Goal: Task Accomplishment & Management: Manage account settings

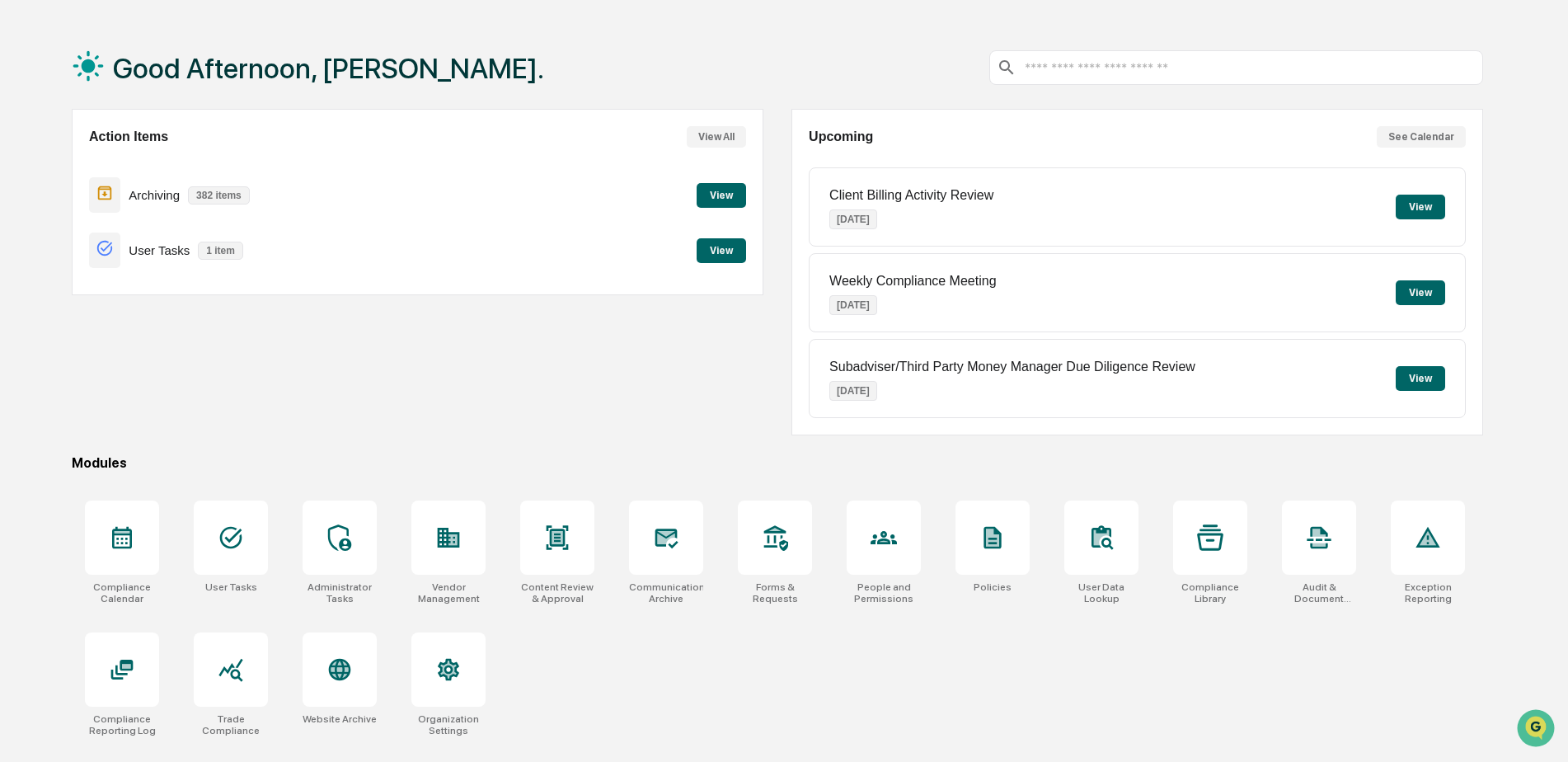
scroll to position [78, 0]
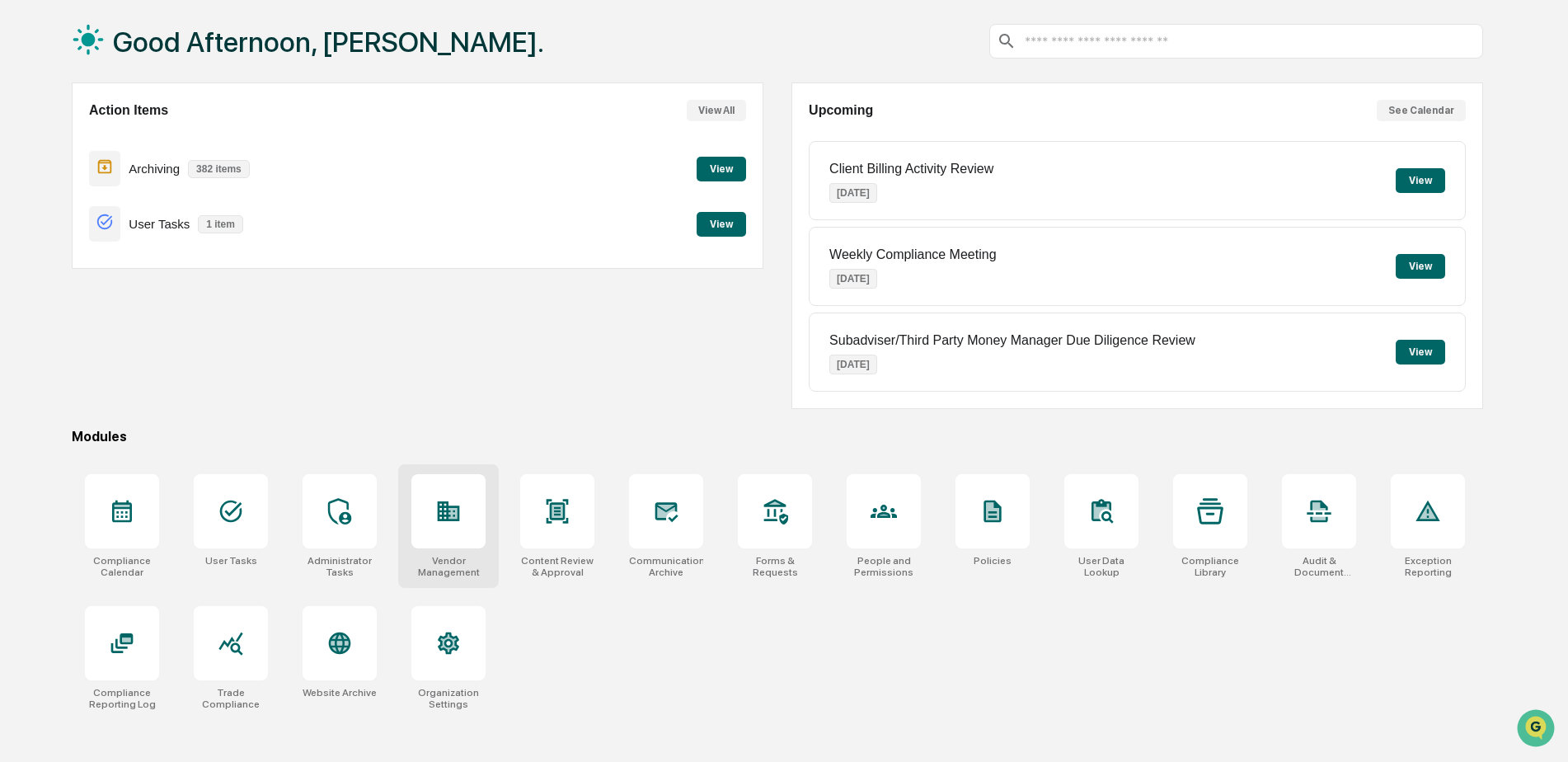
click at [458, 521] on icon at bounding box center [449, 512] width 22 height 20
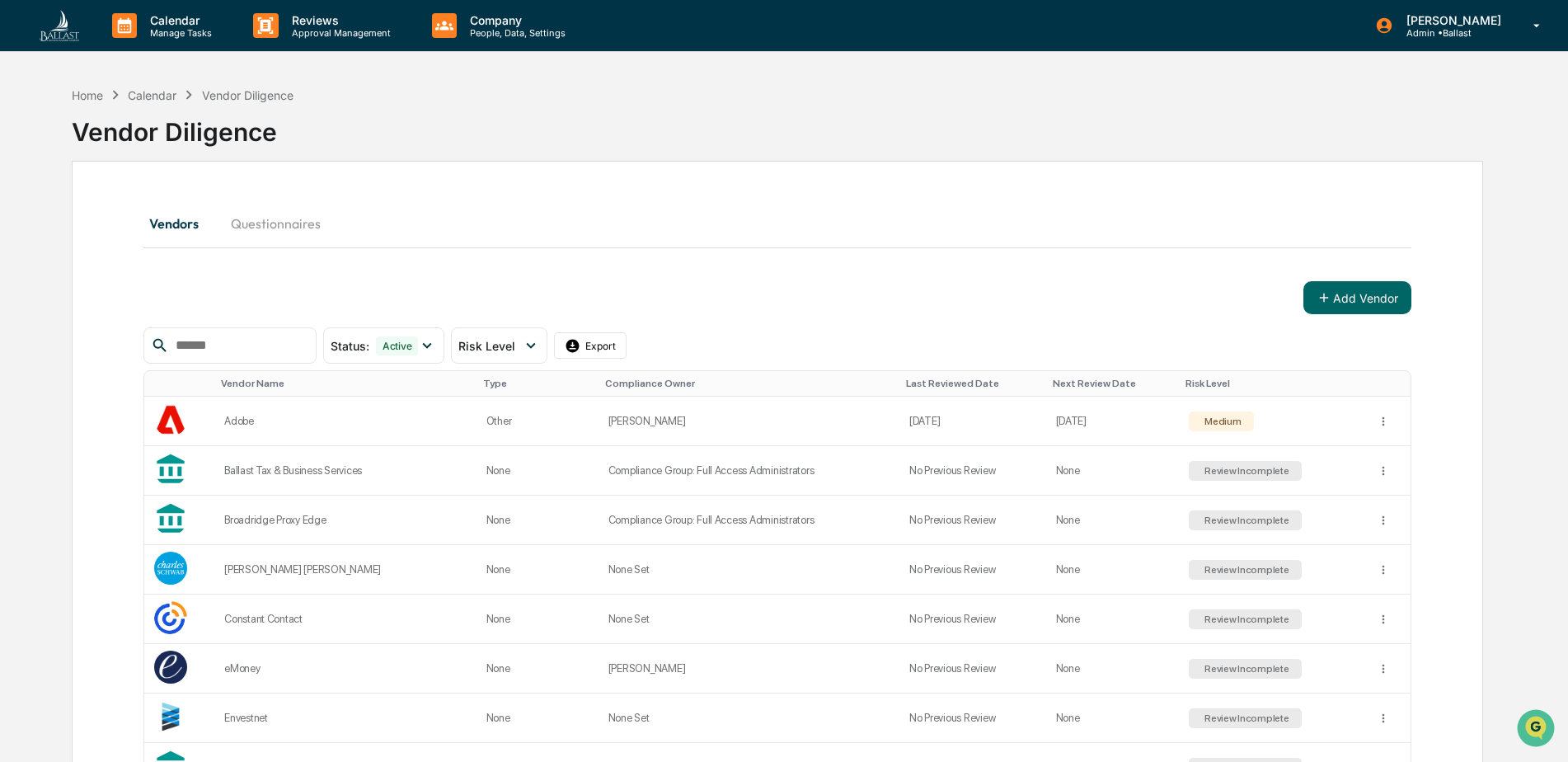
scroll to position [138, 0]
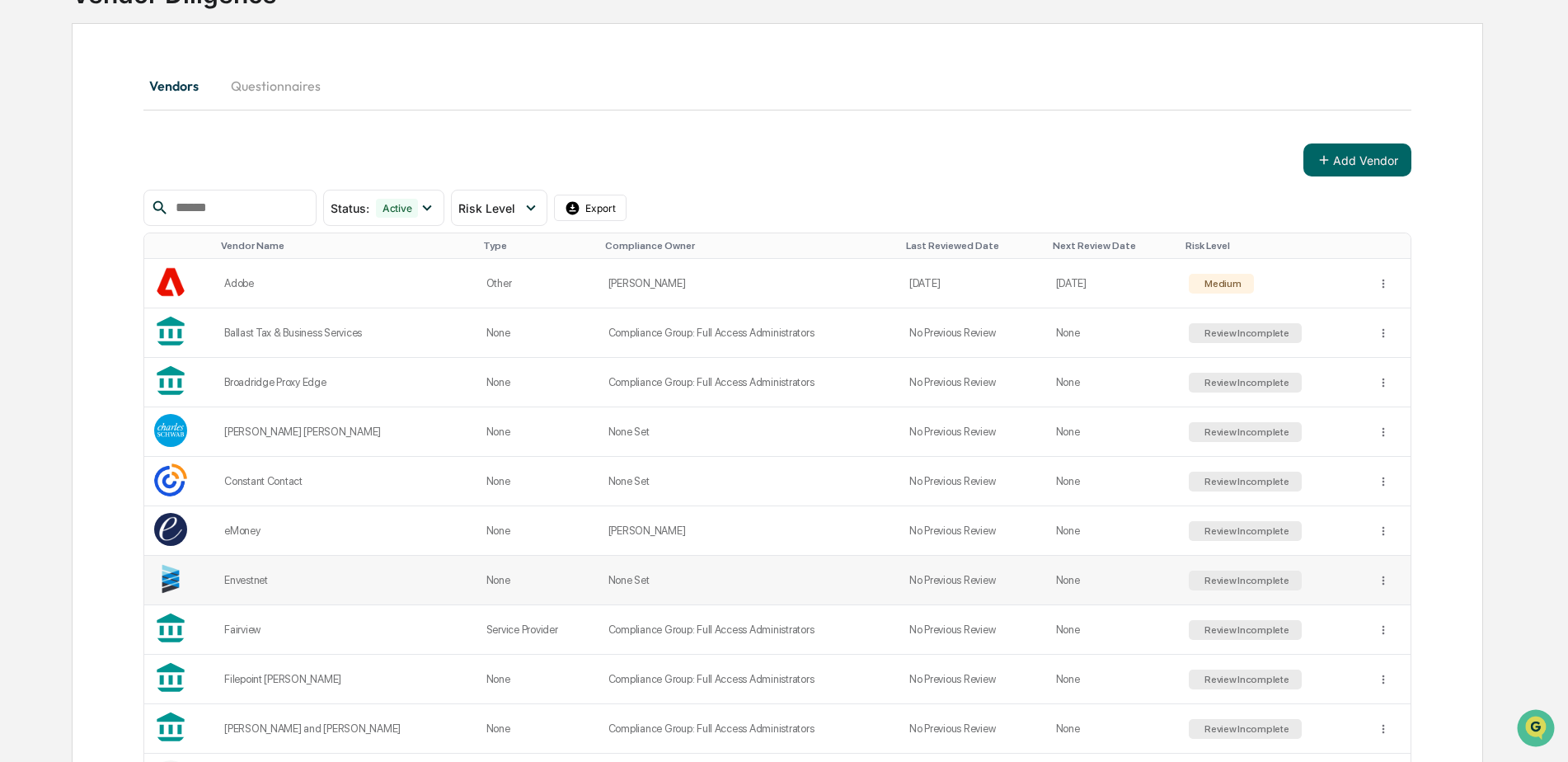
click at [247, 581] on div "Envestnet" at bounding box center [345, 580] width 242 height 12
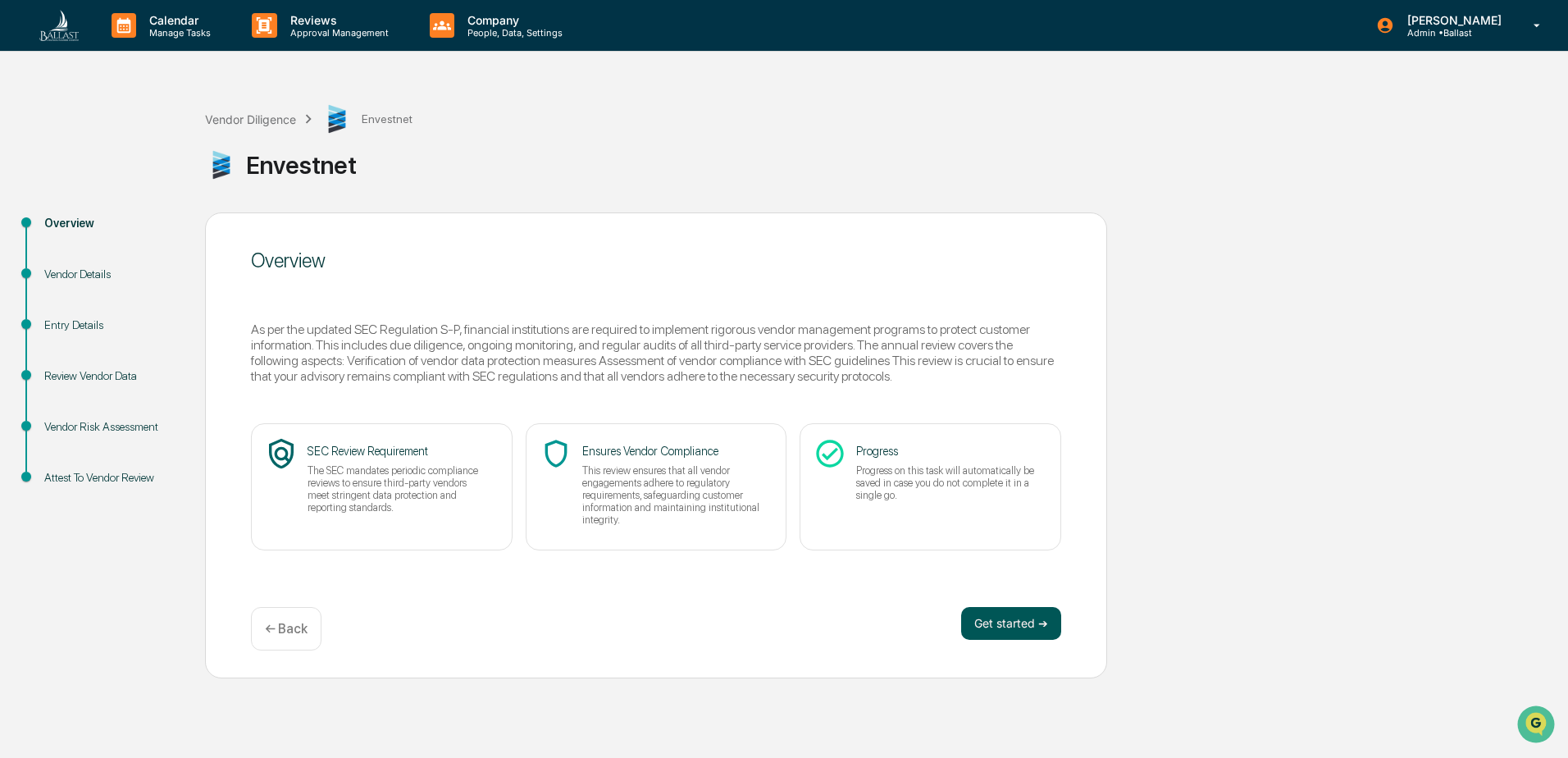
click at [1004, 624] on button "Get started ➔" at bounding box center [1010, 624] width 100 height 33
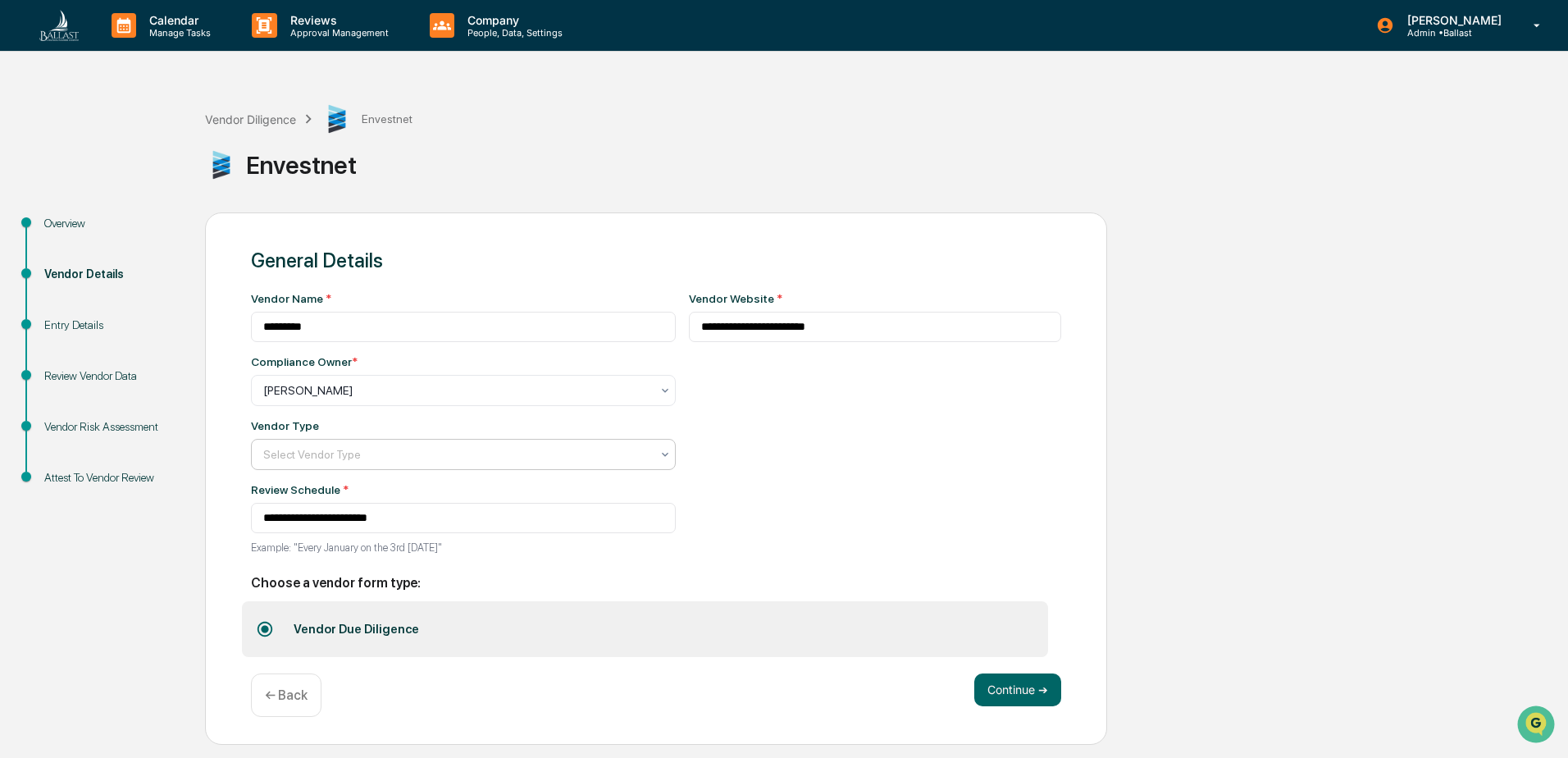
click at [516, 458] on div at bounding box center [456, 454] width 387 height 16
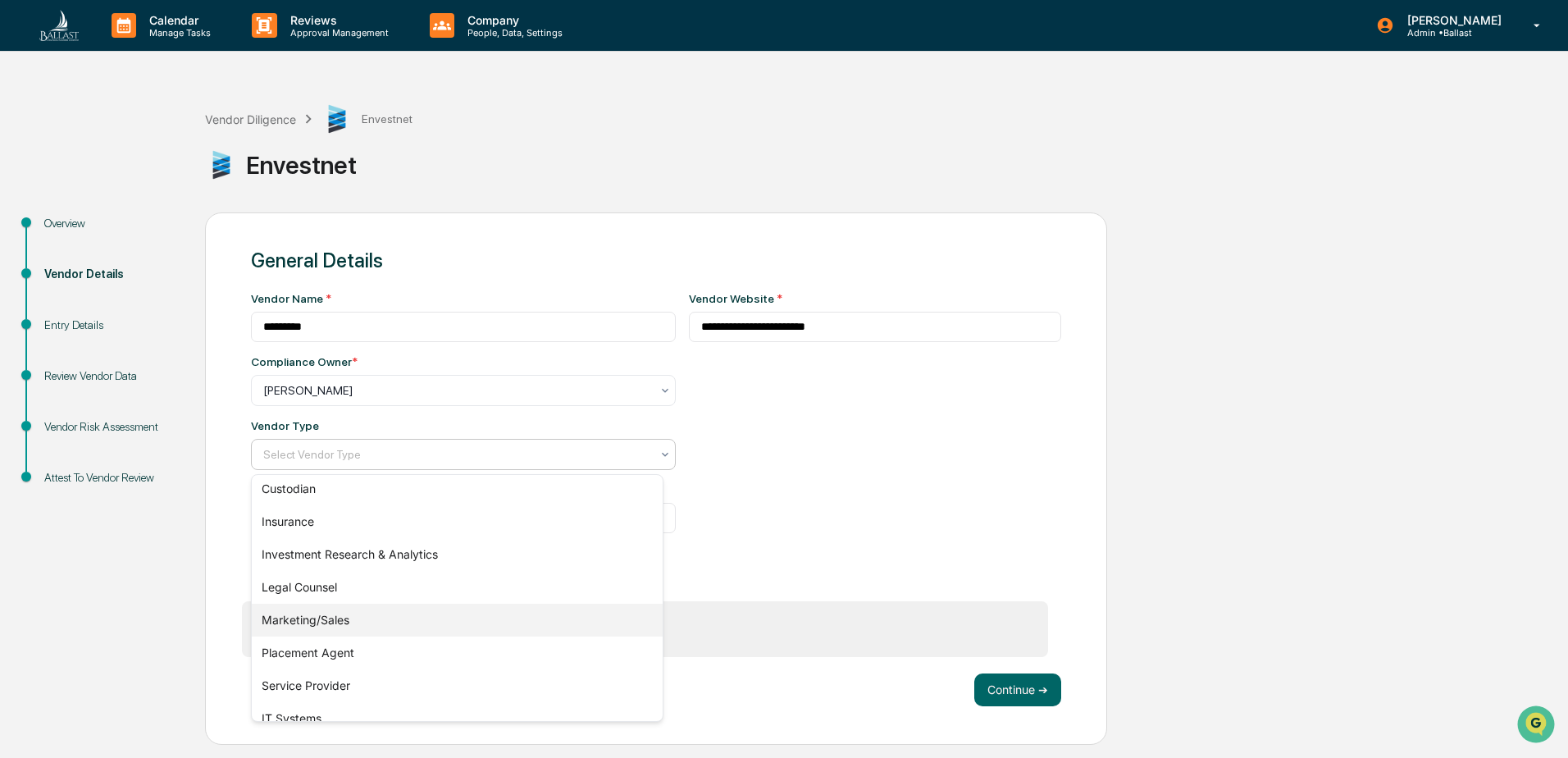
scroll to position [187, 0]
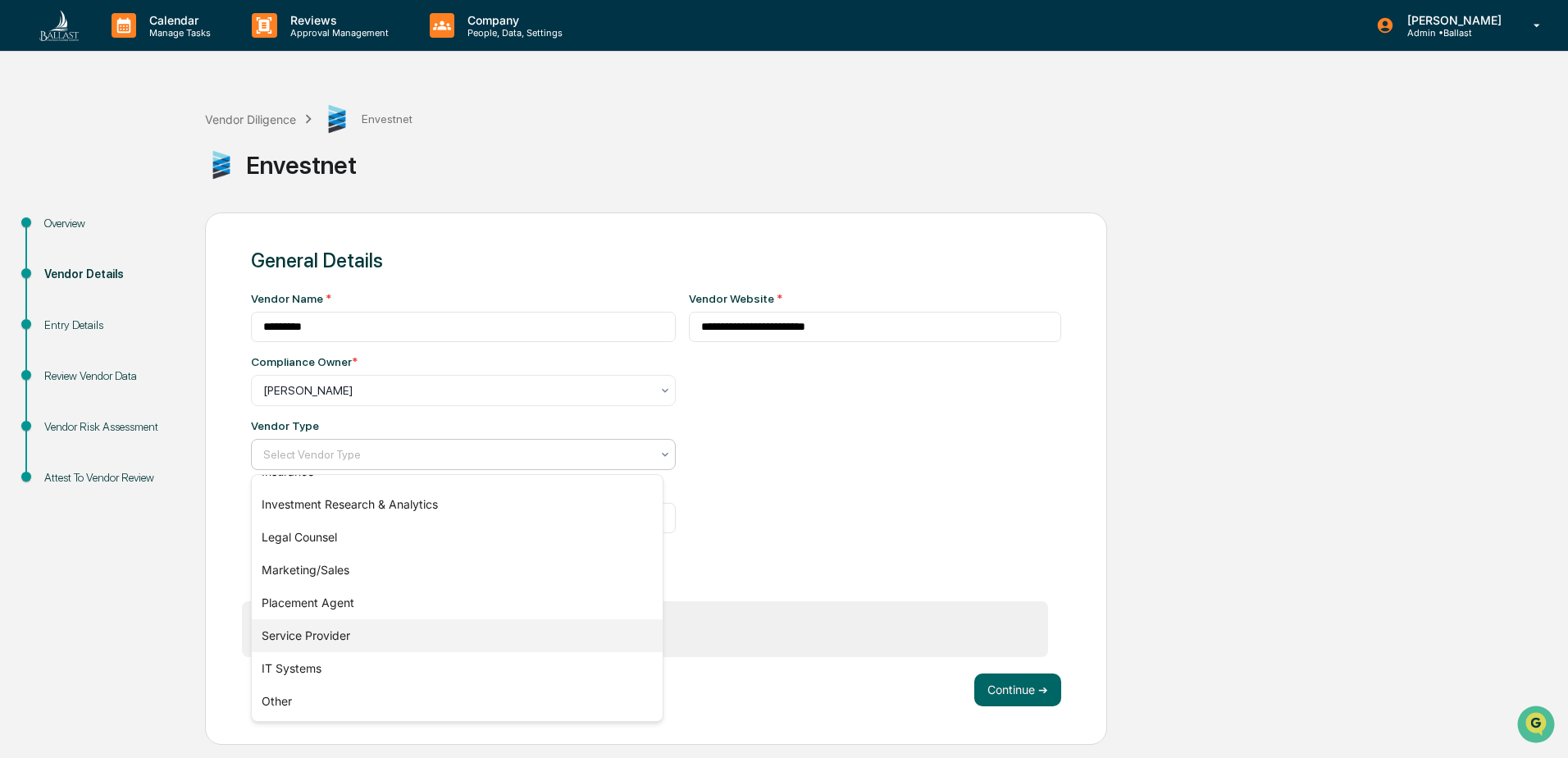
click at [344, 634] on div "Service Provider" at bounding box center [457, 636] width 411 height 33
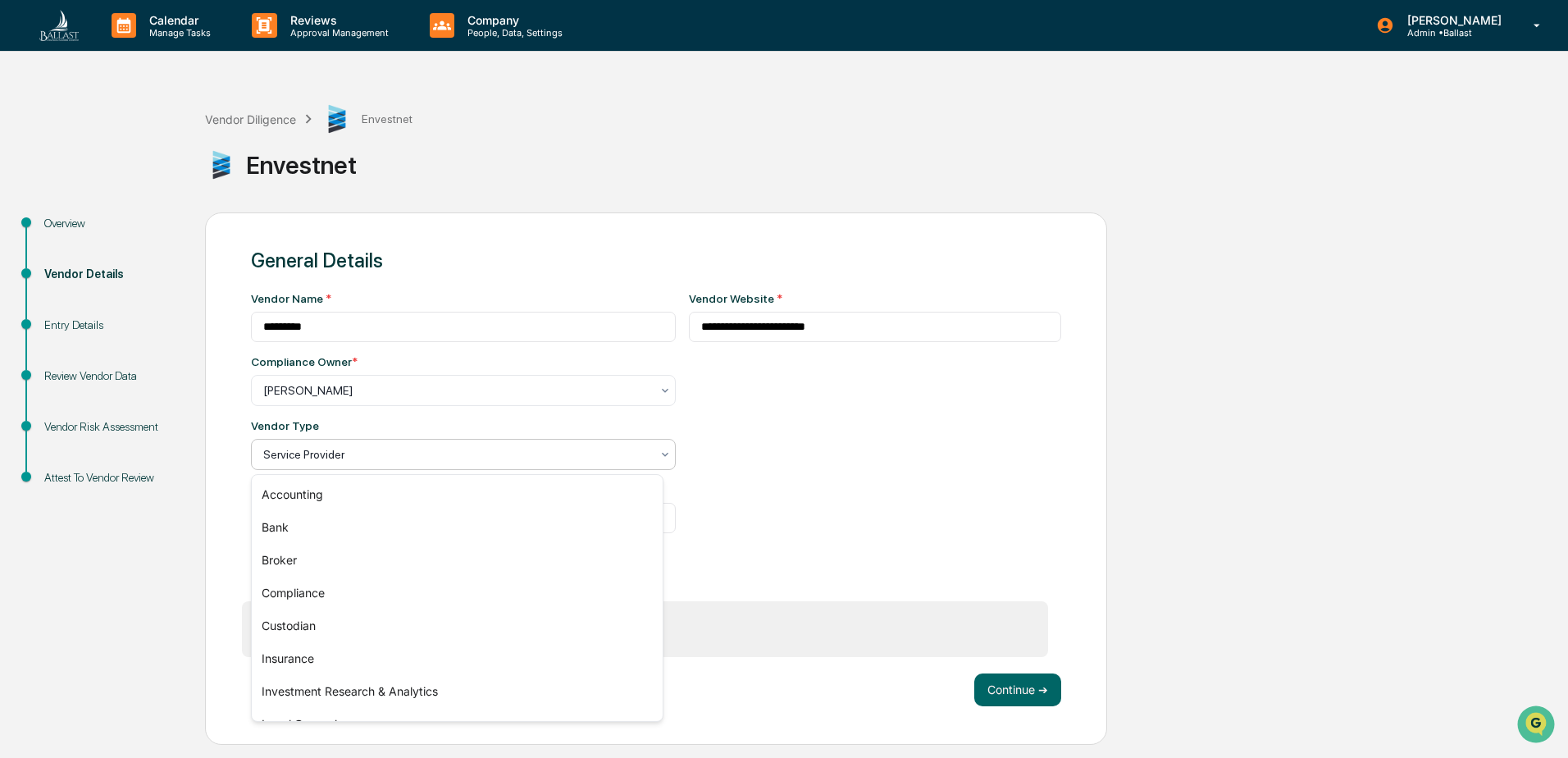
click at [454, 454] on div at bounding box center [456, 454] width 387 height 16
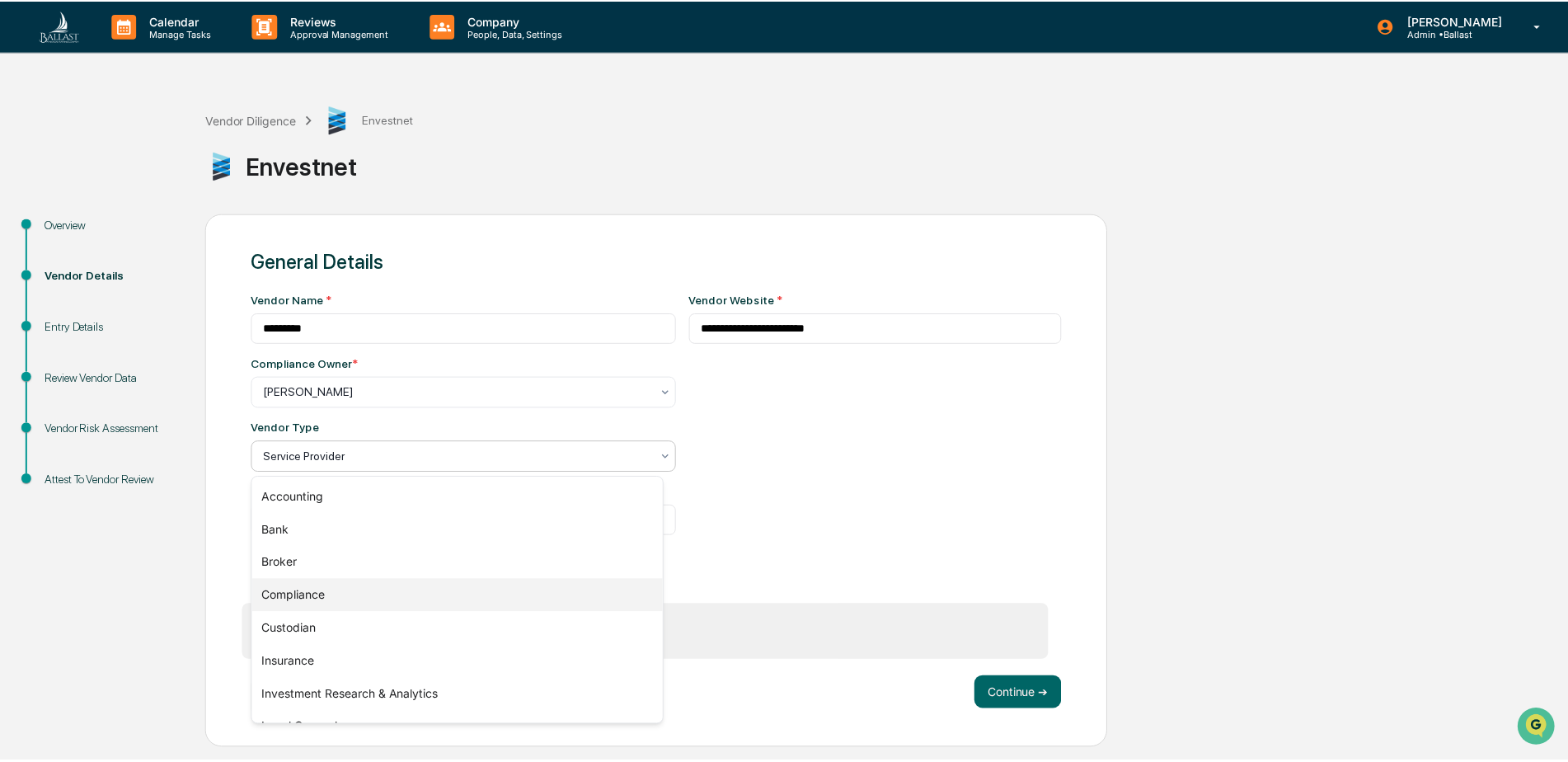
scroll to position [138, 0]
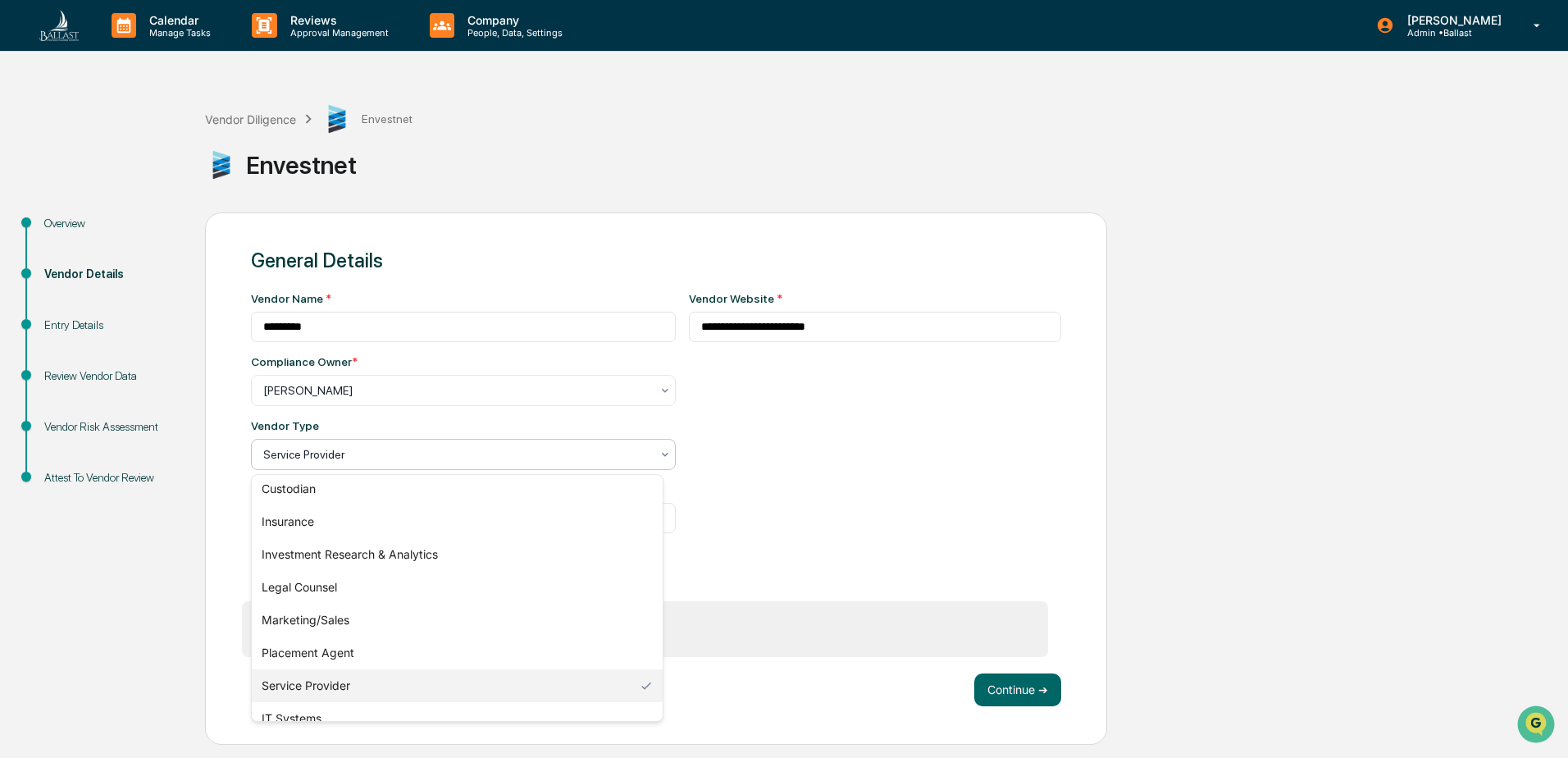
click at [756, 562] on div "**********" at bounding box center [875, 427] width 373 height 271
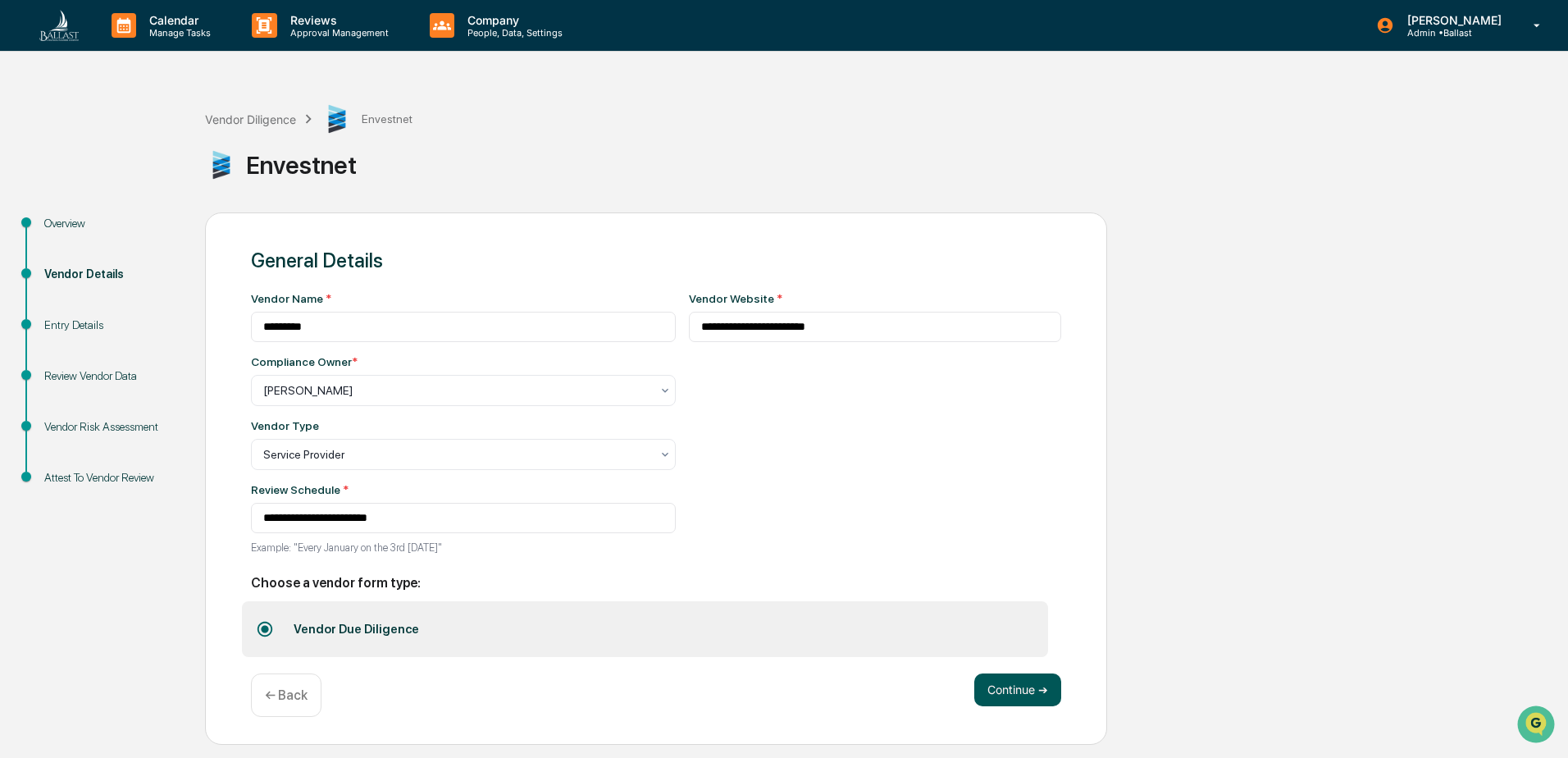
click at [1015, 690] on button "Continue ➔" at bounding box center [1017, 690] width 87 height 33
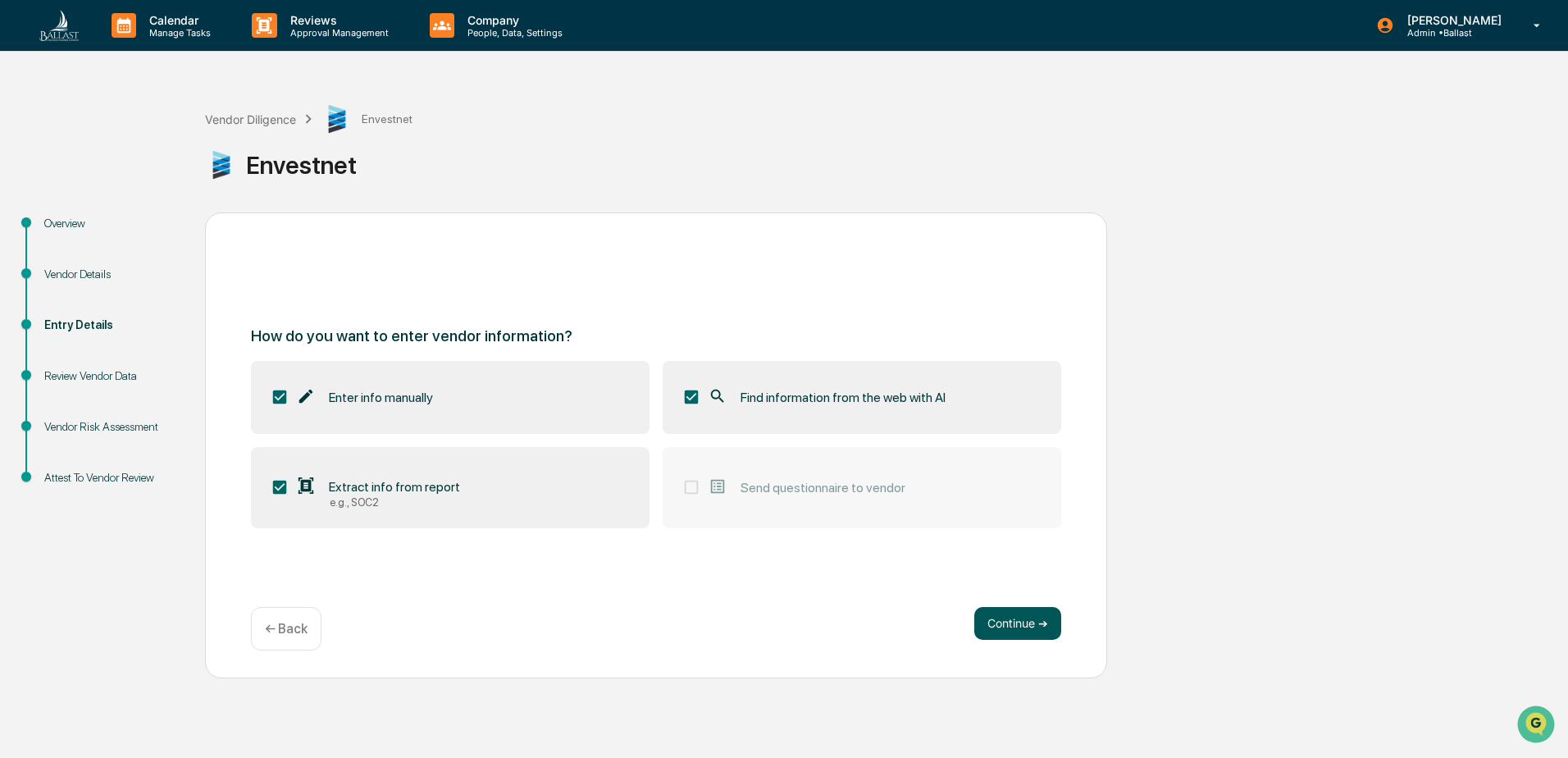
click at [1017, 623] on button "Continue ➔" at bounding box center [1017, 624] width 87 height 33
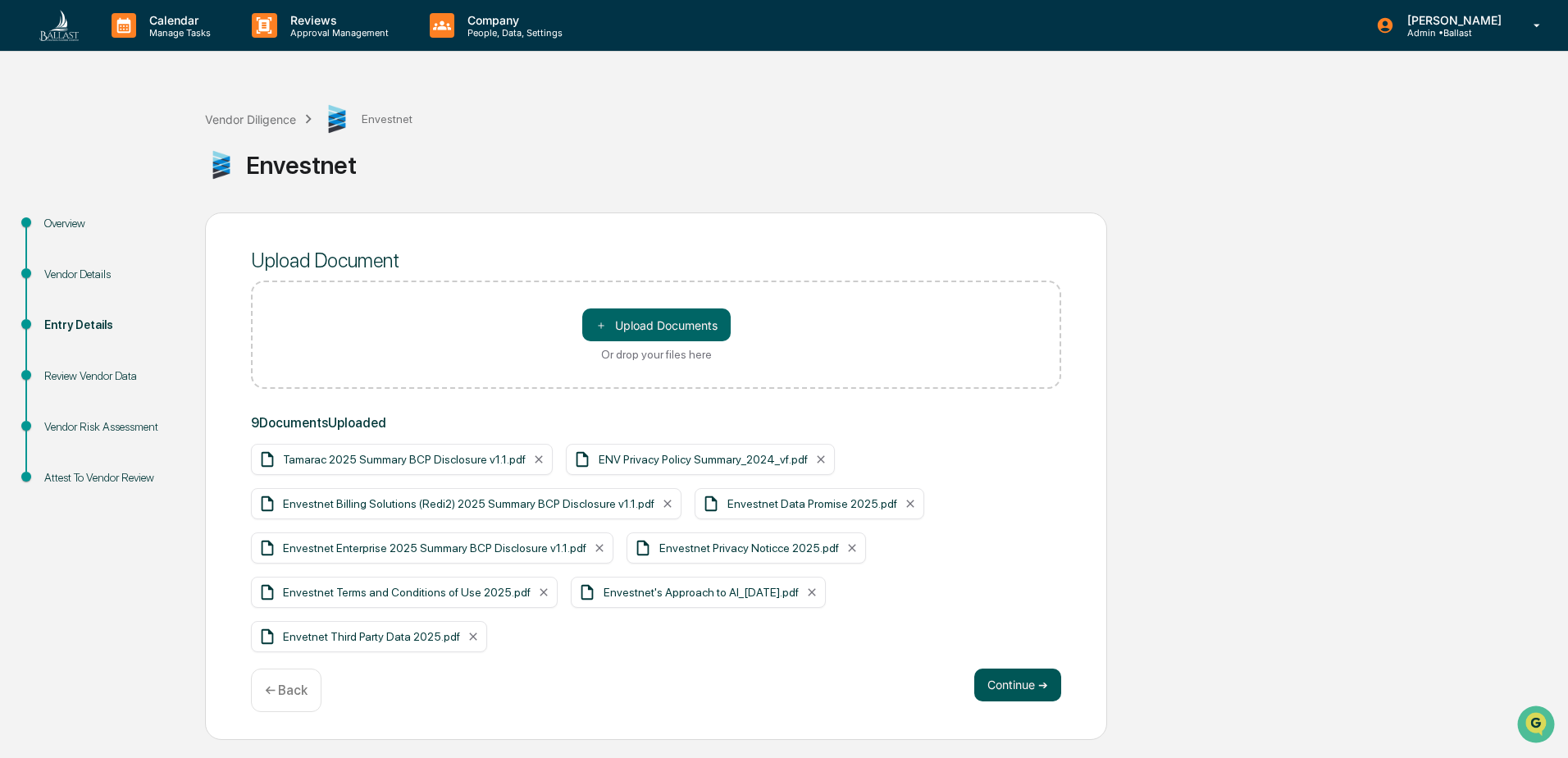
click at [1015, 668] on button "Continue ➔" at bounding box center [1017, 685] width 87 height 33
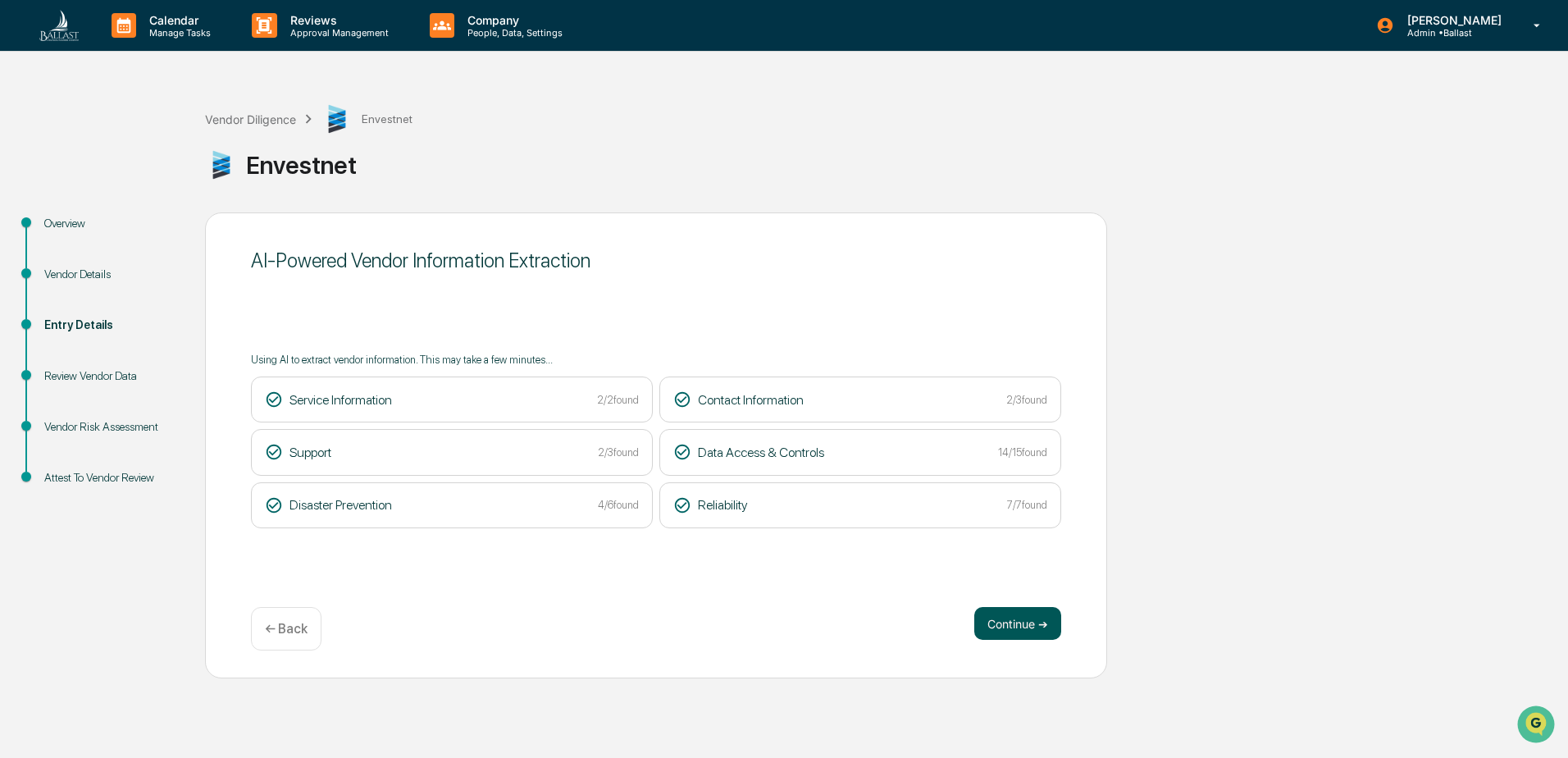
click at [1010, 623] on button "Continue ➔" at bounding box center [1017, 624] width 87 height 33
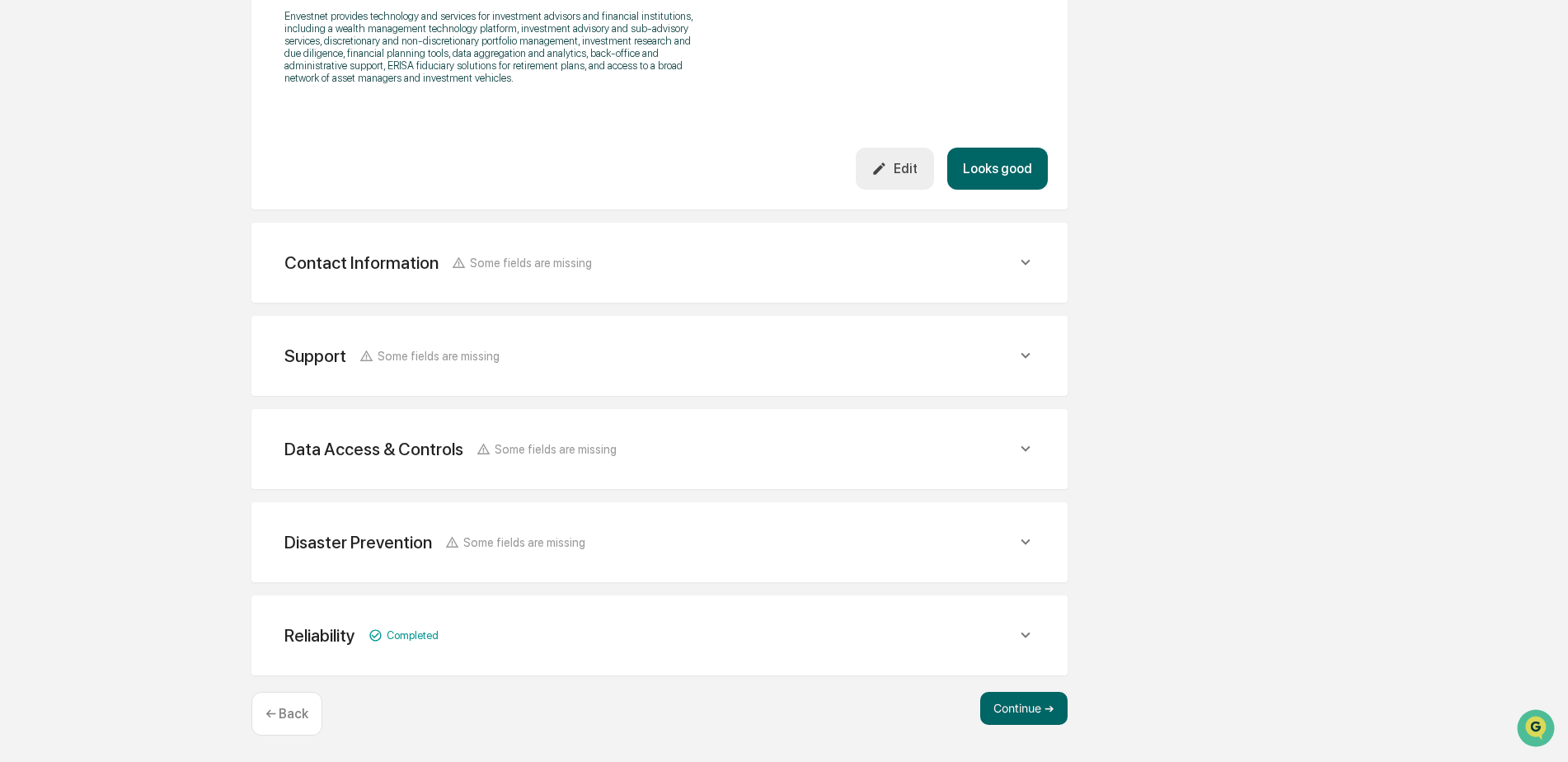
scroll to position [582, 0]
click at [1017, 260] on icon at bounding box center [1026, 261] width 18 height 18
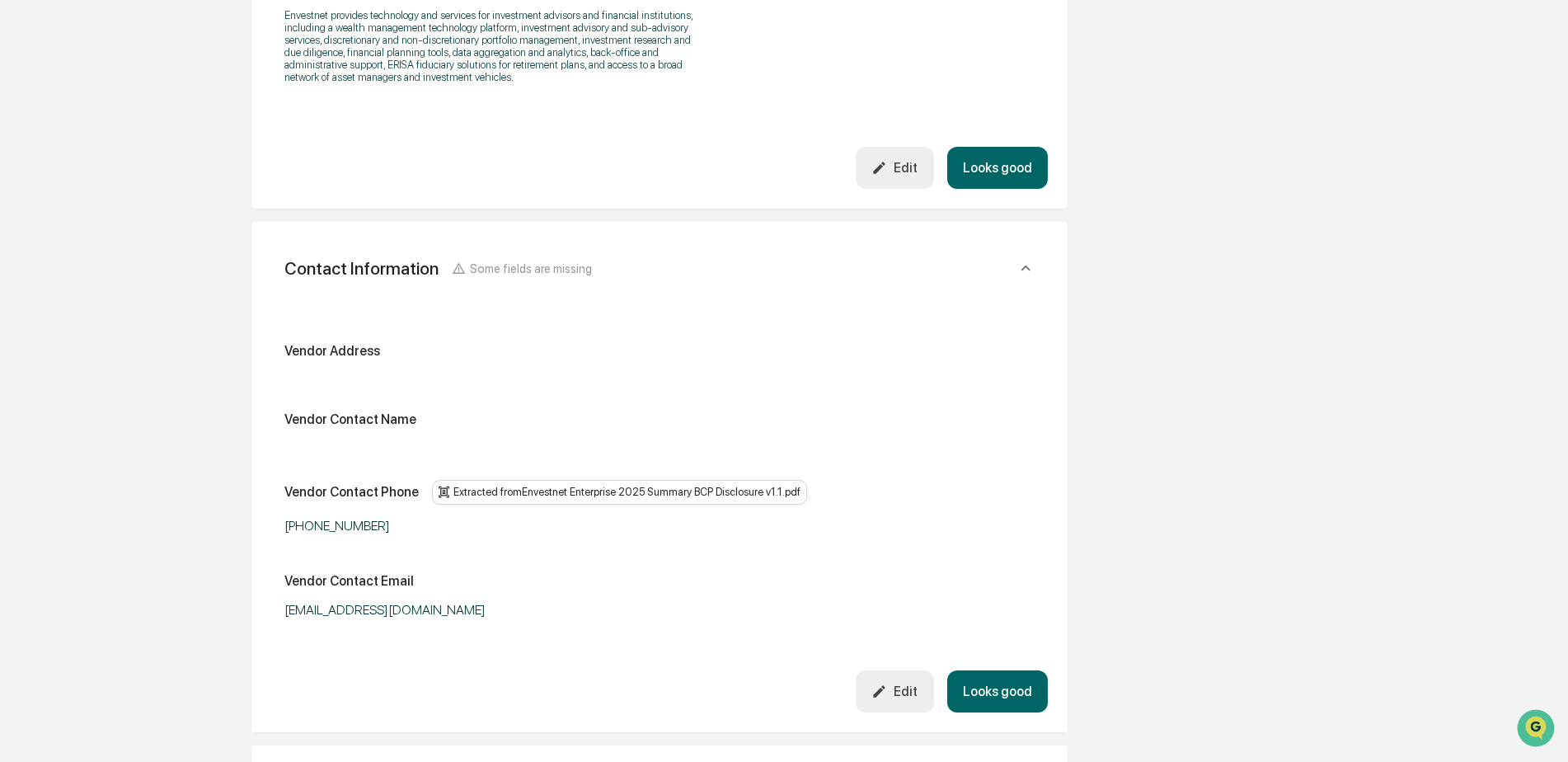
drag, startPoint x: 1022, startPoint y: 275, endPoint x: 1137, endPoint y: 313, distance: 121.1
click at [1137, 313] on div "Overview Vendor Details Entry Details Review Vendor Data Vendor Risk Assessment…" at bounding box center [784, 412] width 1551 height 1560
click at [1025, 265] on icon at bounding box center [1026, 268] width 18 height 18
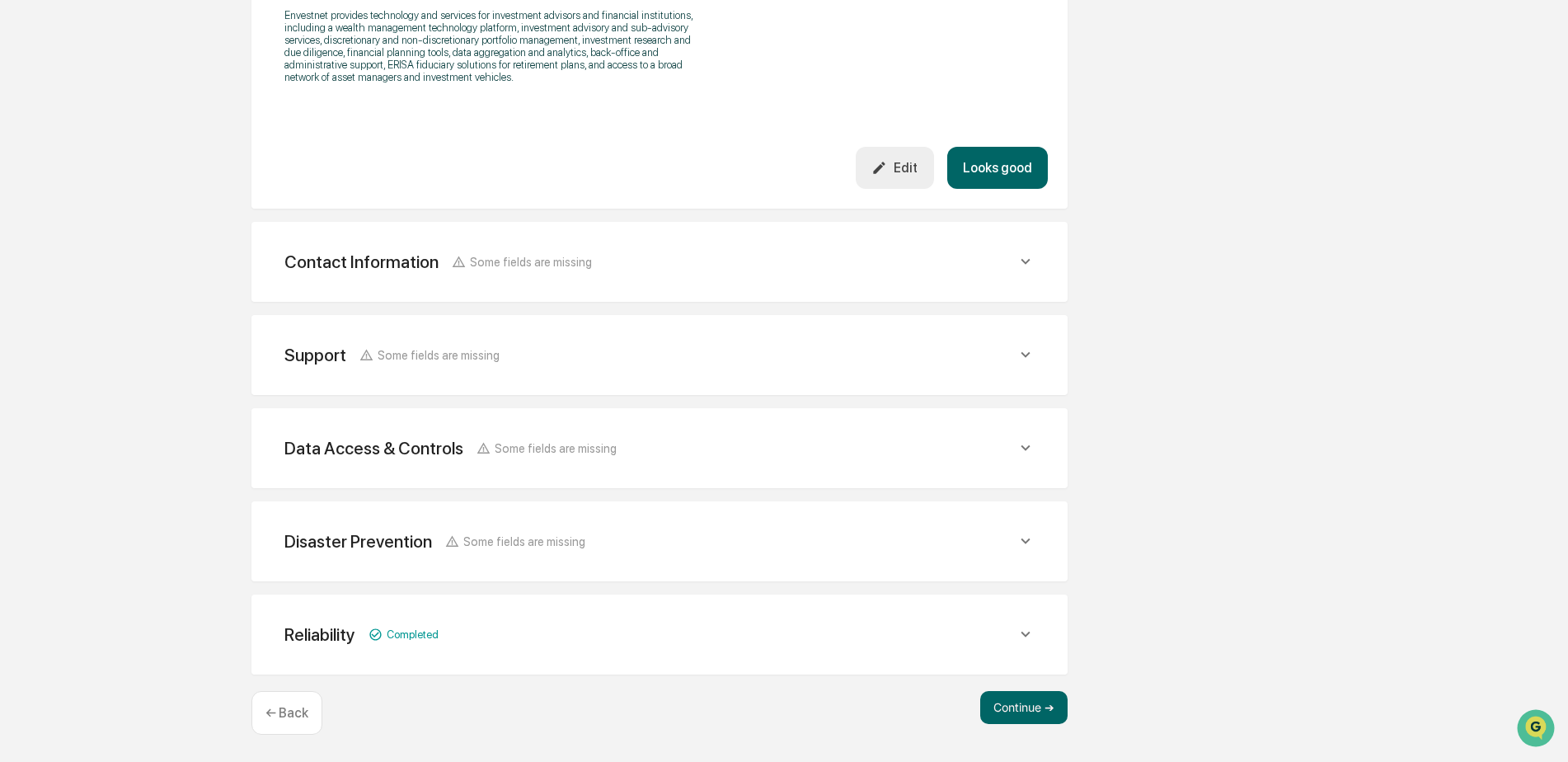
click at [1002, 444] on div "Data Access & Controls Some fields are missing" at bounding box center [650, 448] width 732 height 21
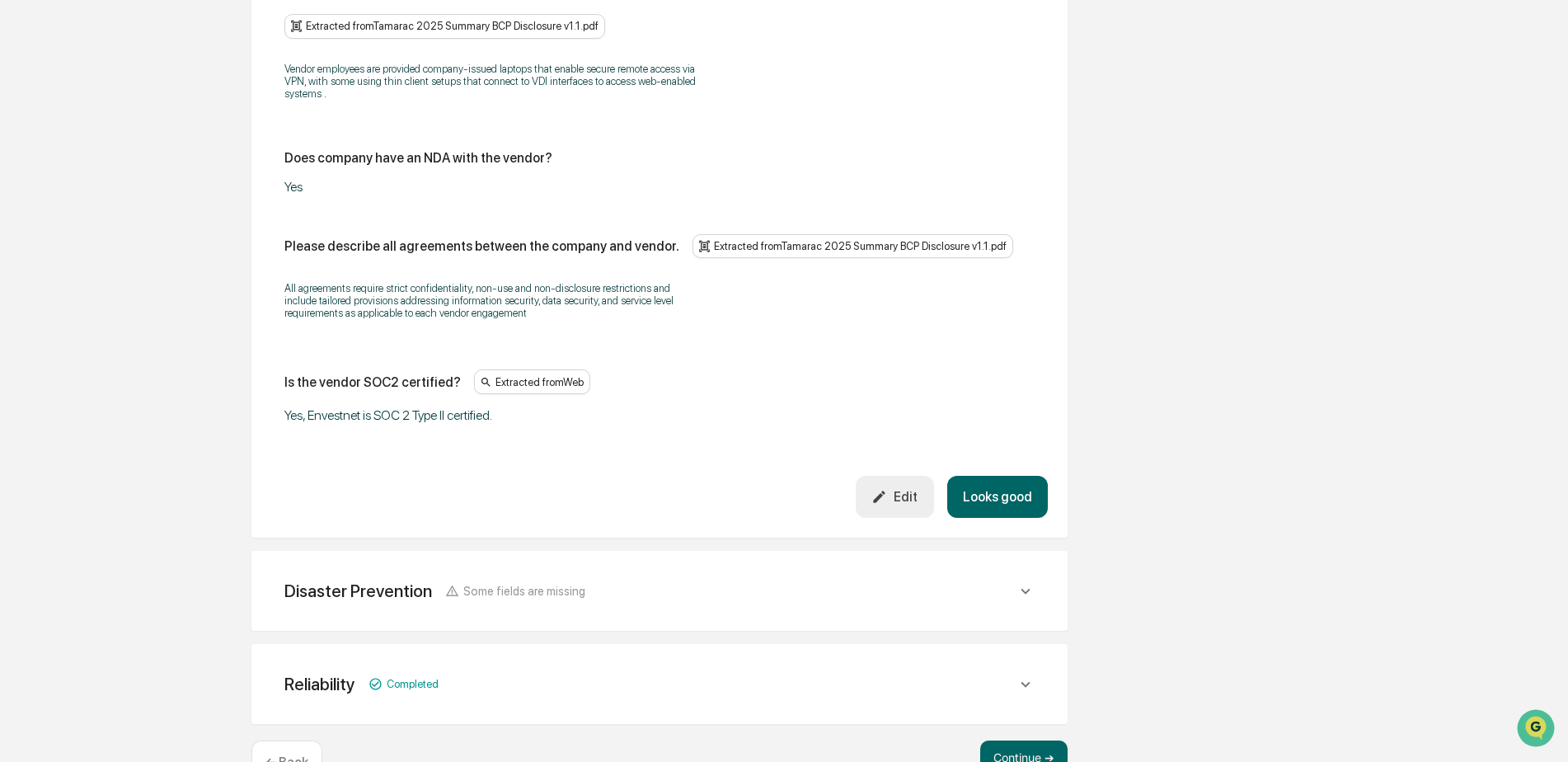
scroll to position [2480, 0]
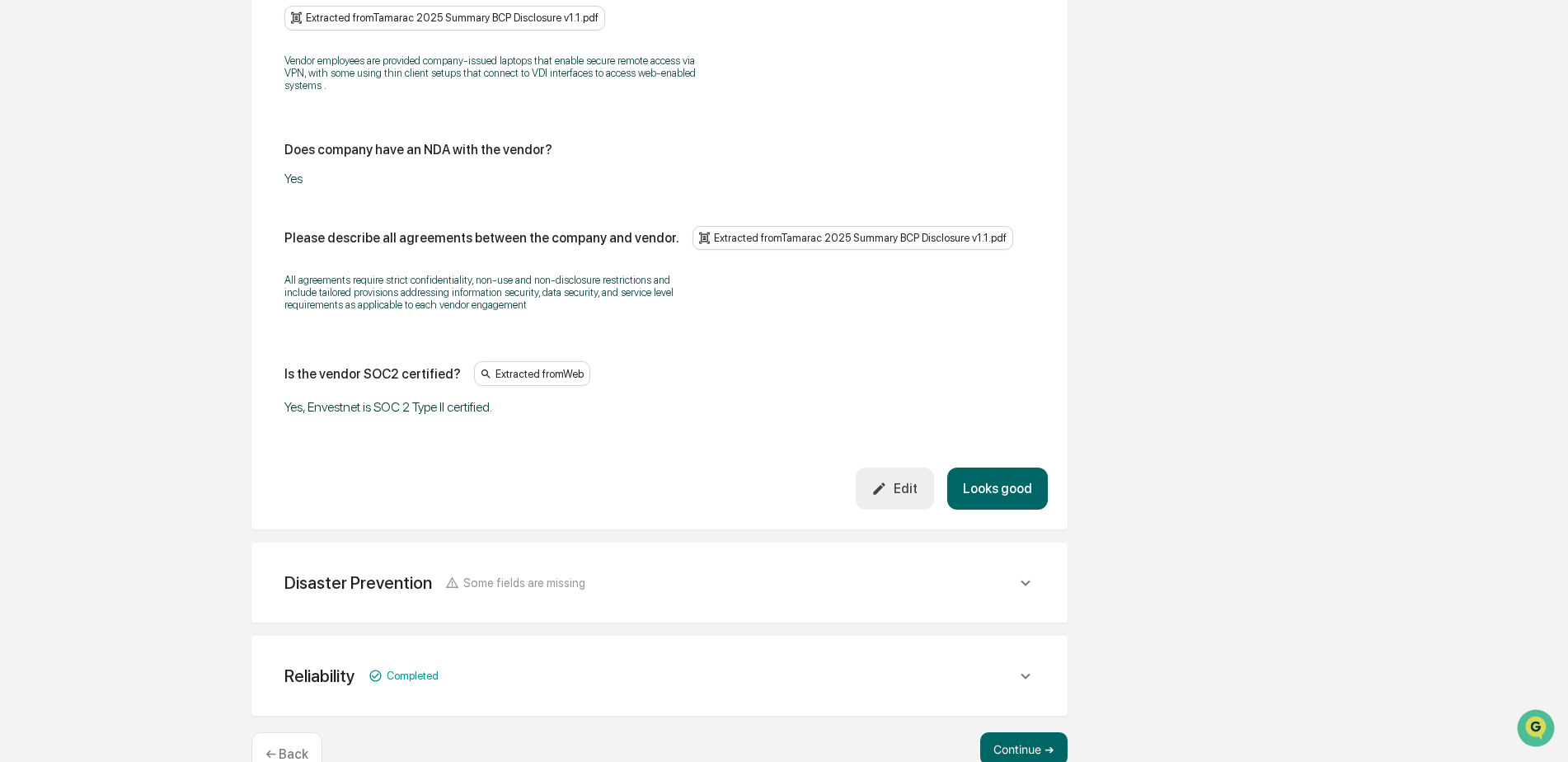
click at [728, 572] on div "Disaster Prevention Some fields are missing" at bounding box center [650, 582] width 732 height 21
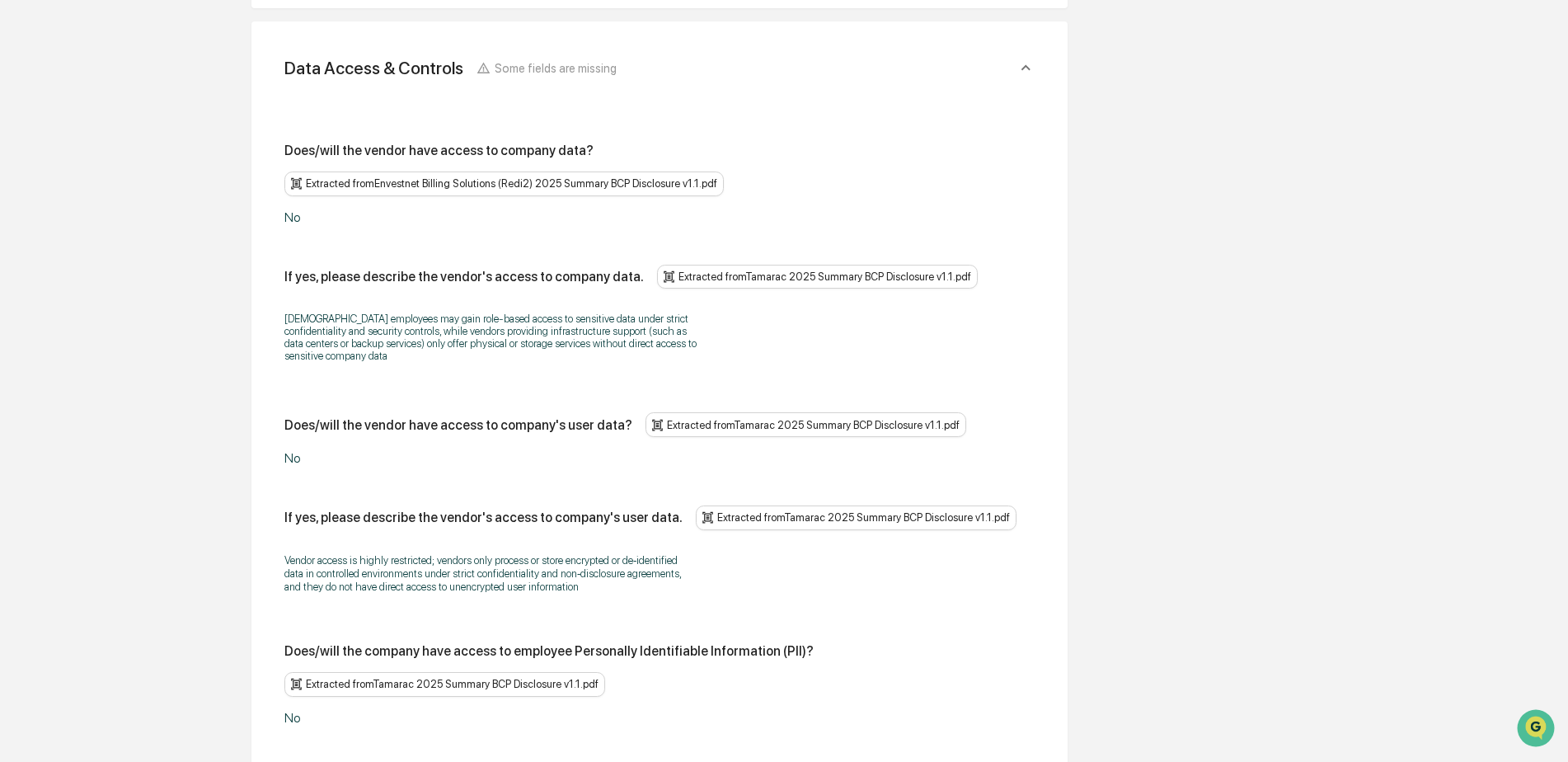
scroll to position [0, 0]
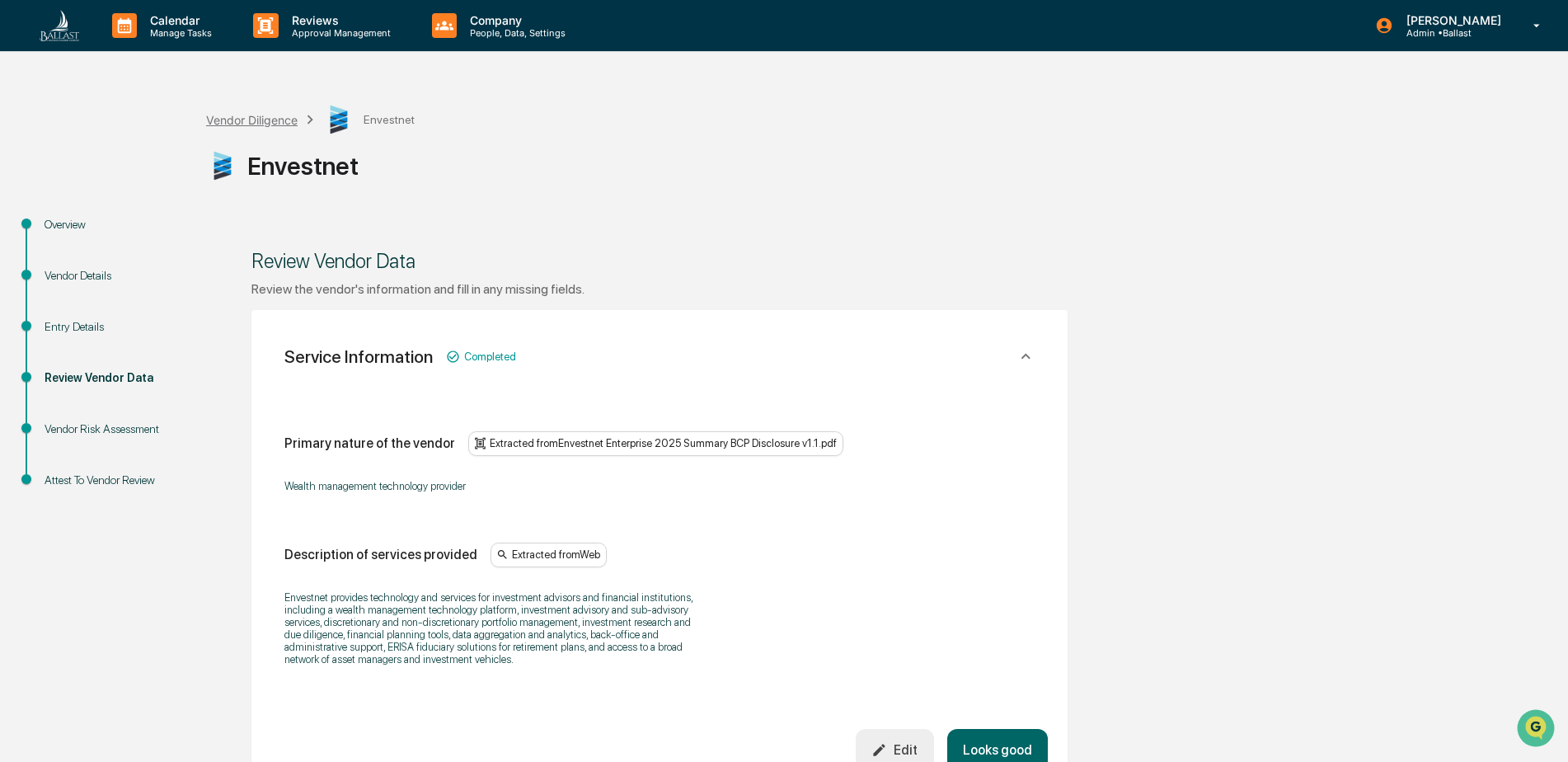
click at [257, 119] on div "Vendor Diligence" at bounding box center [252, 119] width 91 height 14
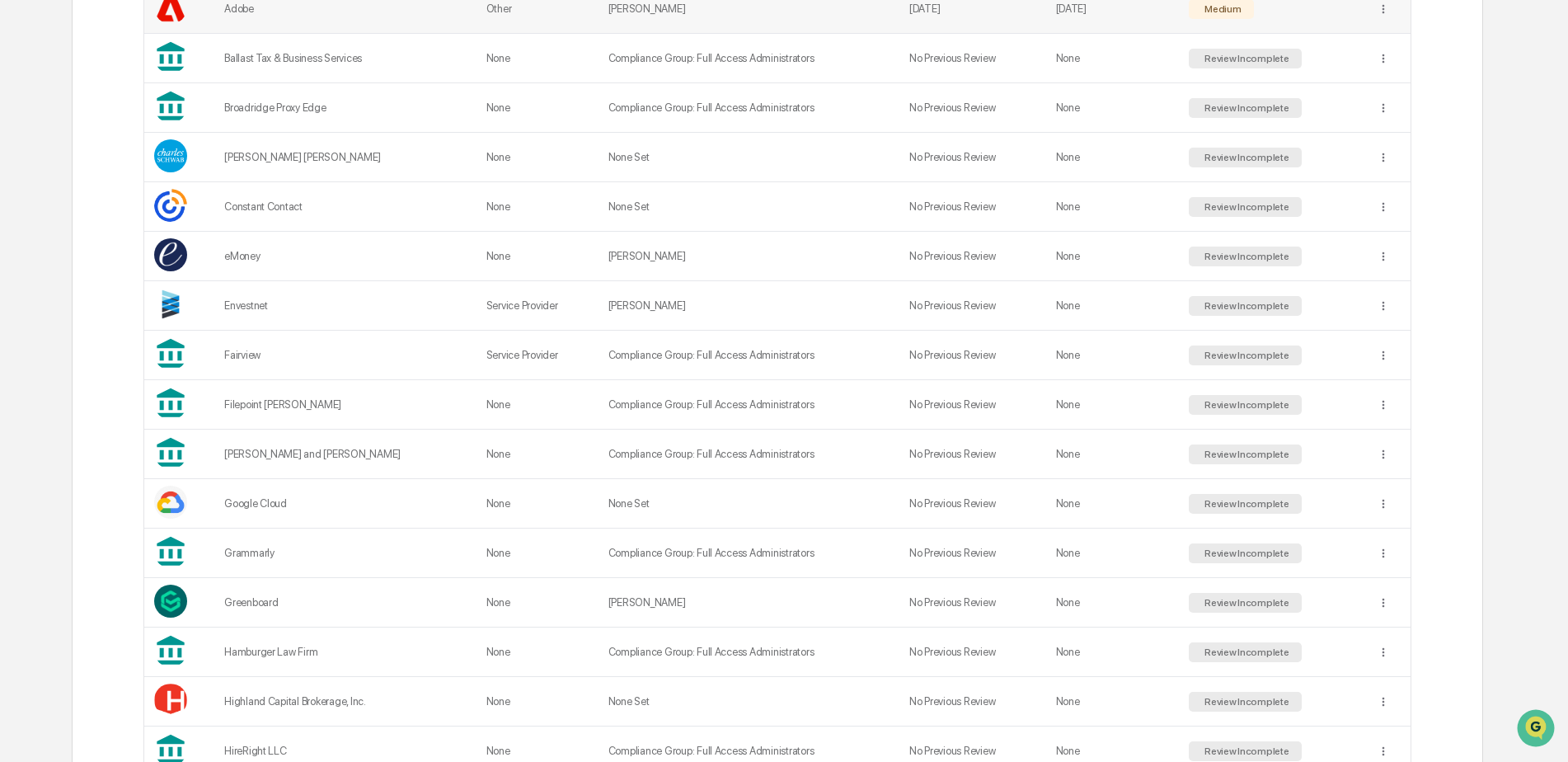
scroll to position [550, 0]
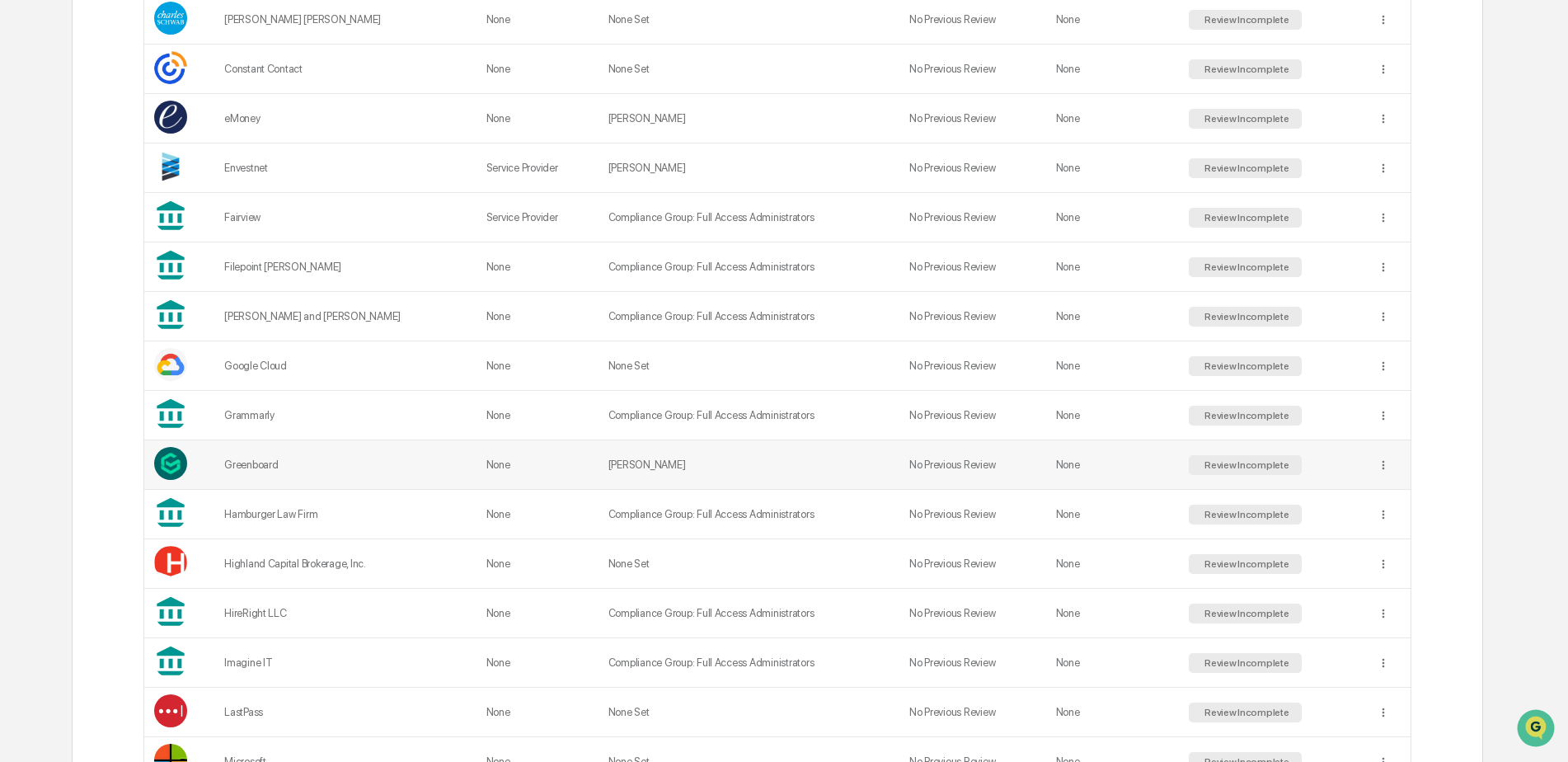
click at [271, 467] on div "Greenboard" at bounding box center [345, 464] width 242 height 12
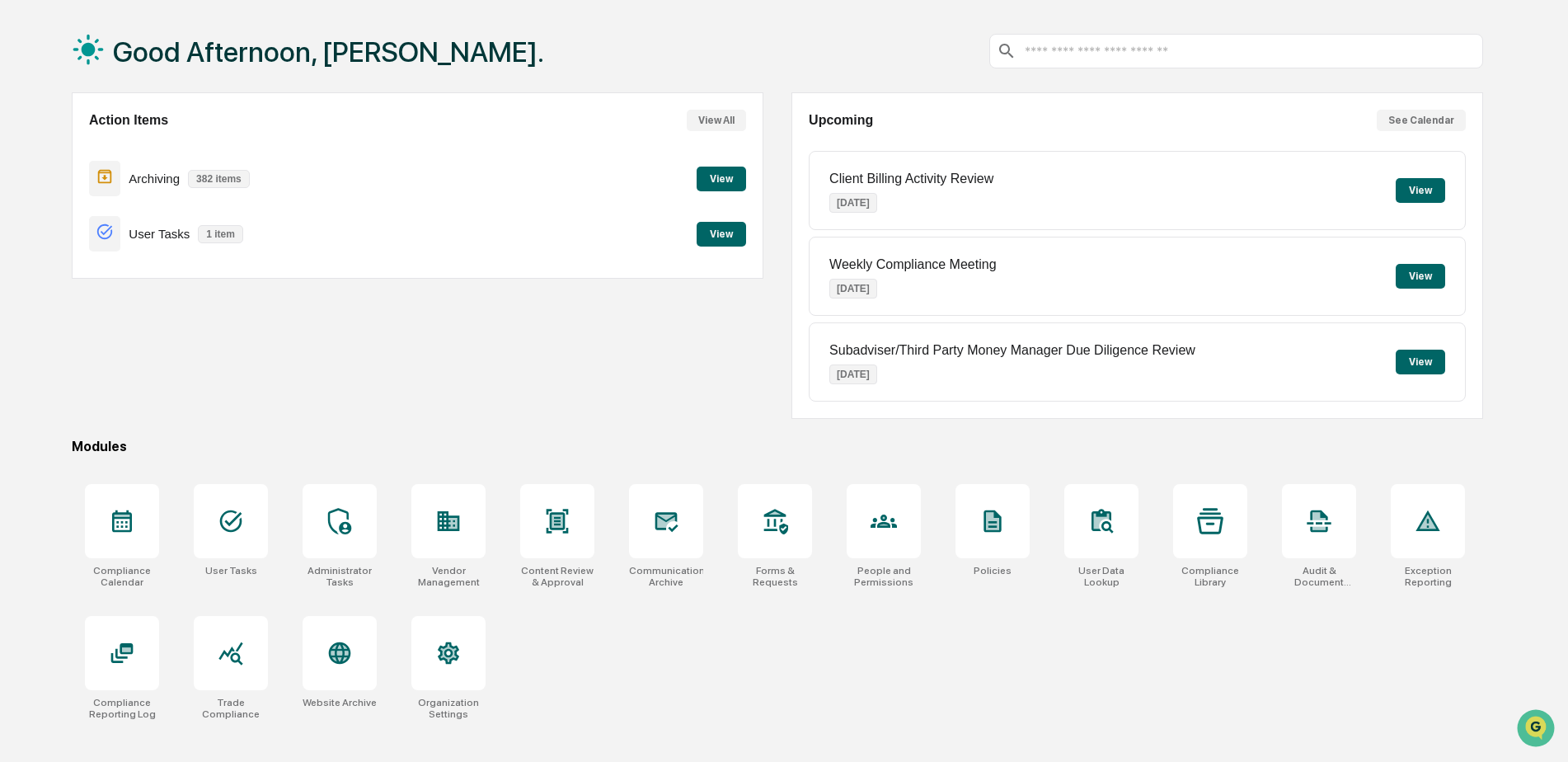
scroll to position [78, 0]
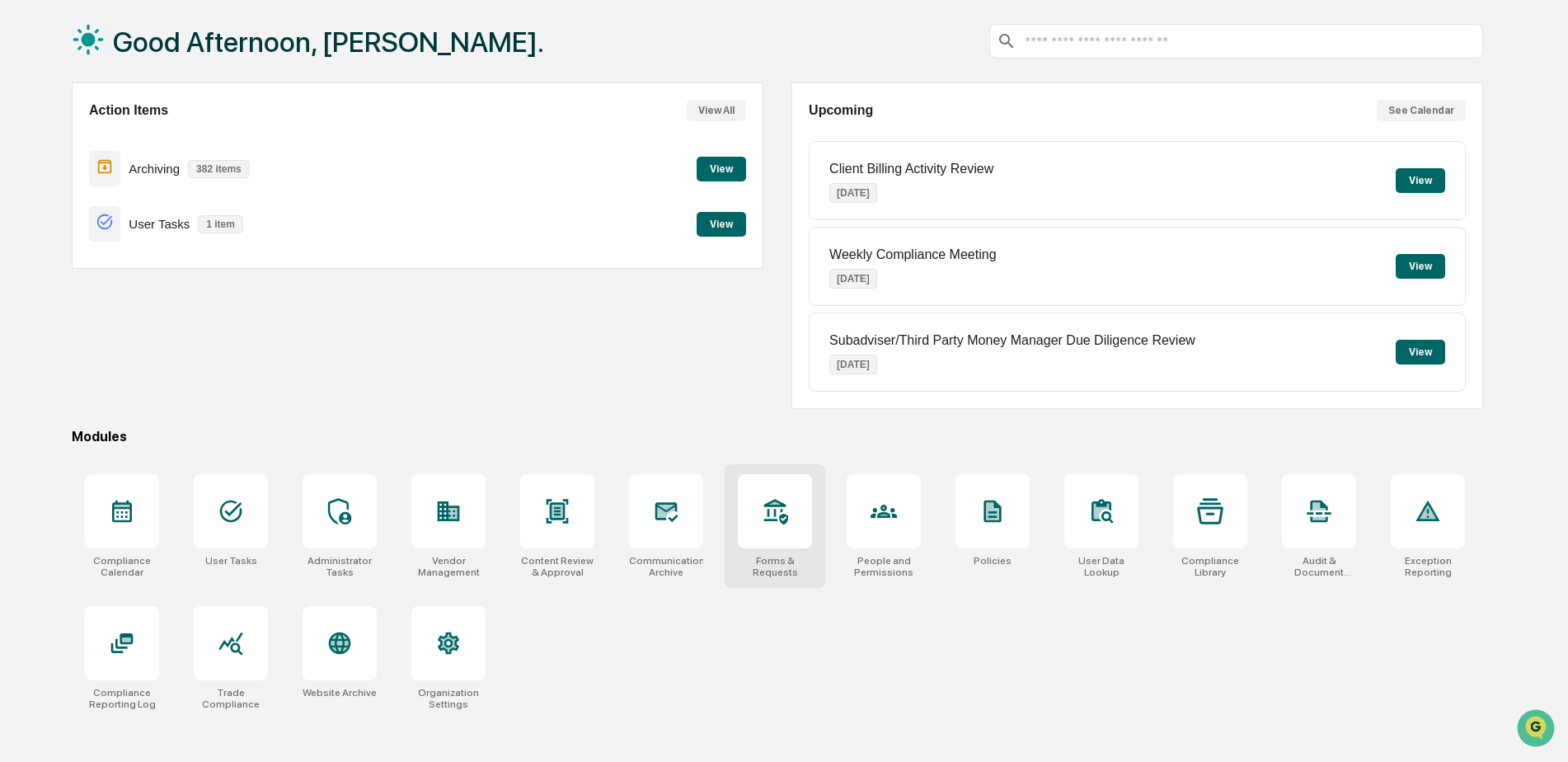
click at [787, 521] on icon at bounding box center [776, 512] width 24 height 26
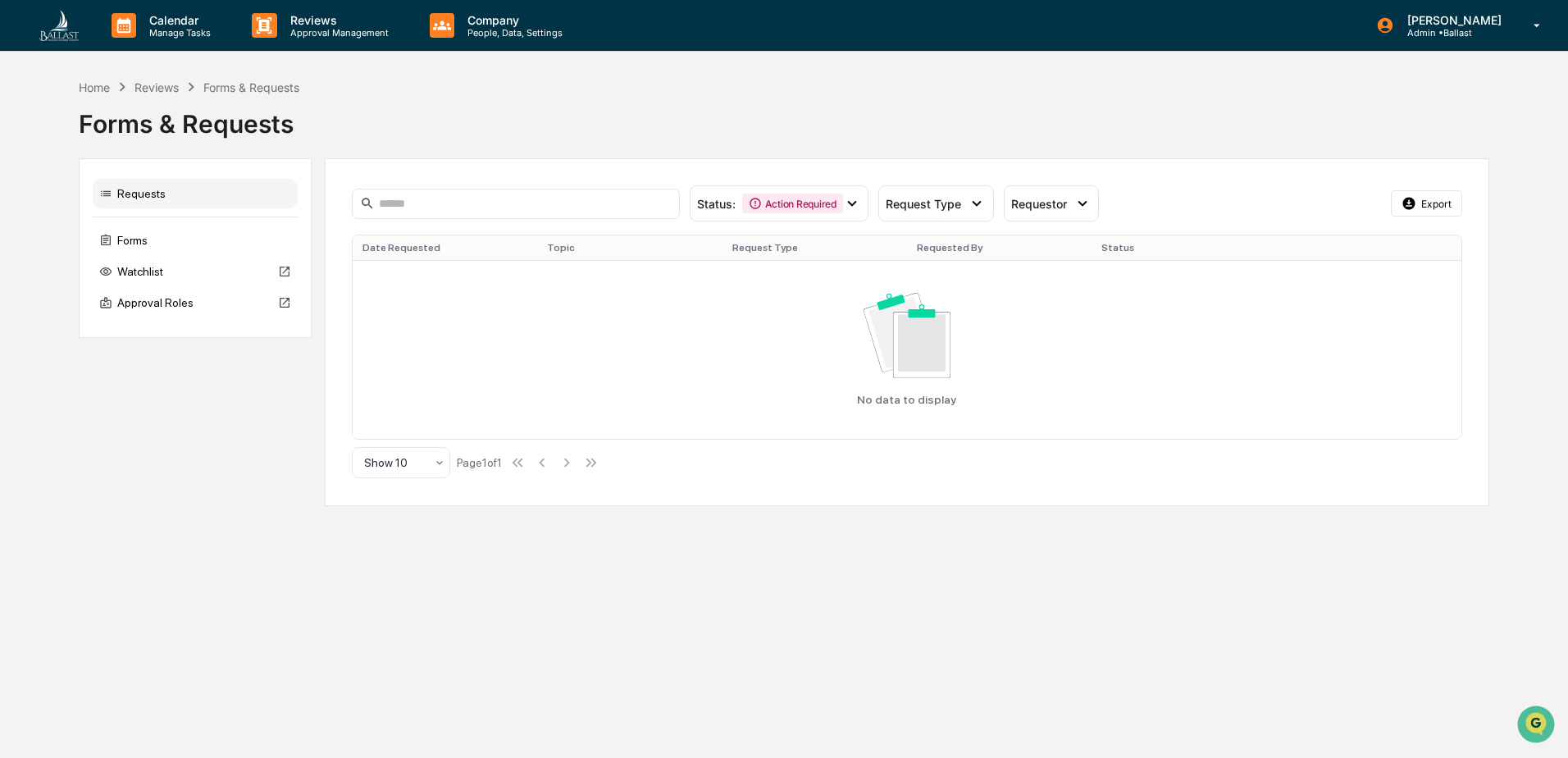
click at [162, 88] on div "Reviews" at bounding box center [157, 87] width 45 height 14
click at [87, 87] on div "Home" at bounding box center [94, 87] width 31 height 14
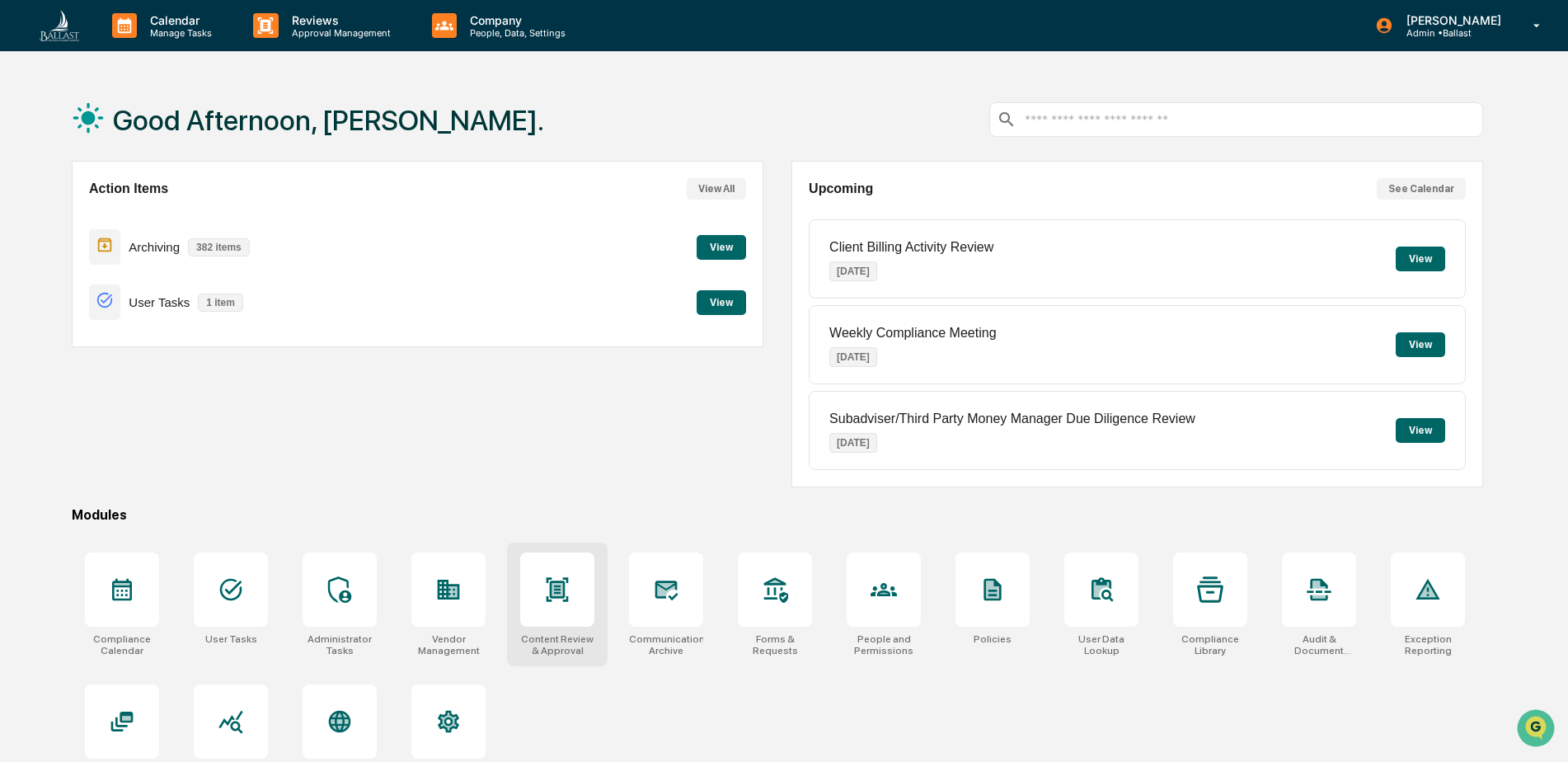
scroll to position [78, 0]
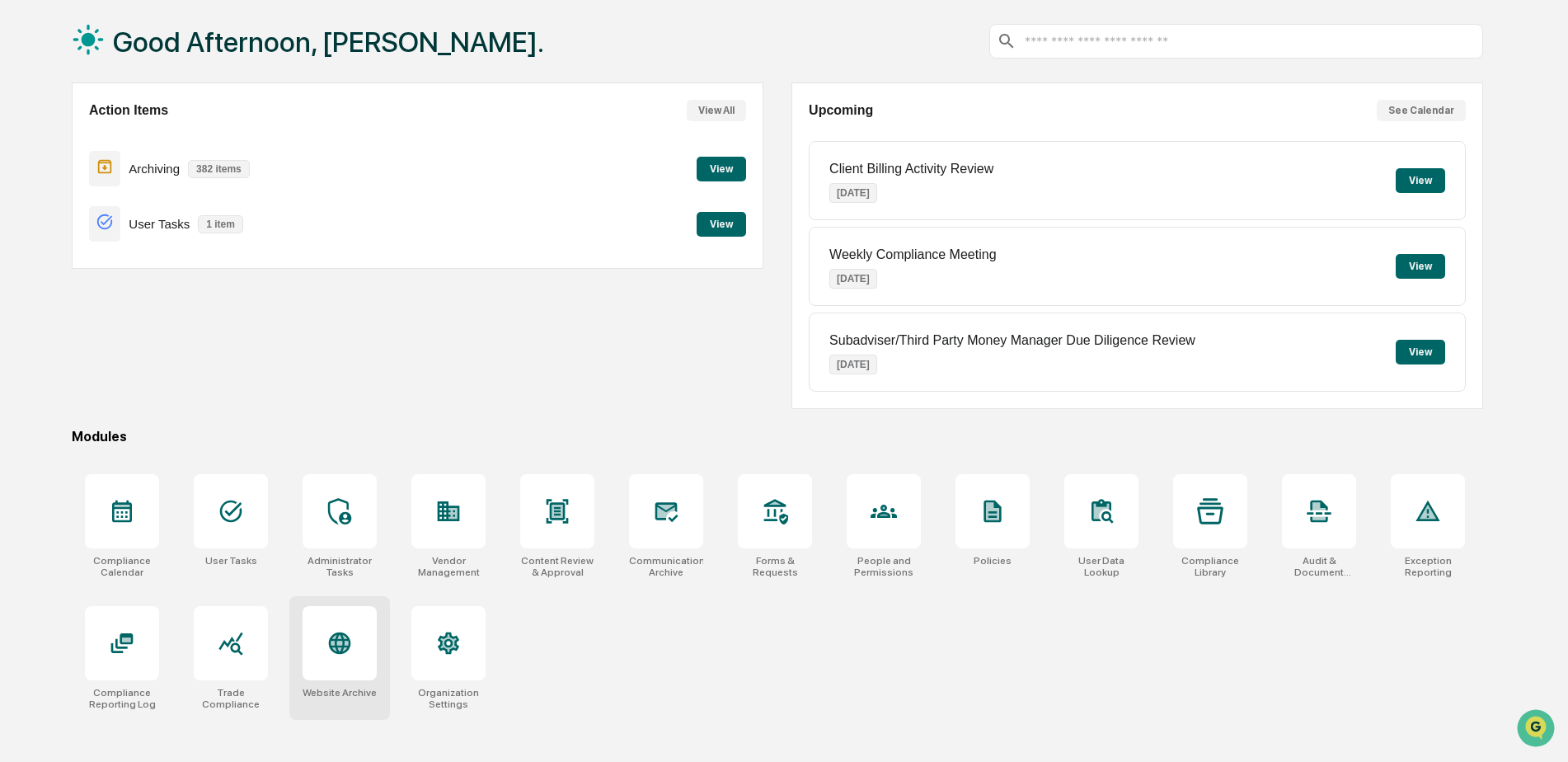
click at [335, 638] on icon at bounding box center [339, 643] width 17 height 17
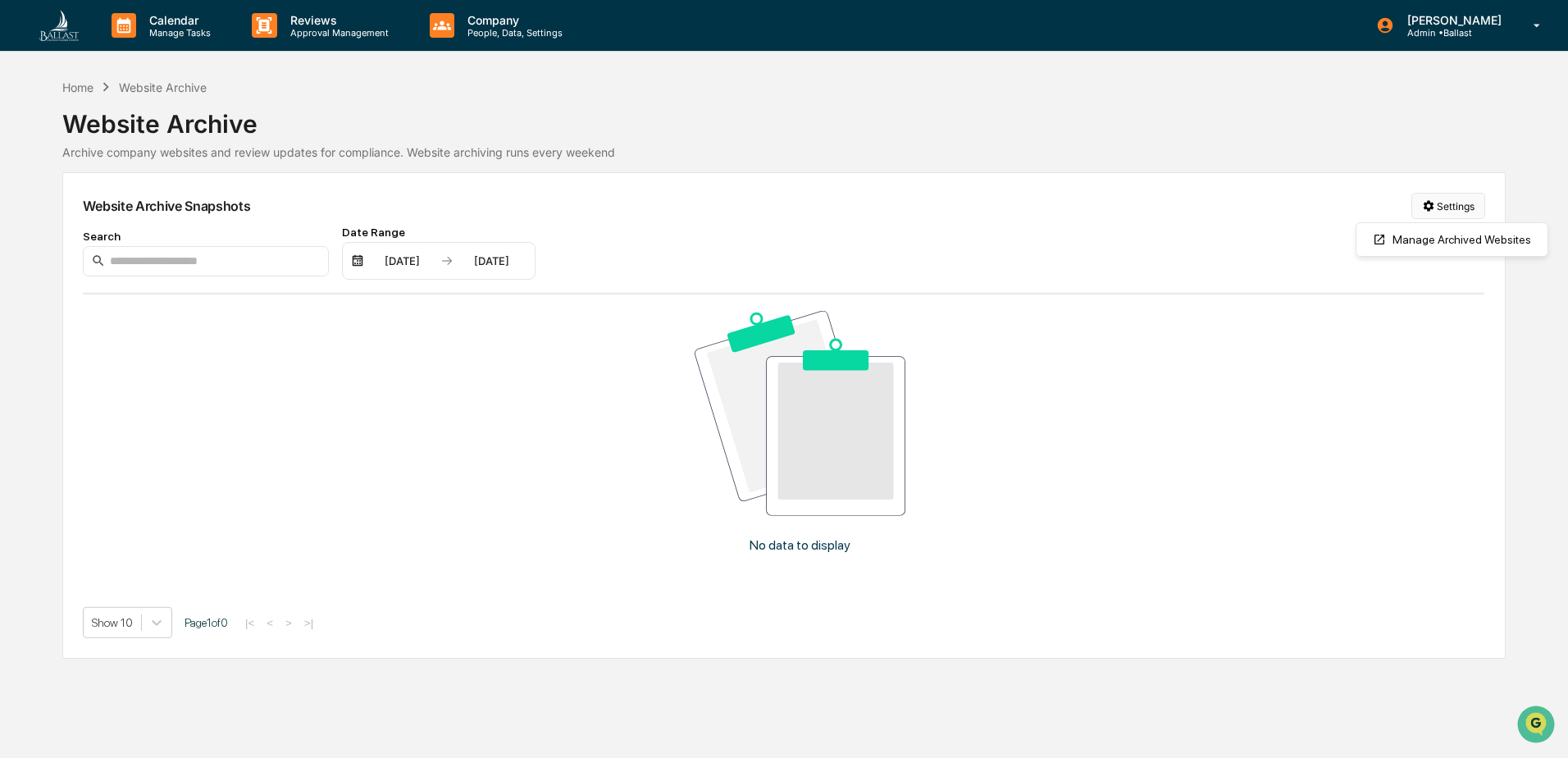
click at [1448, 205] on html "Calendar Manage Tasks Reviews Approval Management Company People, Data, Setting…" at bounding box center [784, 379] width 1568 height 758
click at [1450, 238] on div "Manage Archived Websites" at bounding box center [1453, 239] width 185 height 26
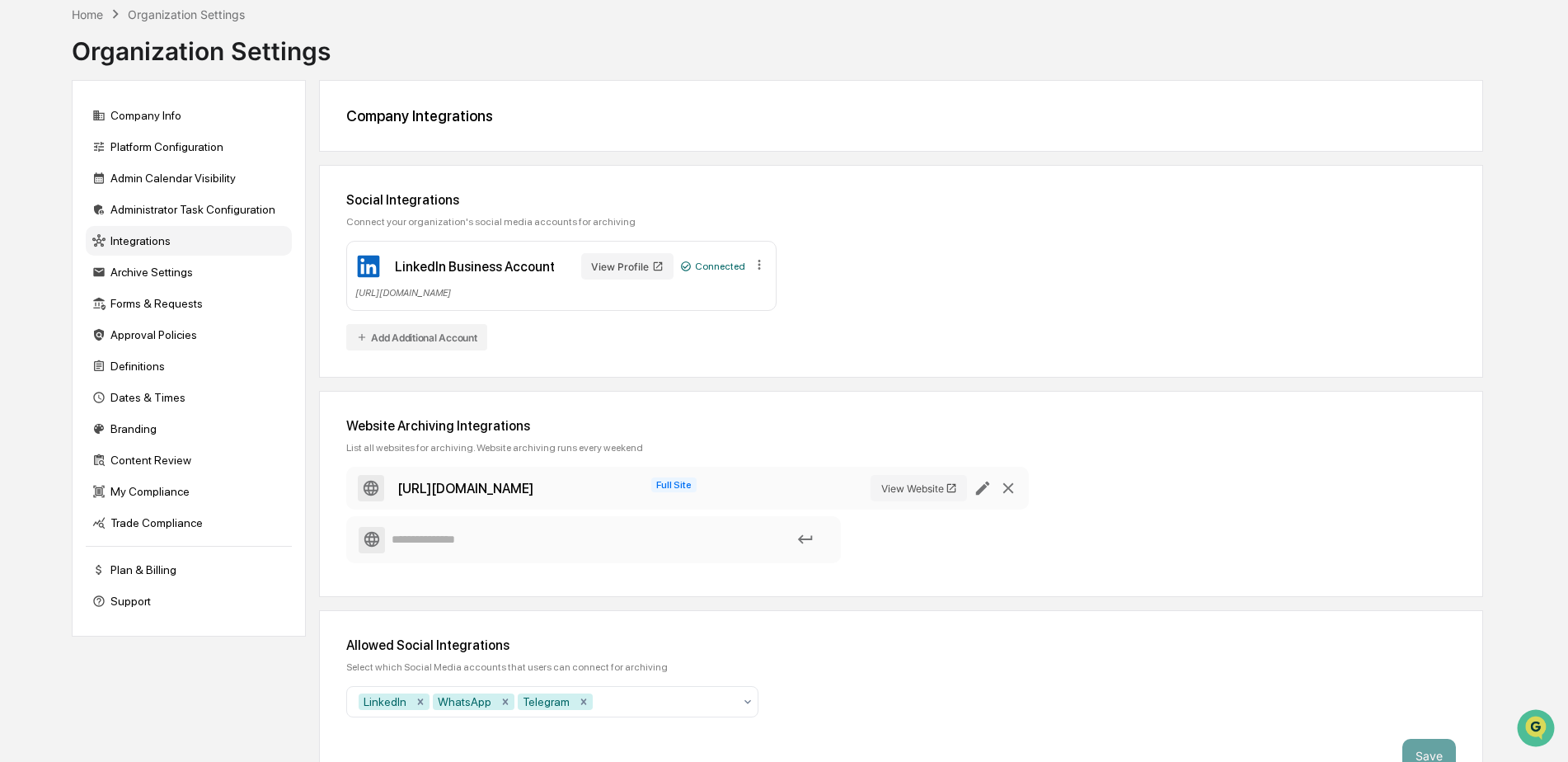
scroll to position [119, 0]
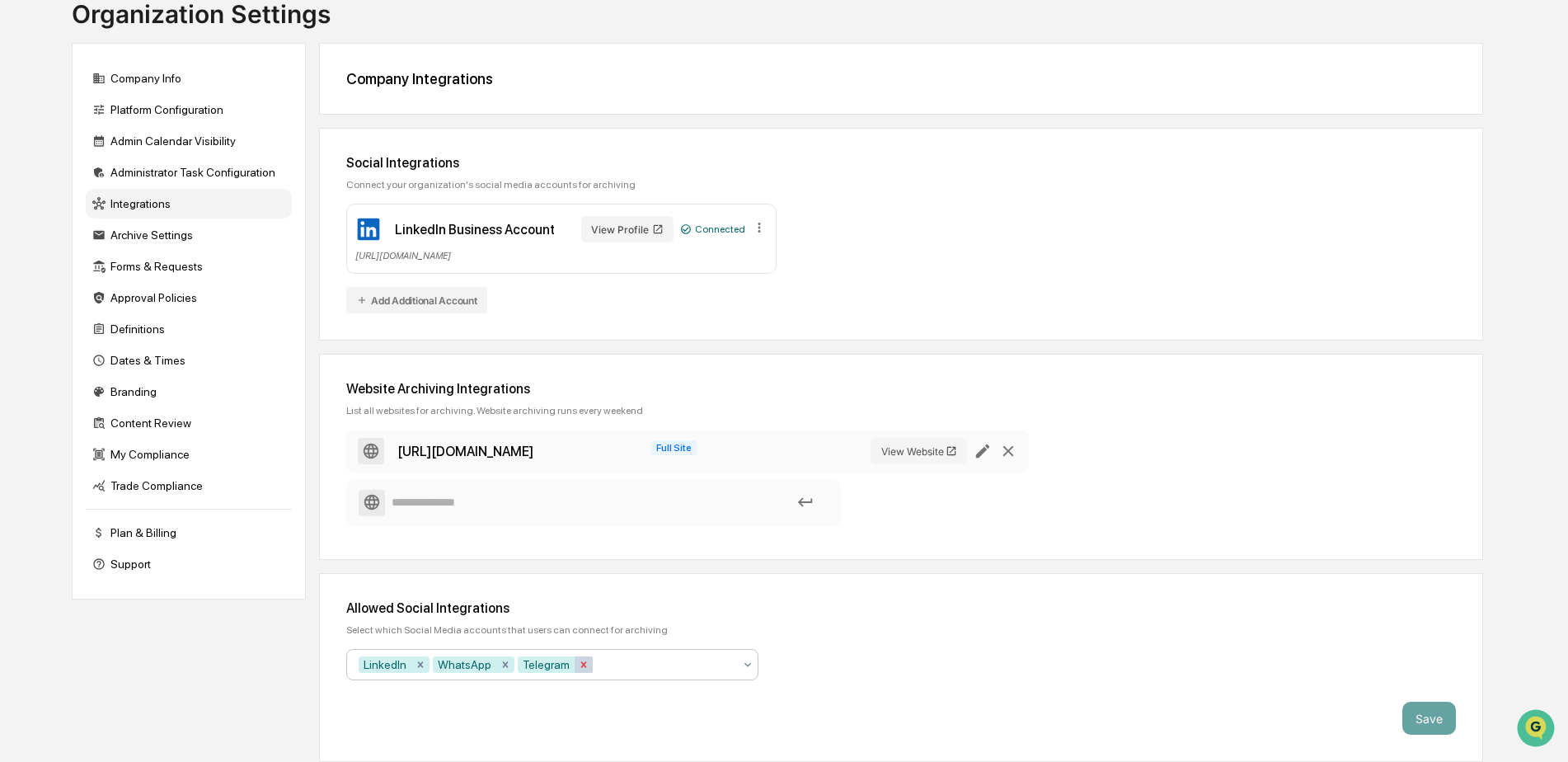
click at [581, 664] on icon "Remove Telegram" at bounding box center [584, 663] width 6 height 6
click at [503, 665] on icon "Remove WhatsApp" at bounding box center [506, 663] width 6 height 6
click at [641, 663] on div at bounding box center [583, 665] width 300 height 17
click at [843, 658] on div "Allowed Social Integrations Select which Social Media accounts that users can c…" at bounding box center [901, 667] width 1164 height 189
click at [182, 235] on div "Archive Settings" at bounding box center [188, 235] width 206 height 30
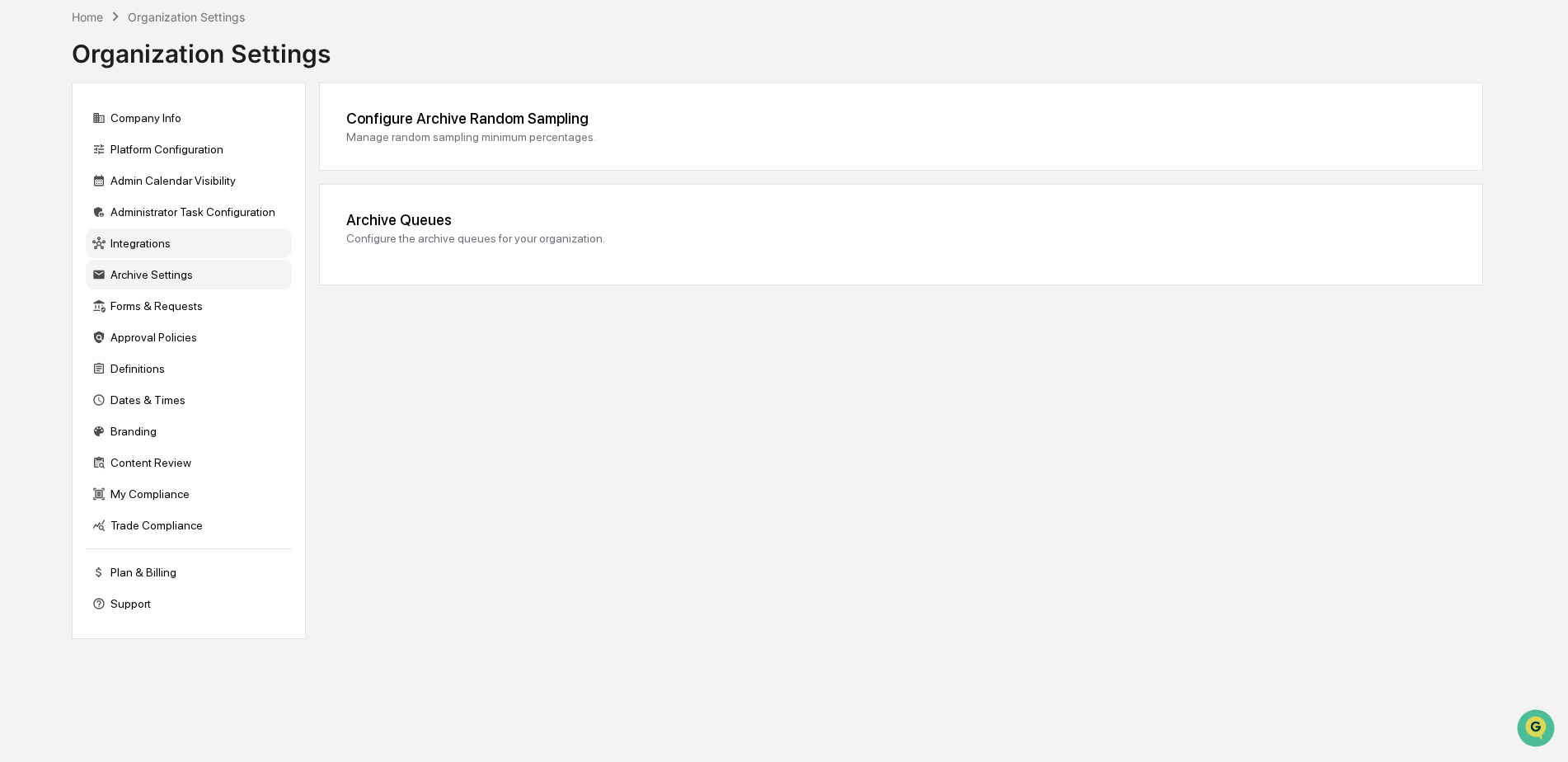
scroll to position [78, 0]
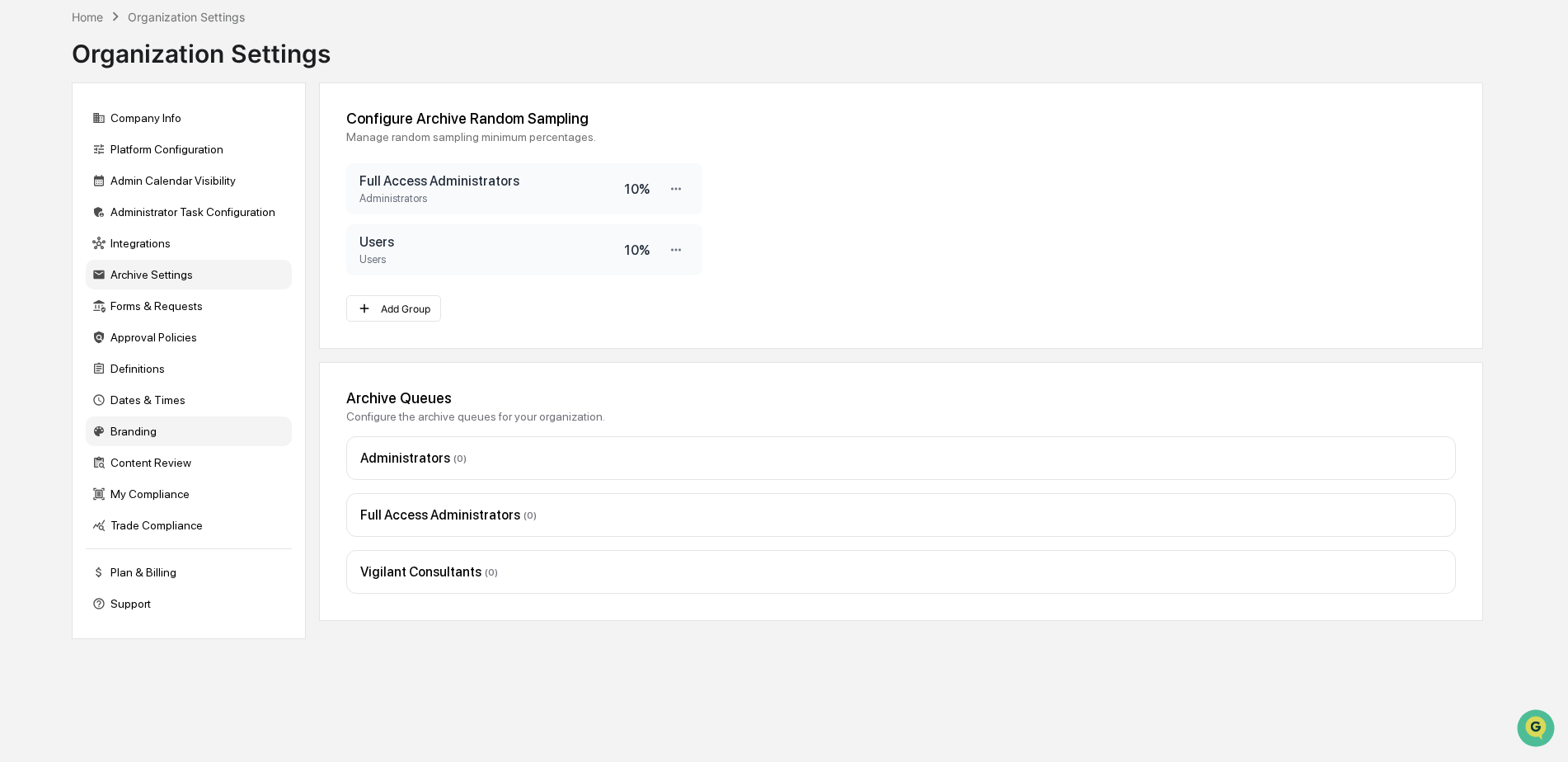
click at [143, 434] on div "Branding" at bounding box center [188, 431] width 206 height 30
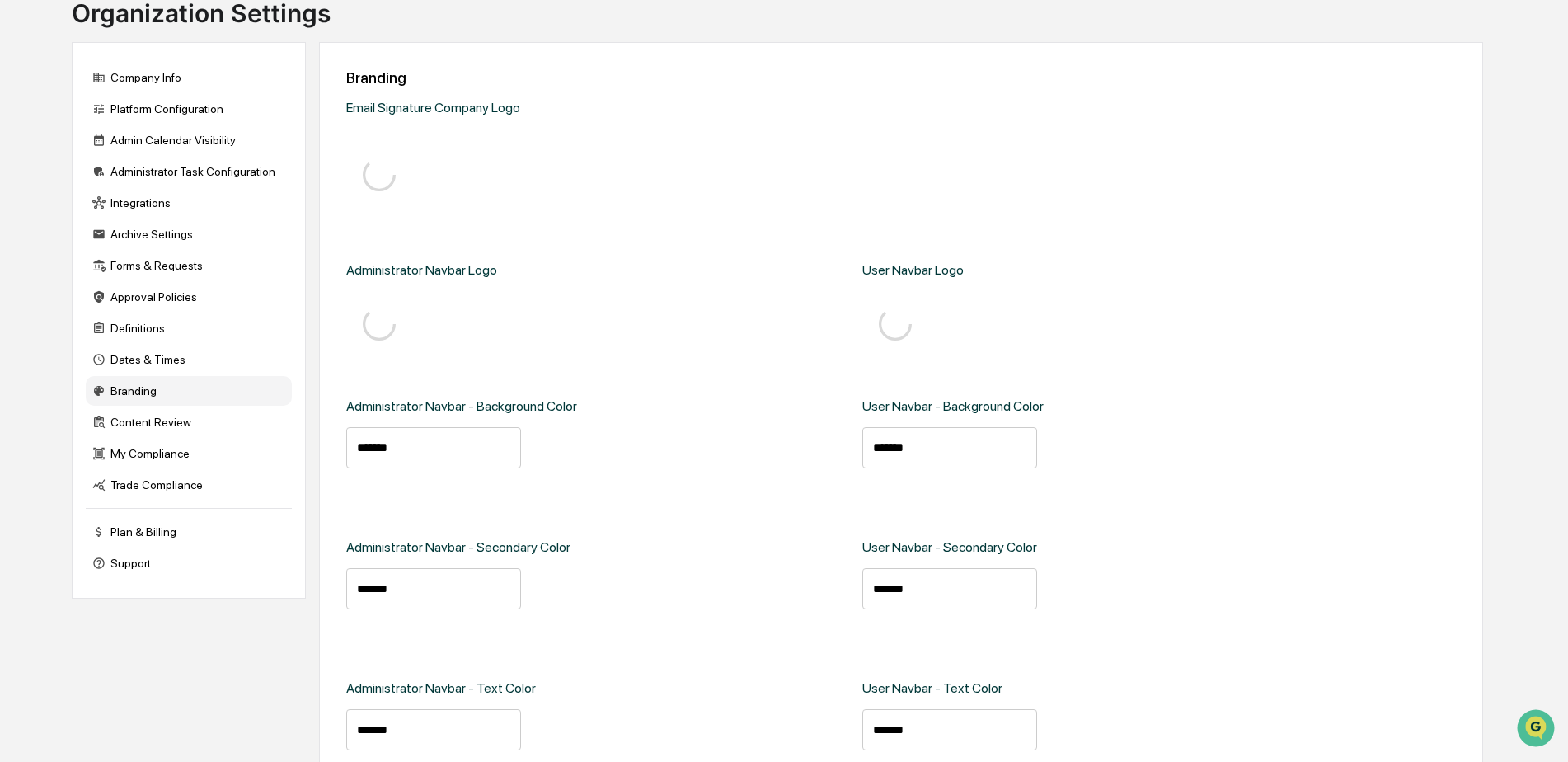
type input "*******"
type input "****"
type input "*******"
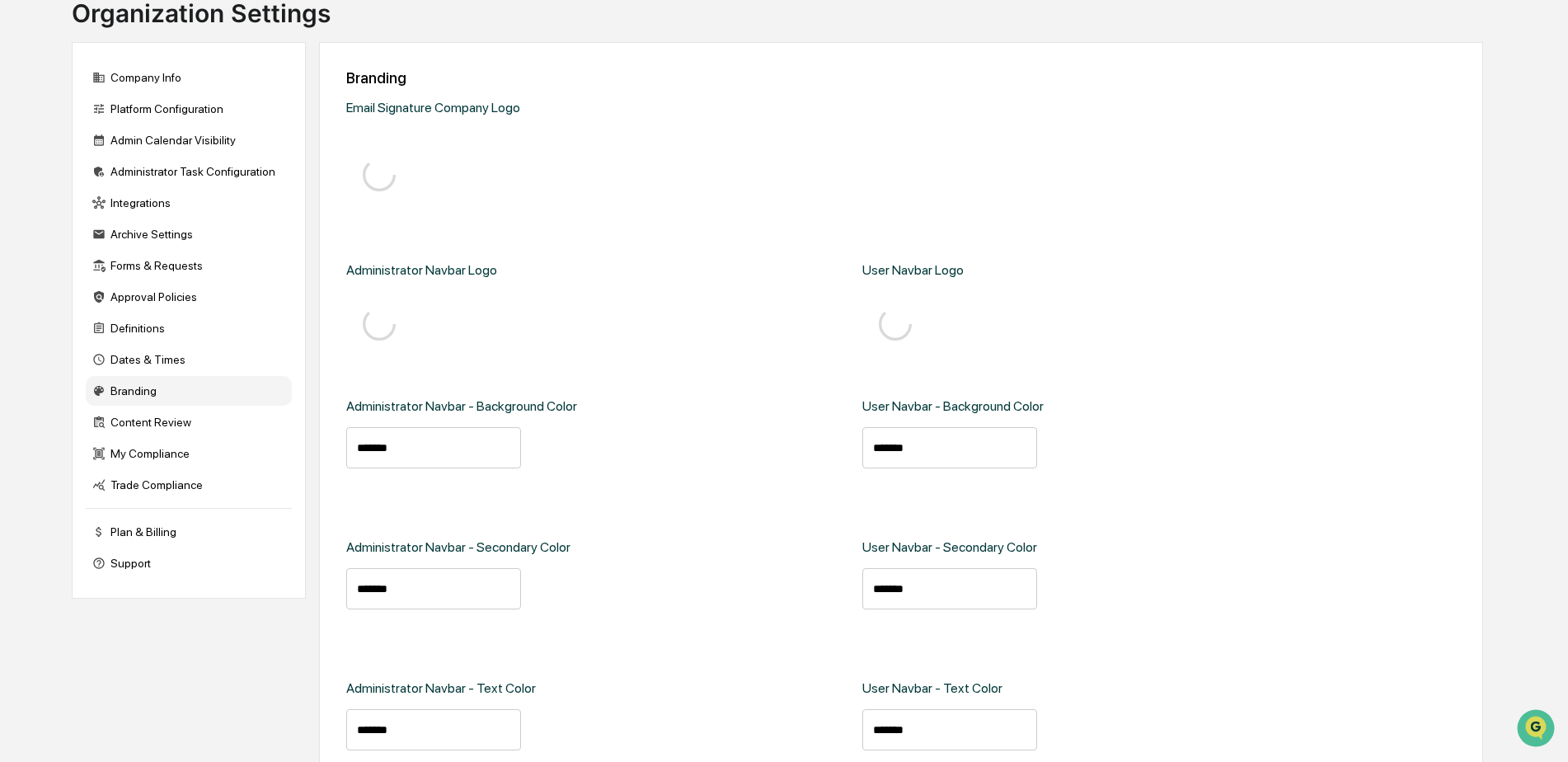
type input "*******"
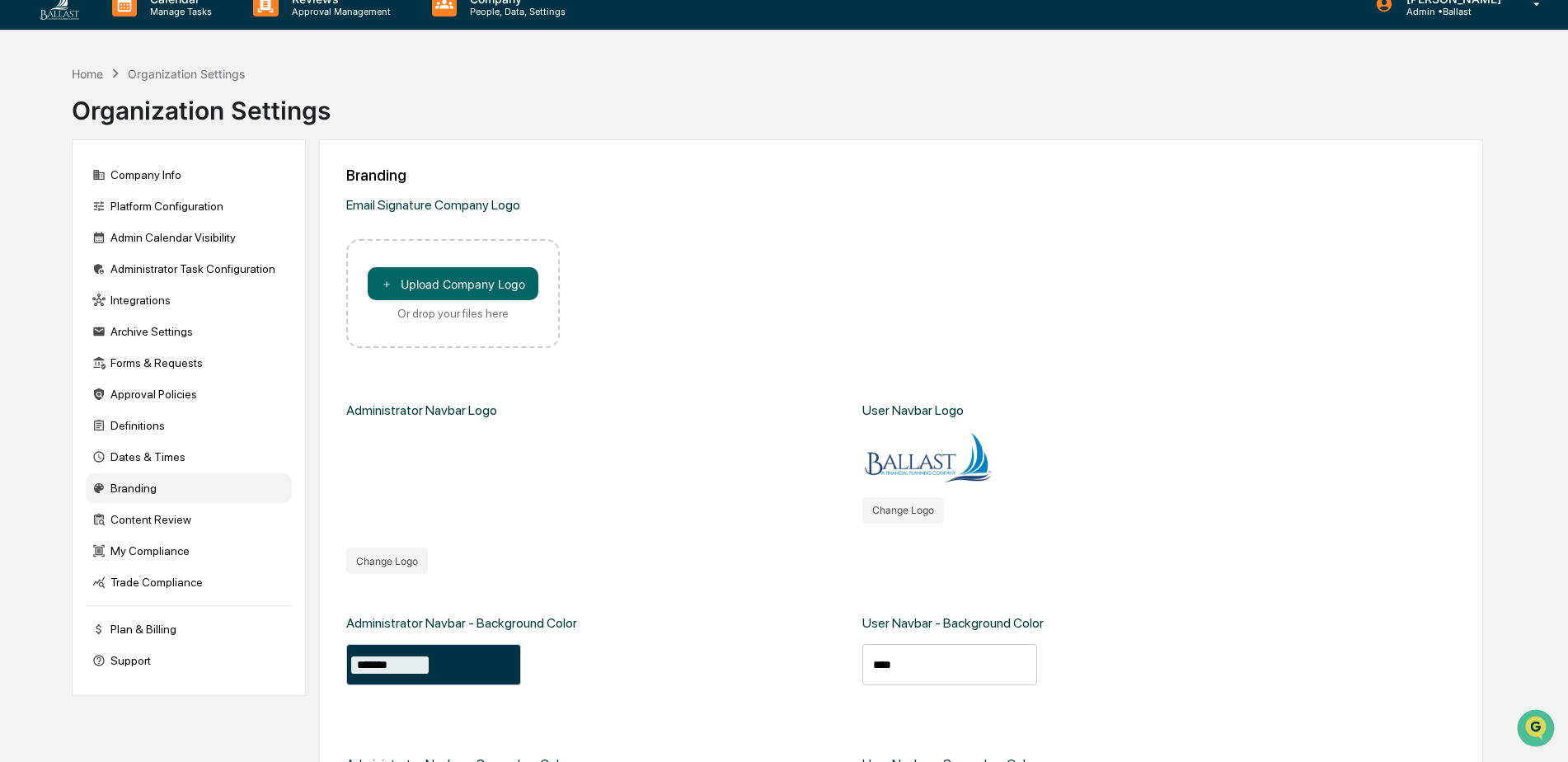
scroll to position [0, 0]
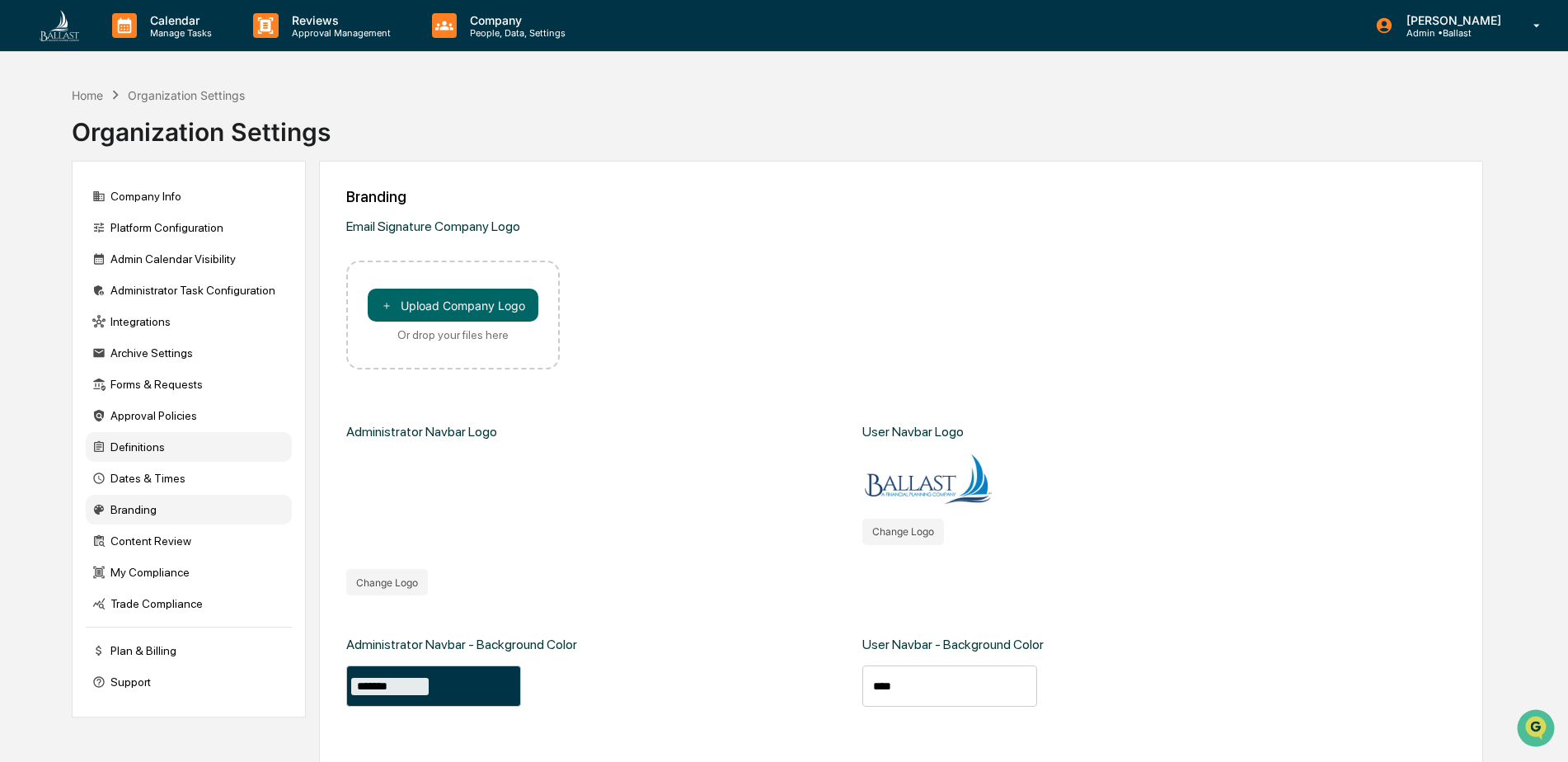
click at [197, 453] on div "Definitions" at bounding box center [188, 447] width 206 height 30
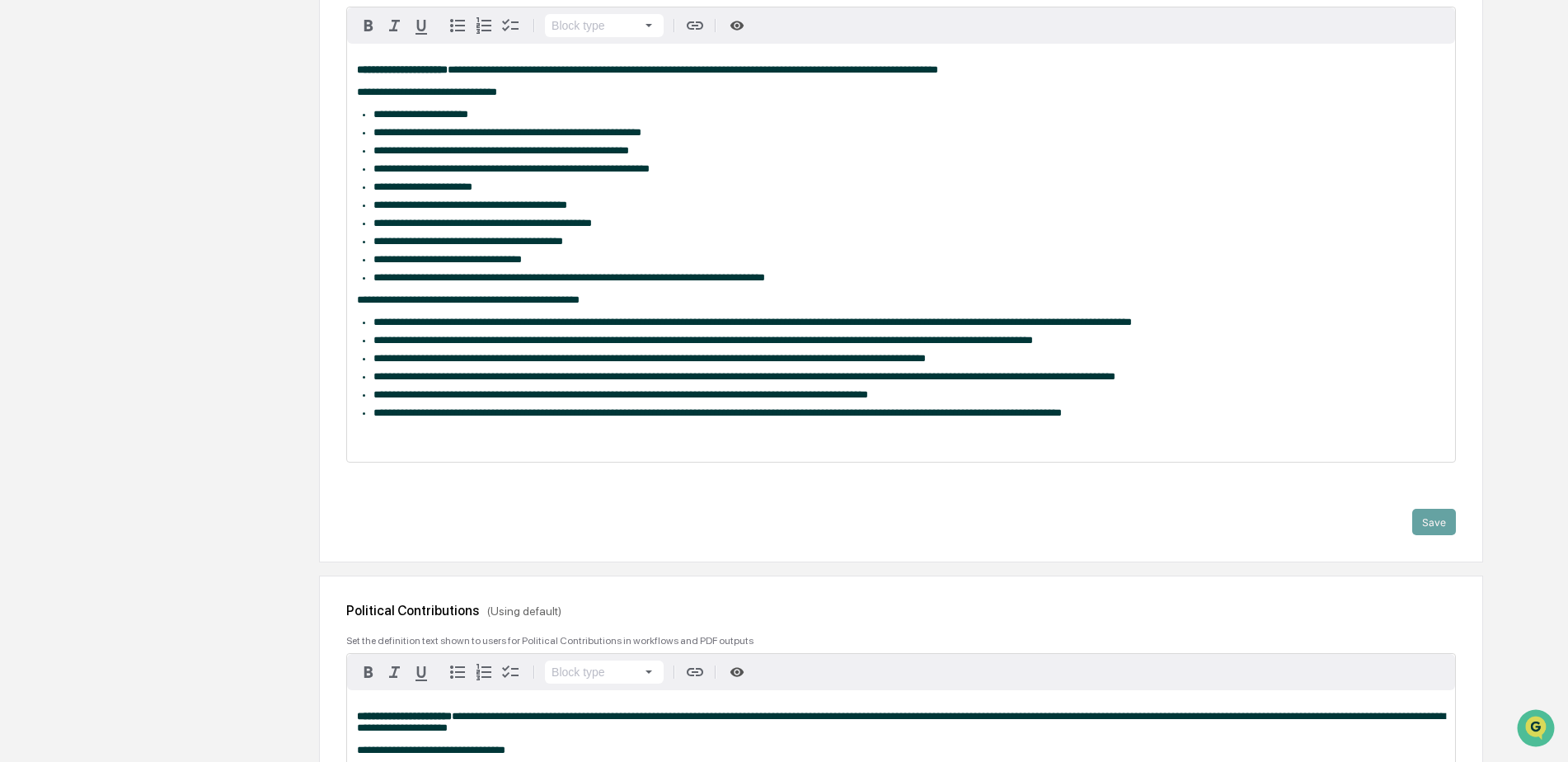
scroll to position [3573, 0]
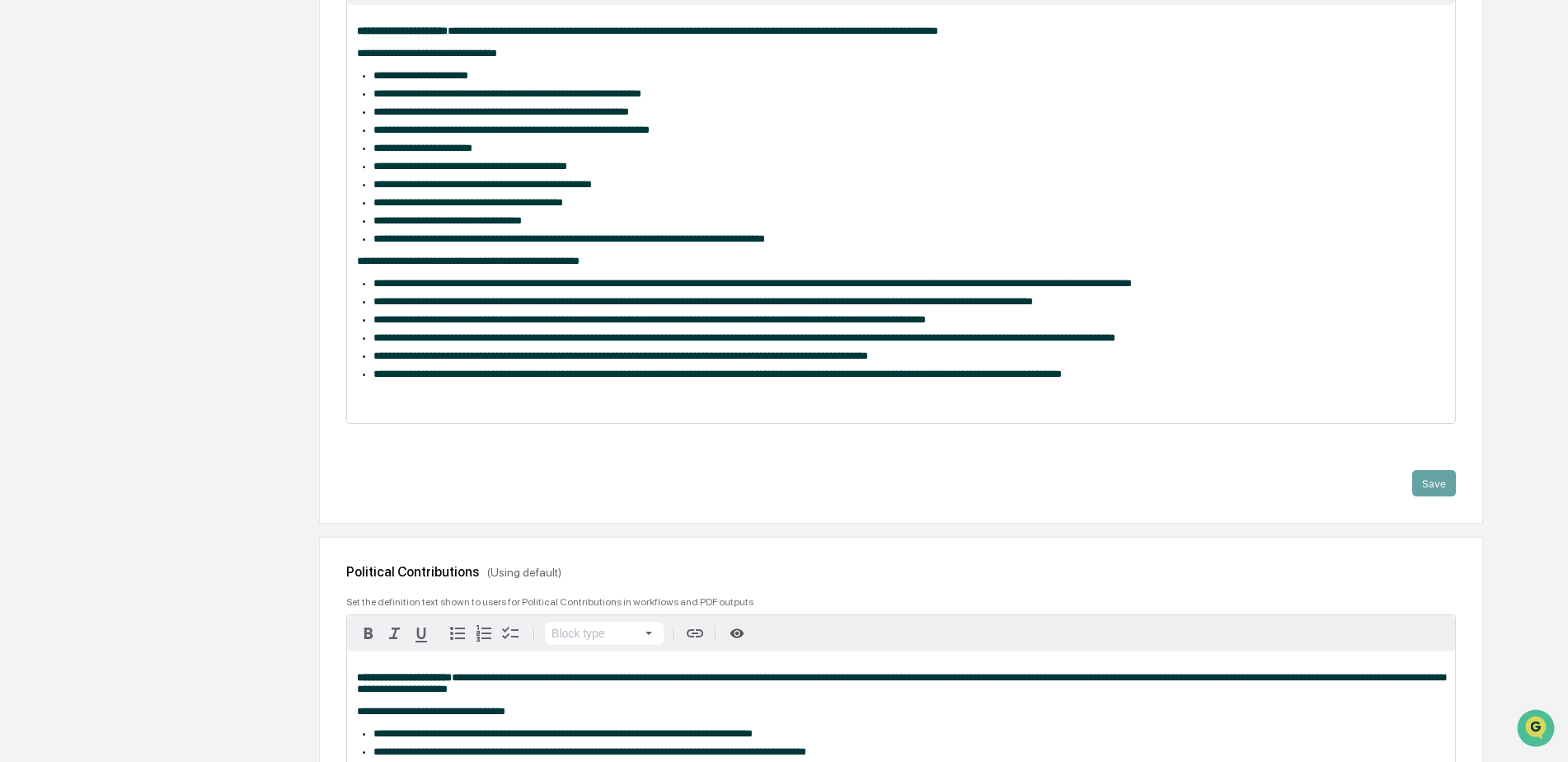
click at [406, 289] on span "**********" at bounding box center [752, 283] width 759 height 11
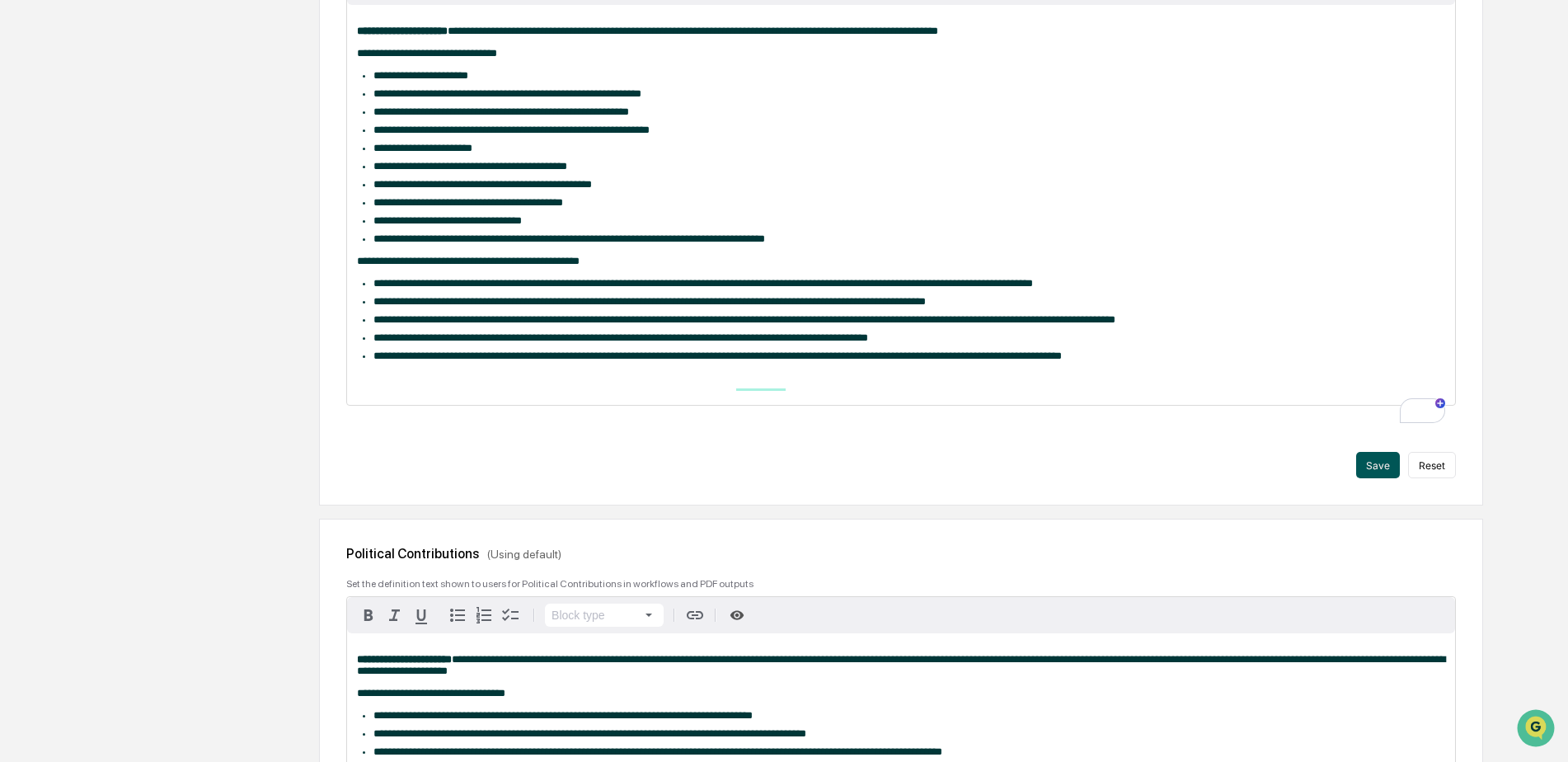
click at [1378, 478] on button "Save" at bounding box center [1378, 465] width 44 height 27
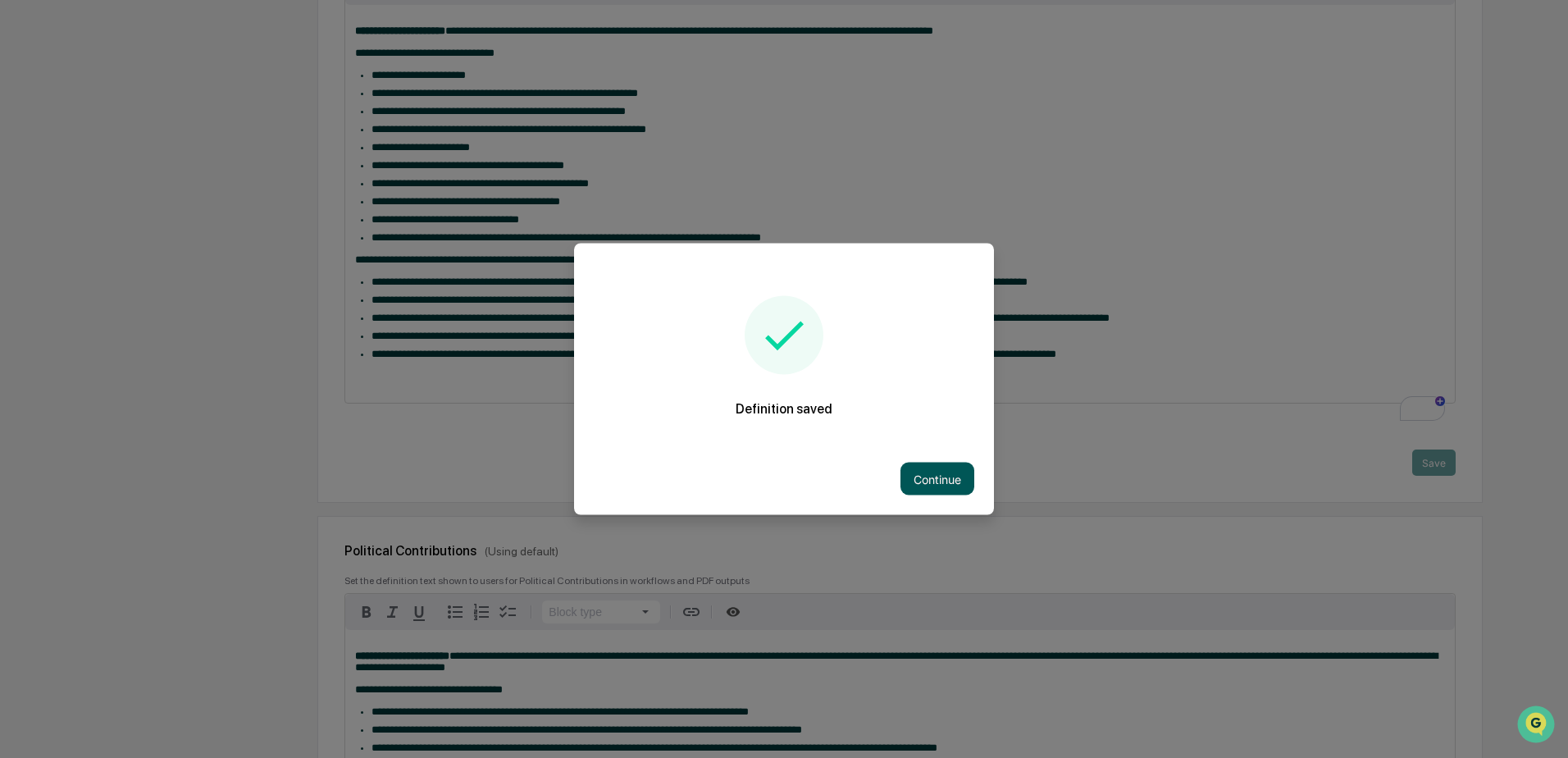
click at [926, 472] on button "Continue" at bounding box center [937, 479] width 73 height 33
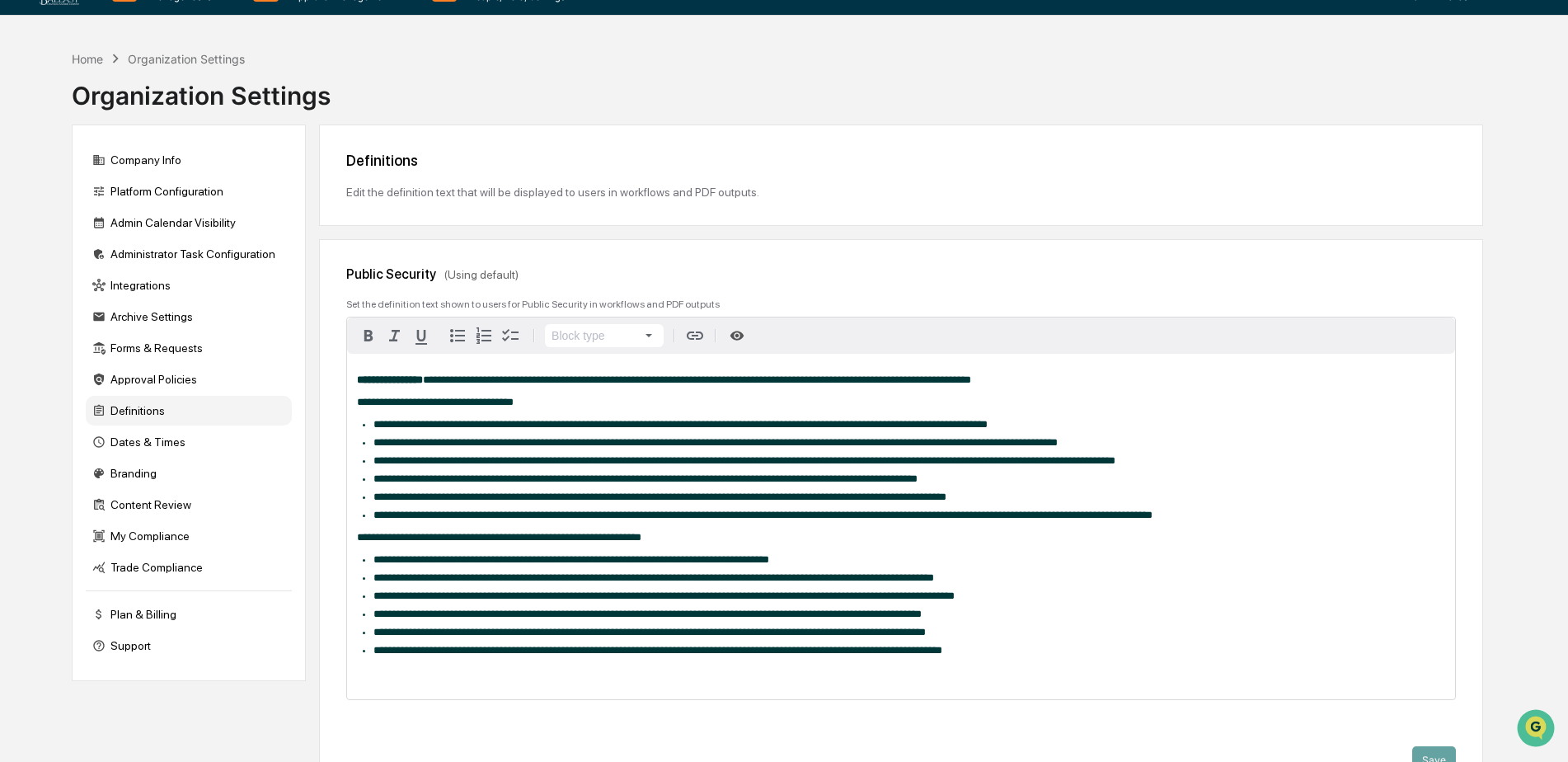
scroll to position [0, 0]
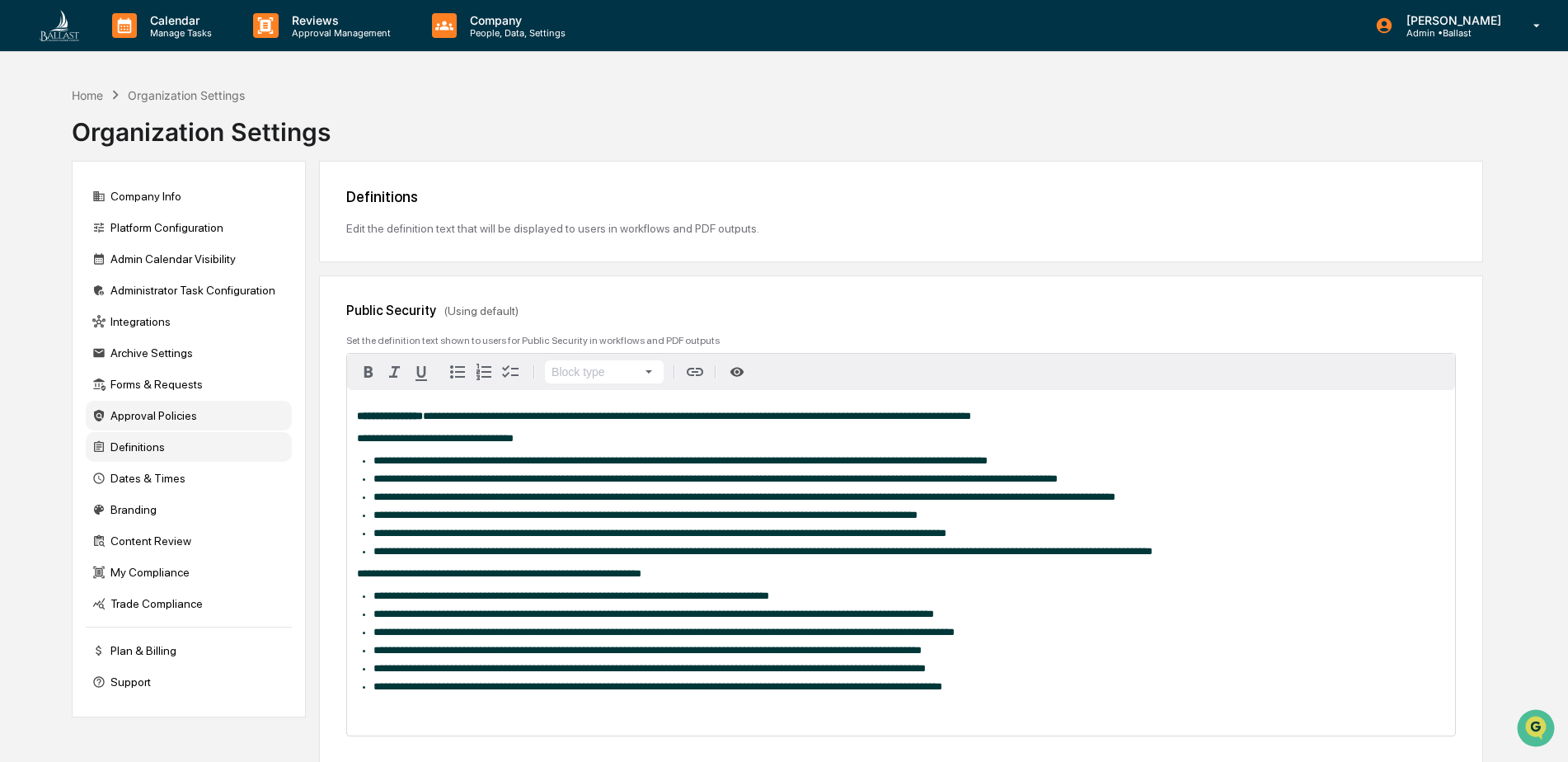
click at [176, 418] on div "Approval Policies" at bounding box center [188, 415] width 206 height 30
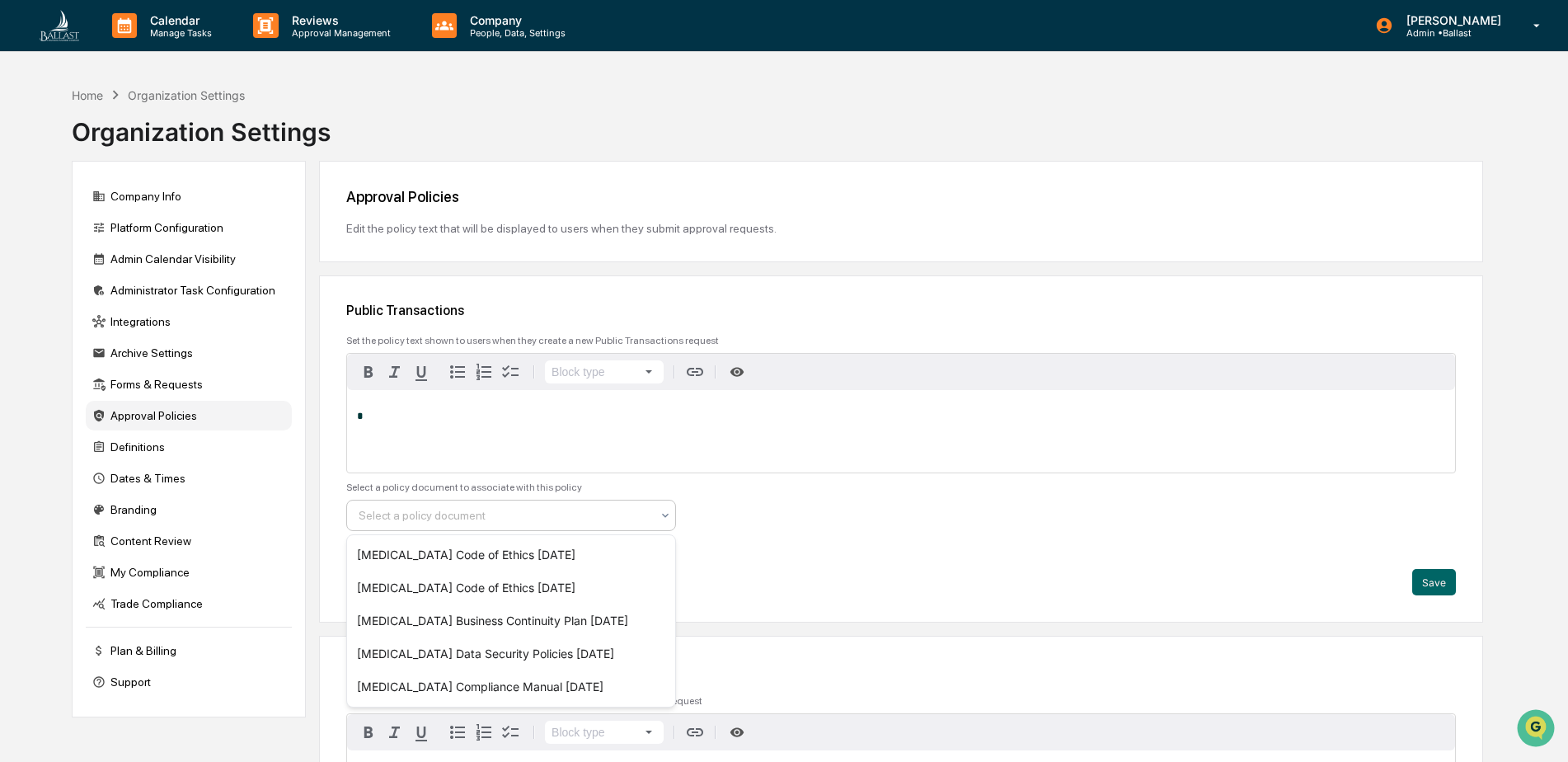
click at [430, 518] on div at bounding box center [505, 516] width 292 height 17
click at [428, 547] on div "[MEDICAL_DATA] Code of Ethics [DATE]" at bounding box center [512, 555] width 328 height 33
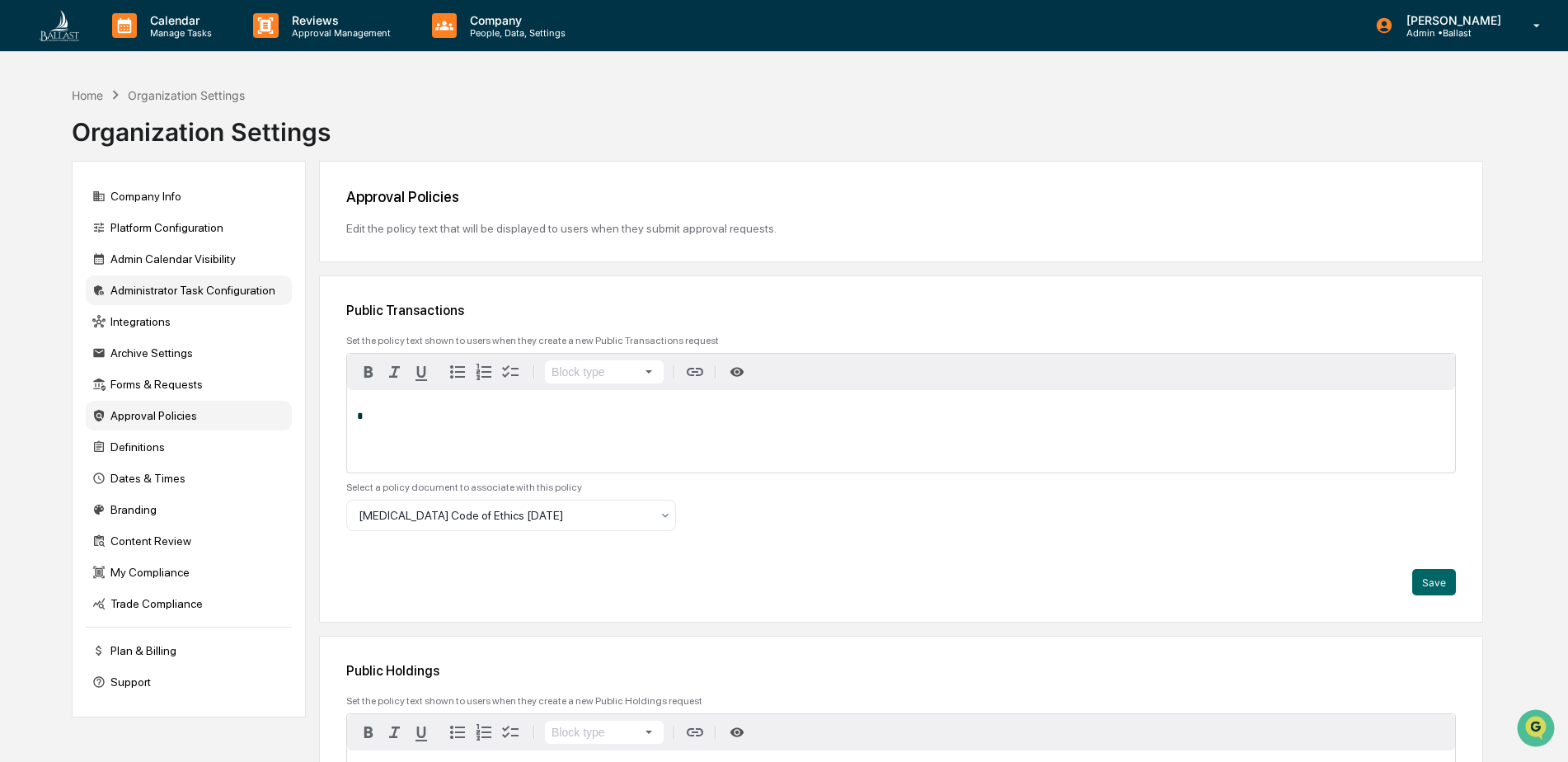
click at [246, 292] on div "Administrator Task Configuration" at bounding box center [188, 290] width 206 height 30
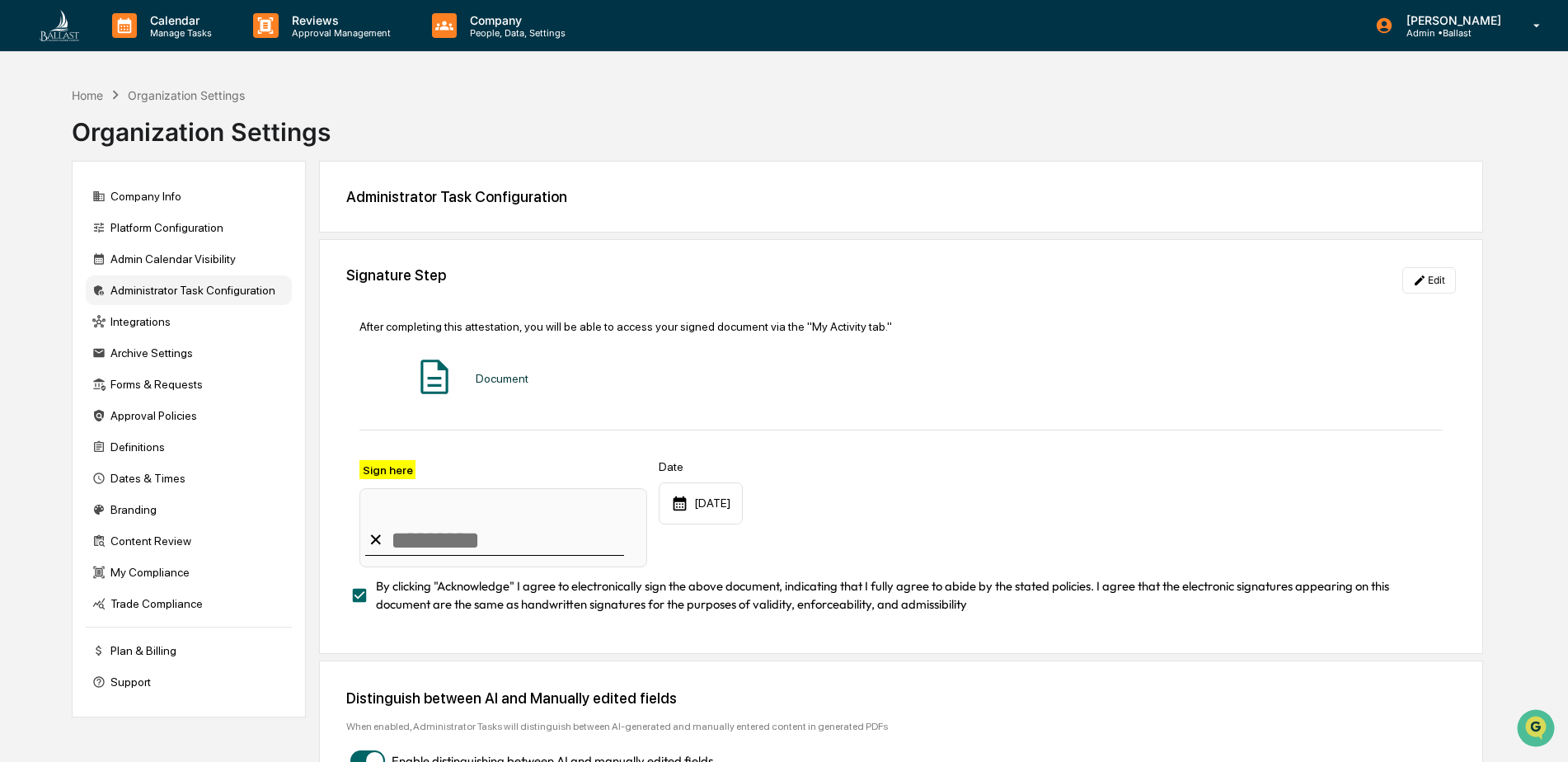
scroll to position [78, 0]
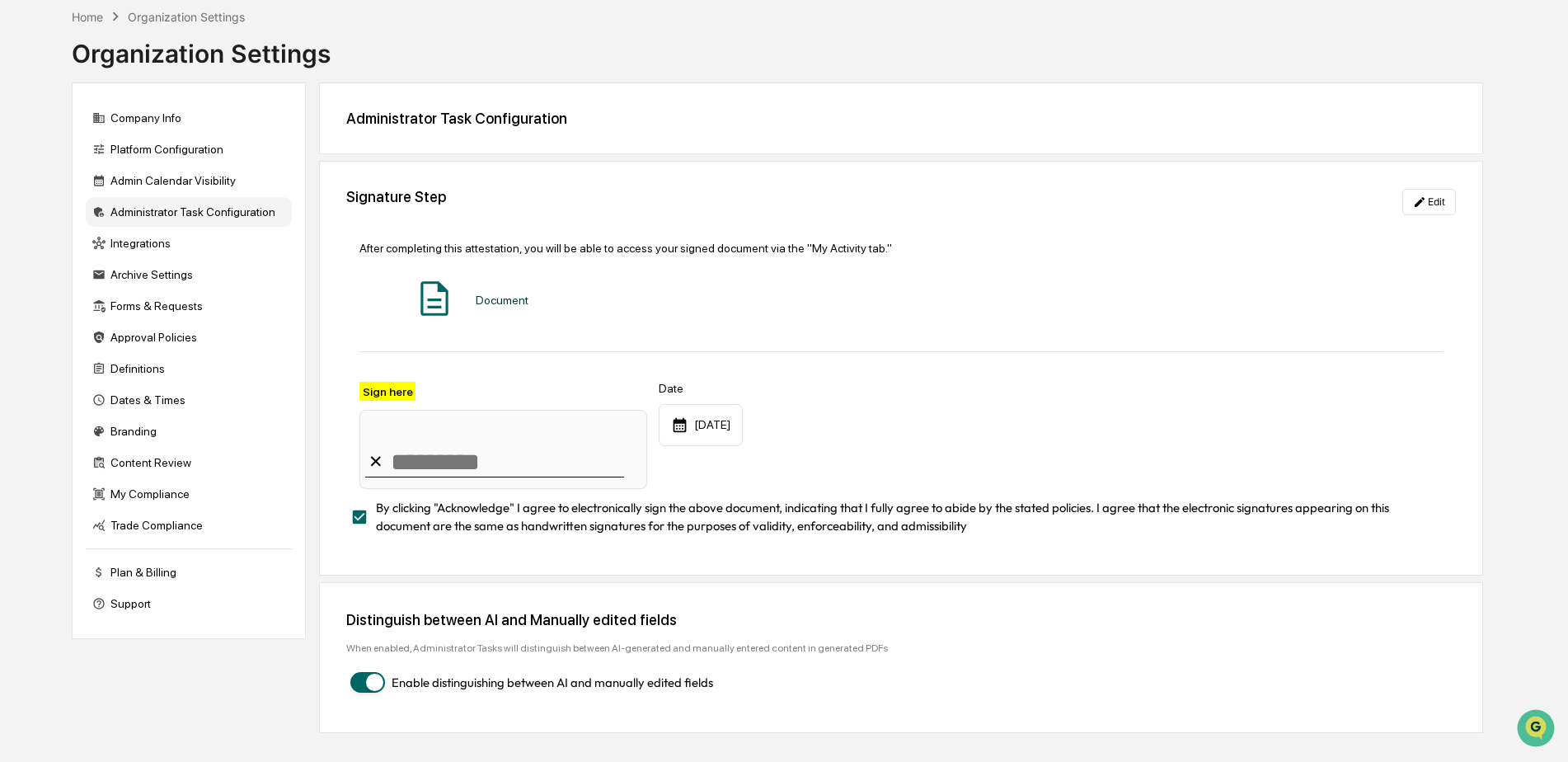
click at [375, 687] on span "button" at bounding box center [374, 682] width 17 height 17
click at [356, 683] on span "button" at bounding box center [361, 682] width 17 height 17
click at [187, 182] on div "Admin Calendar Visibility" at bounding box center [188, 181] width 206 height 30
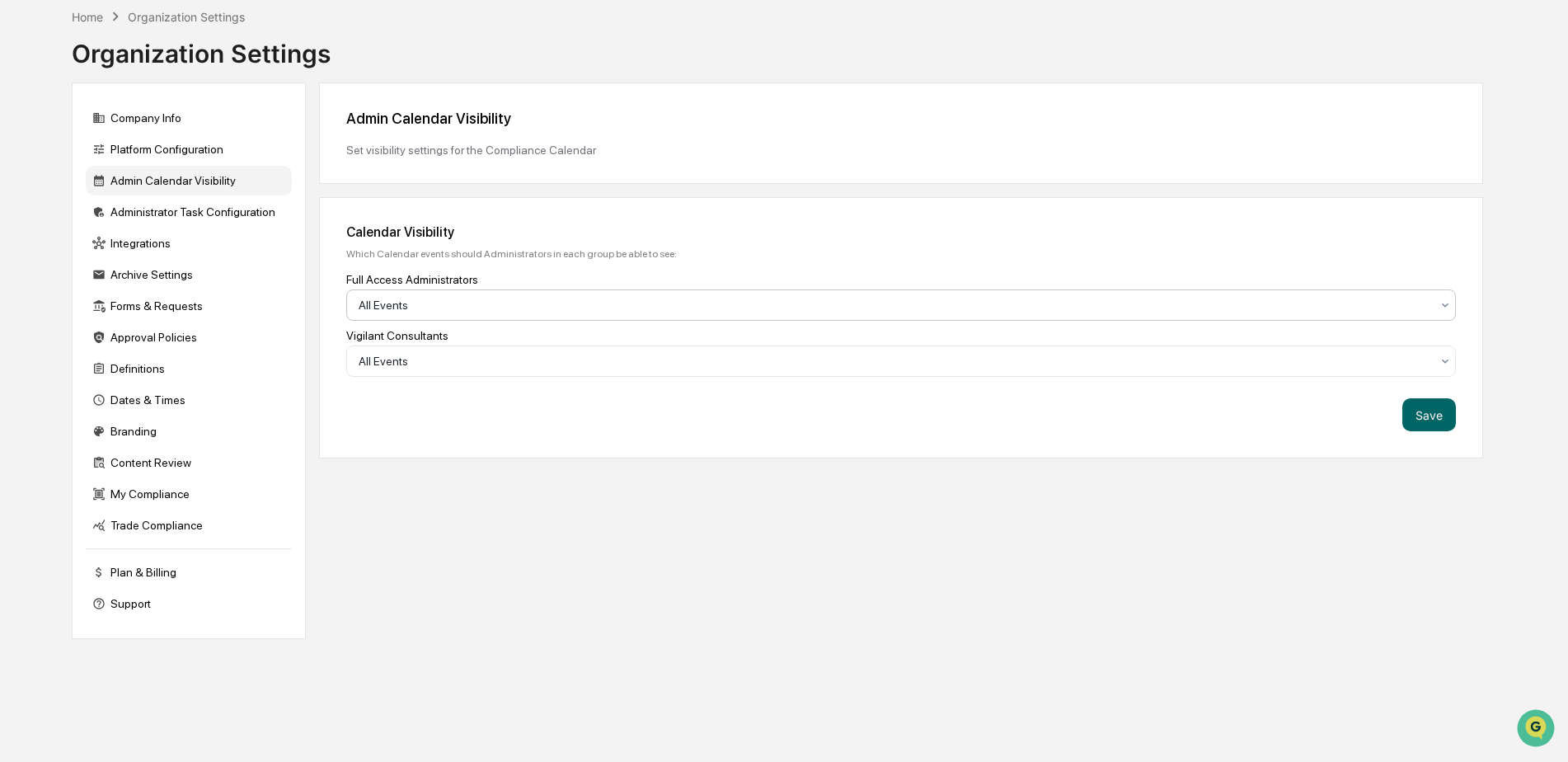
click at [478, 301] on div at bounding box center [895, 305] width 1072 height 17
click at [196, 148] on div "Platform Configuration" at bounding box center [188, 149] width 206 height 30
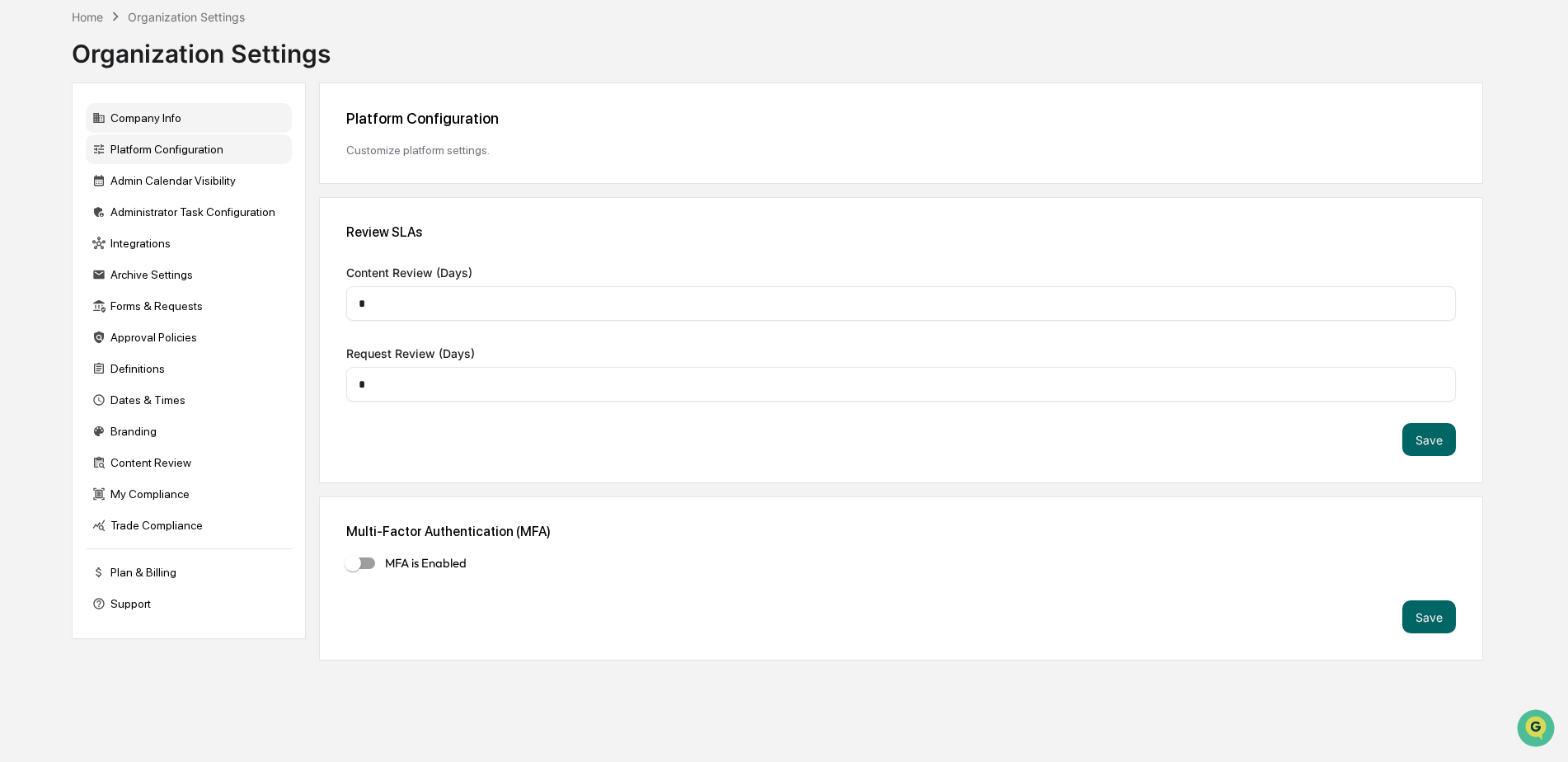
click at [204, 127] on div "Company Info" at bounding box center [188, 118] width 206 height 30
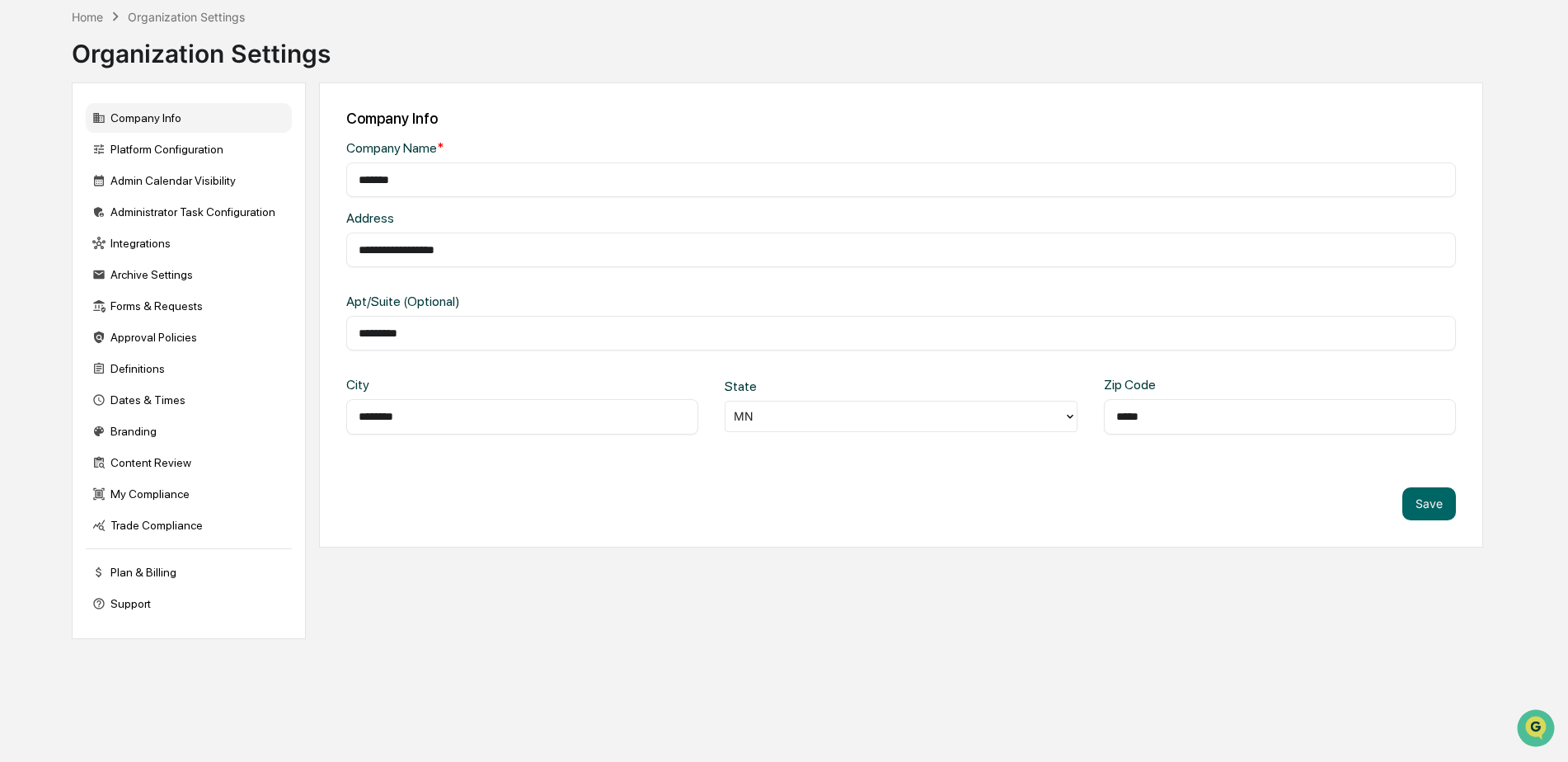
click at [417, 182] on input "*******" at bounding box center [901, 180] width 1085 height 17
type input "**********"
click at [198, 148] on div "Platform Configuration" at bounding box center [188, 149] width 206 height 30
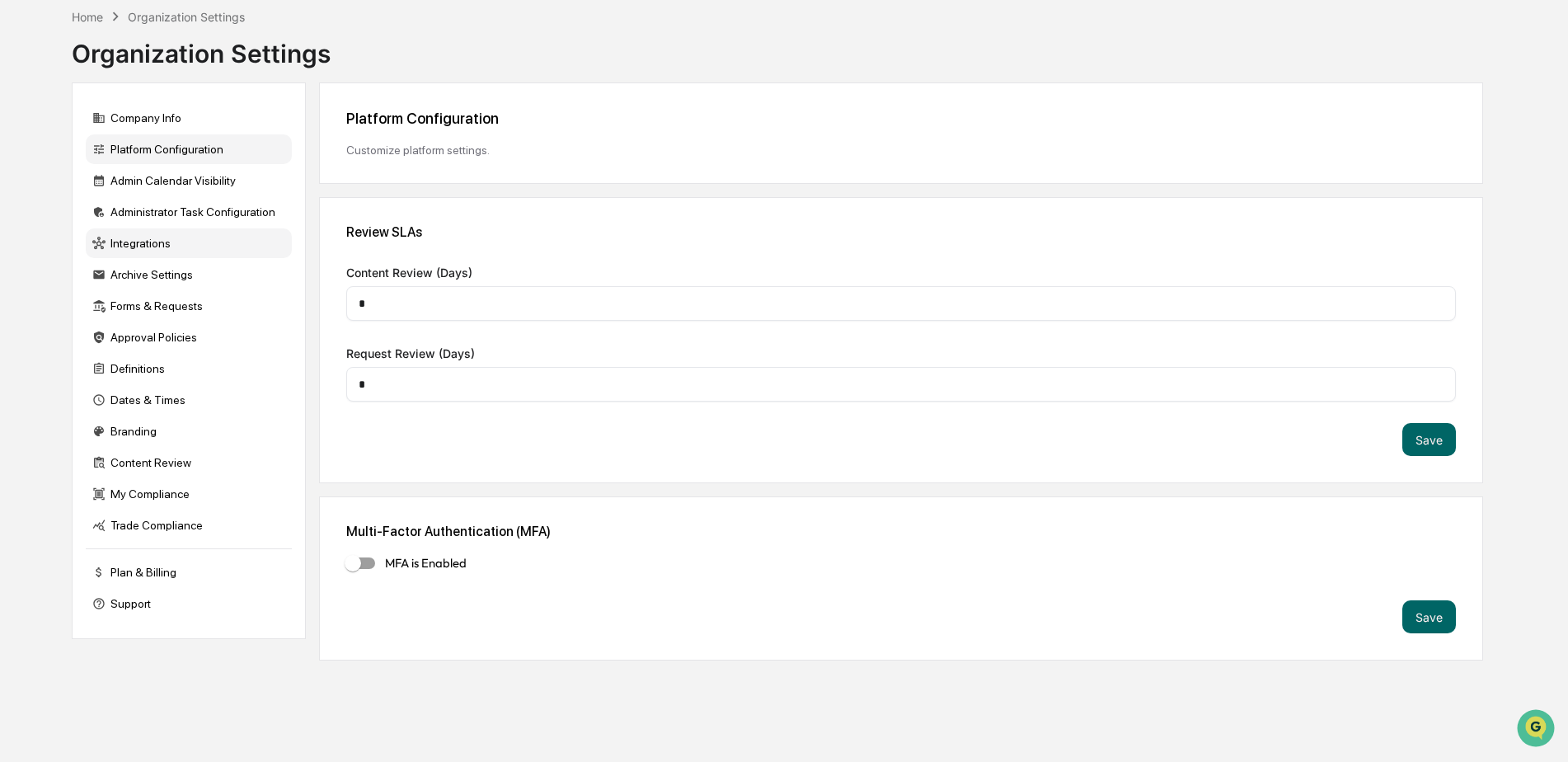
click at [167, 245] on div "Integrations" at bounding box center [188, 243] width 206 height 30
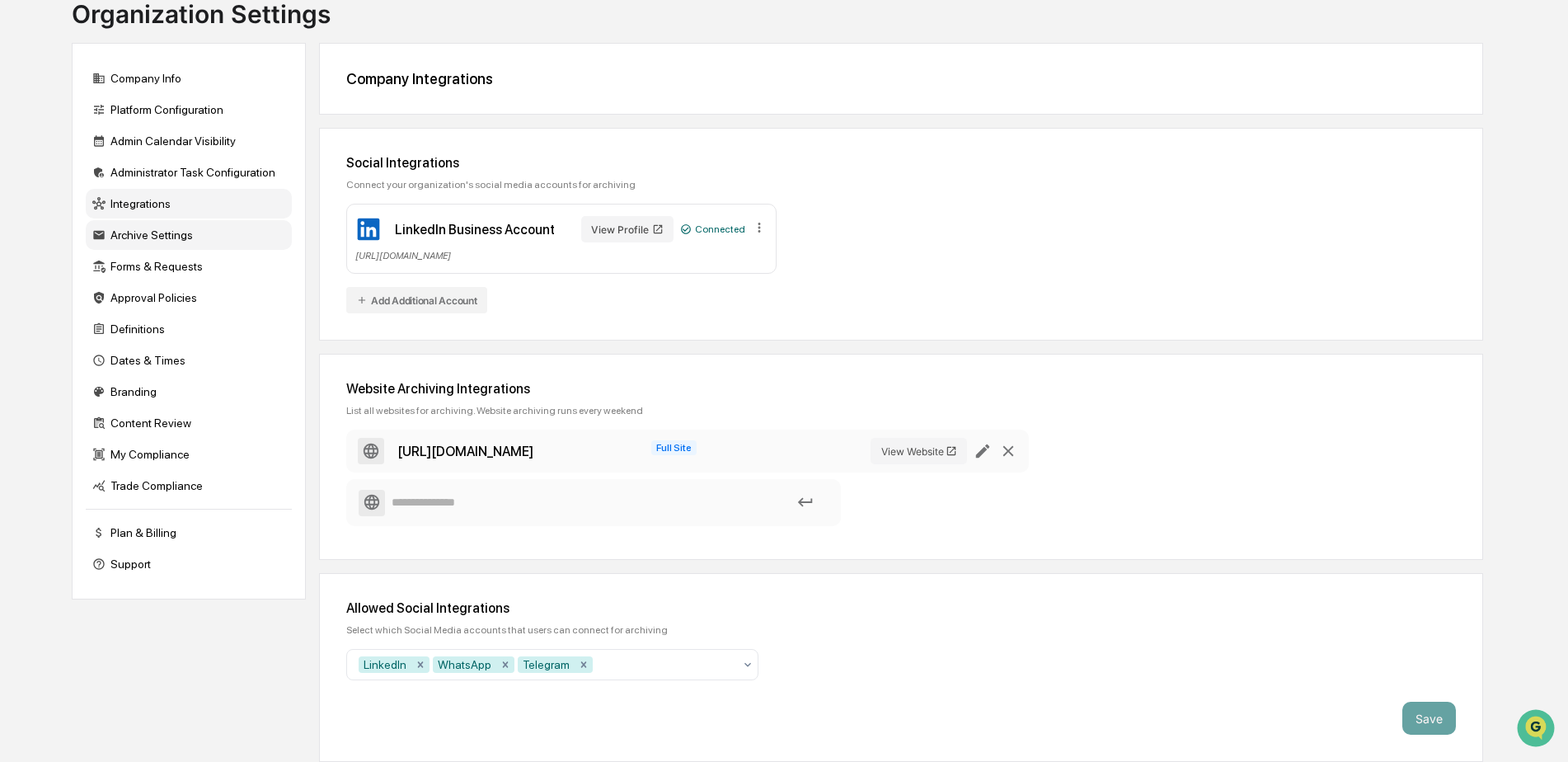
click at [169, 236] on div "Archive Settings" at bounding box center [188, 235] width 206 height 30
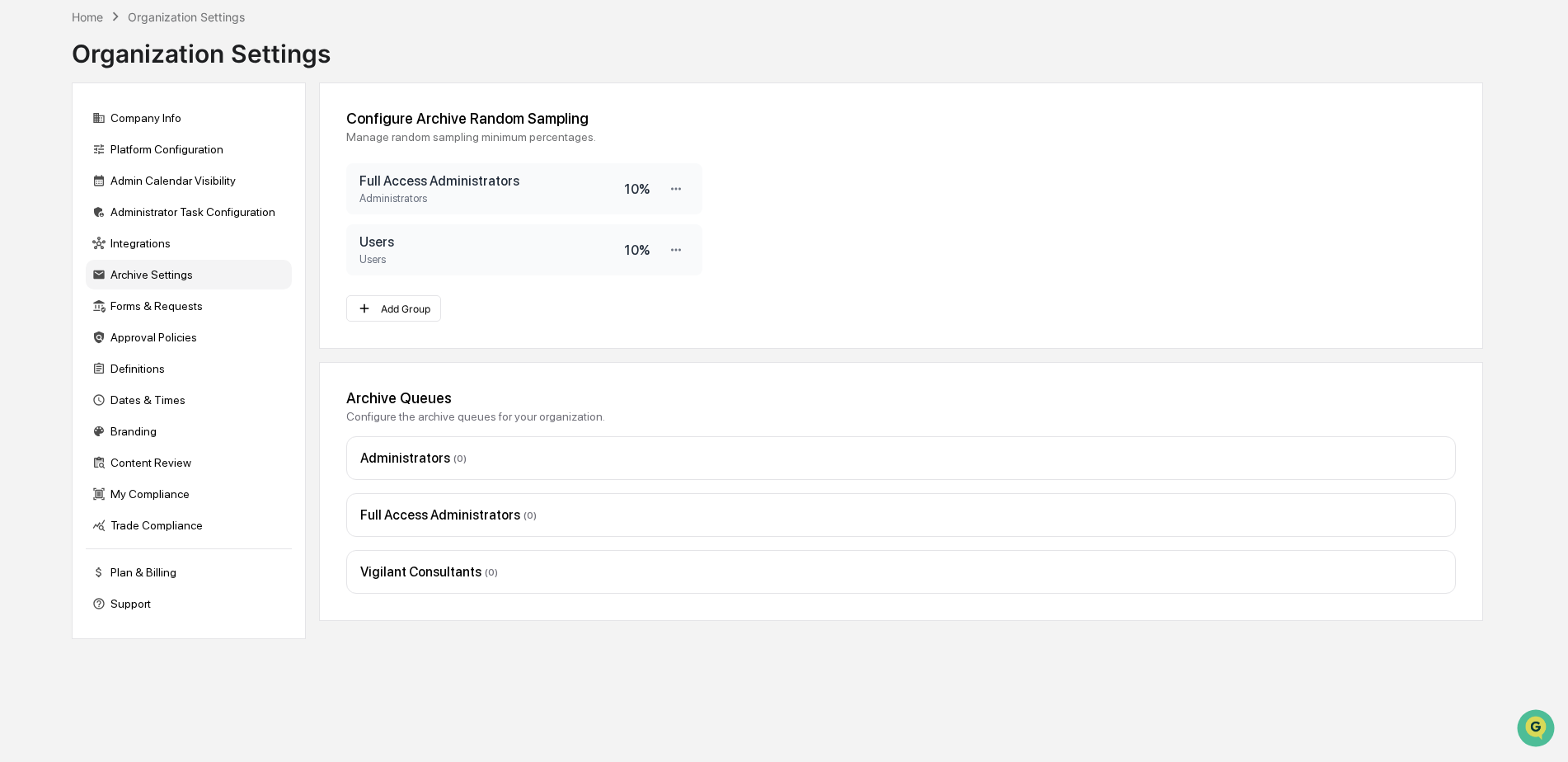
click at [171, 274] on div "Archive Settings" at bounding box center [188, 274] width 206 height 30
click at [170, 305] on div "Forms & Requests" at bounding box center [188, 306] width 206 height 30
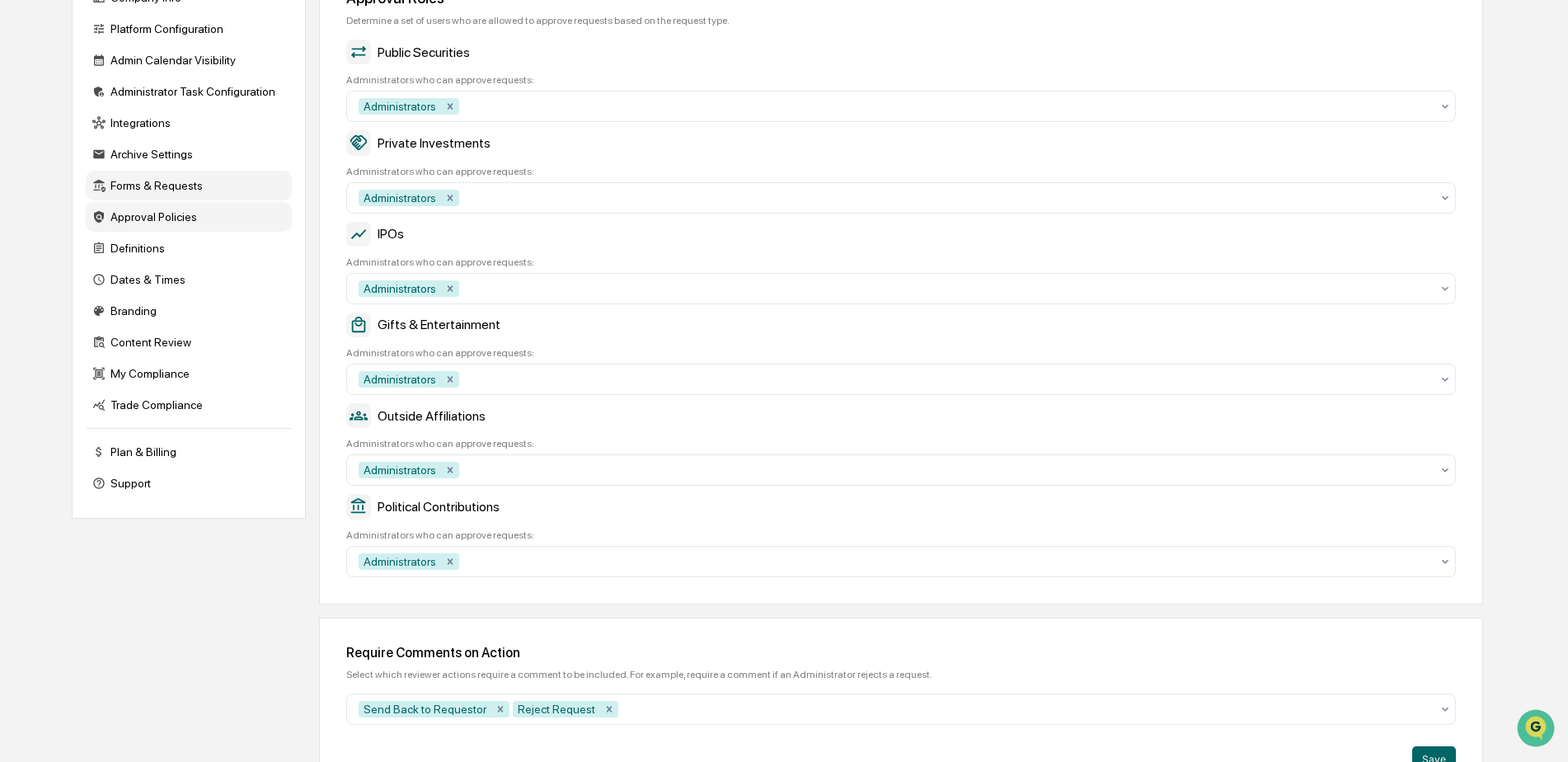
scroll to position [236, 0]
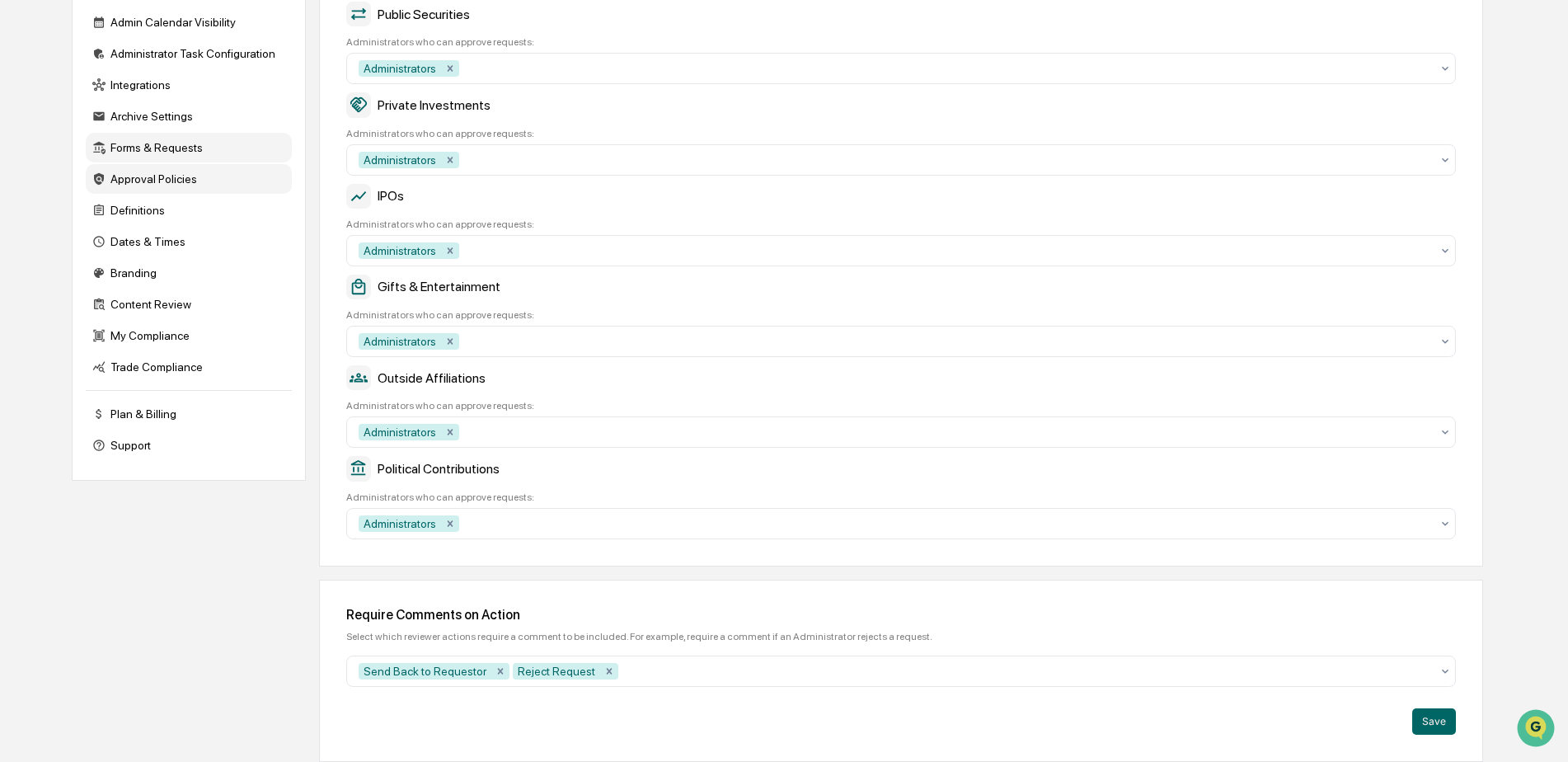
click at [163, 177] on div "Approval Policies" at bounding box center [188, 179] width 206 height 30
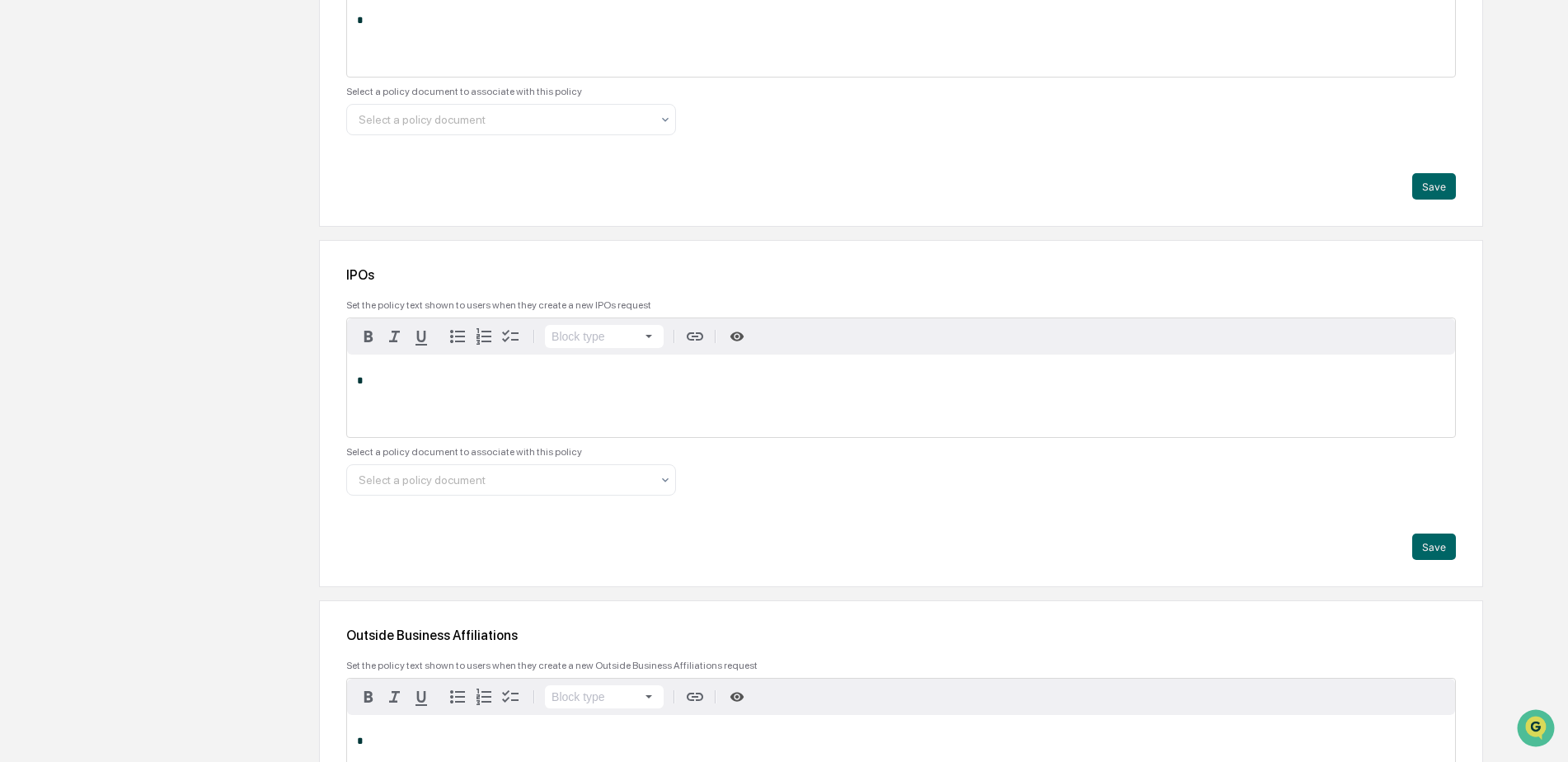
scroll to position [1512, 0]
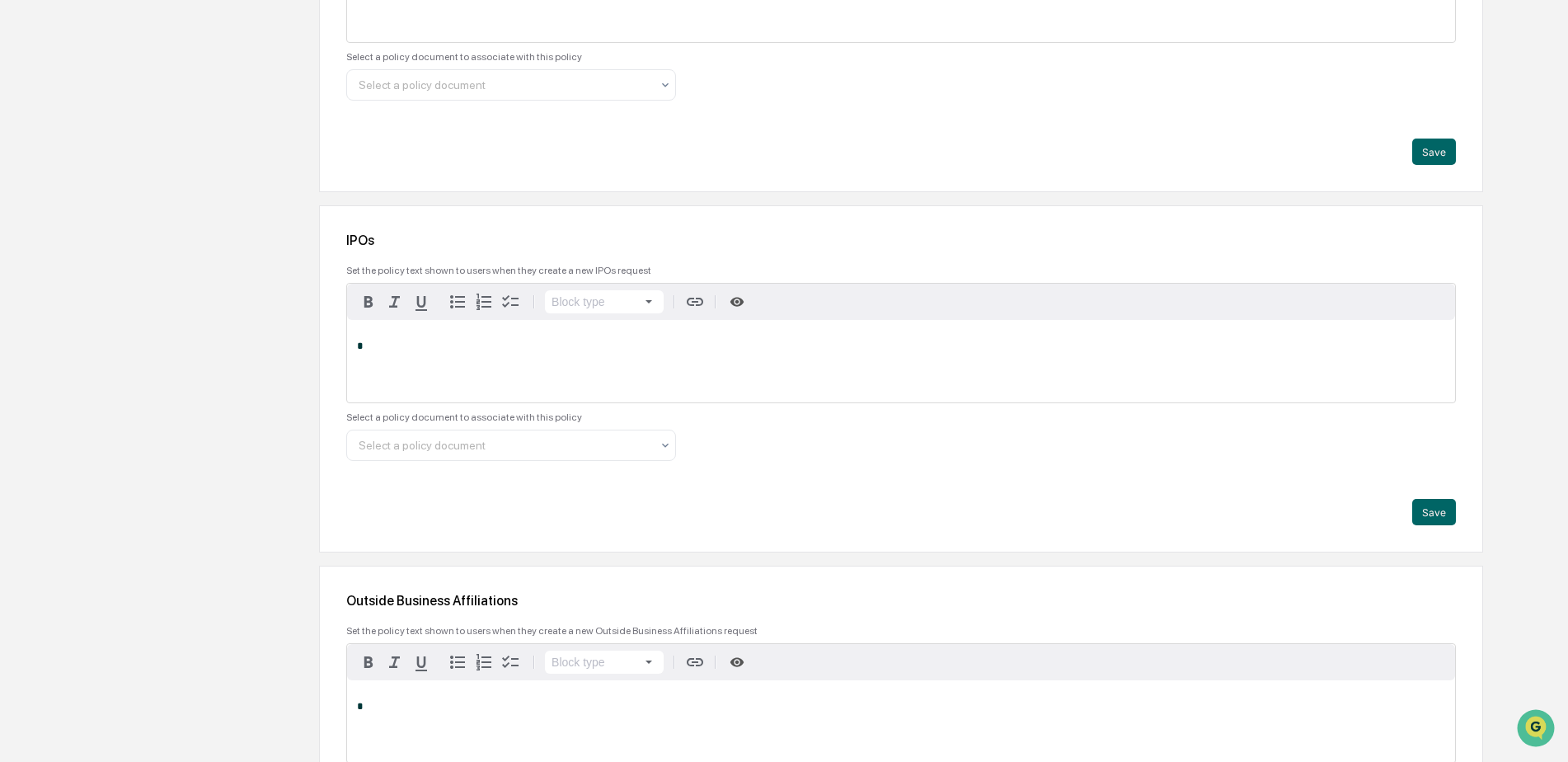
click at [699, 352] on p "*" at bounding box center [901, 347] width 1089 height 12
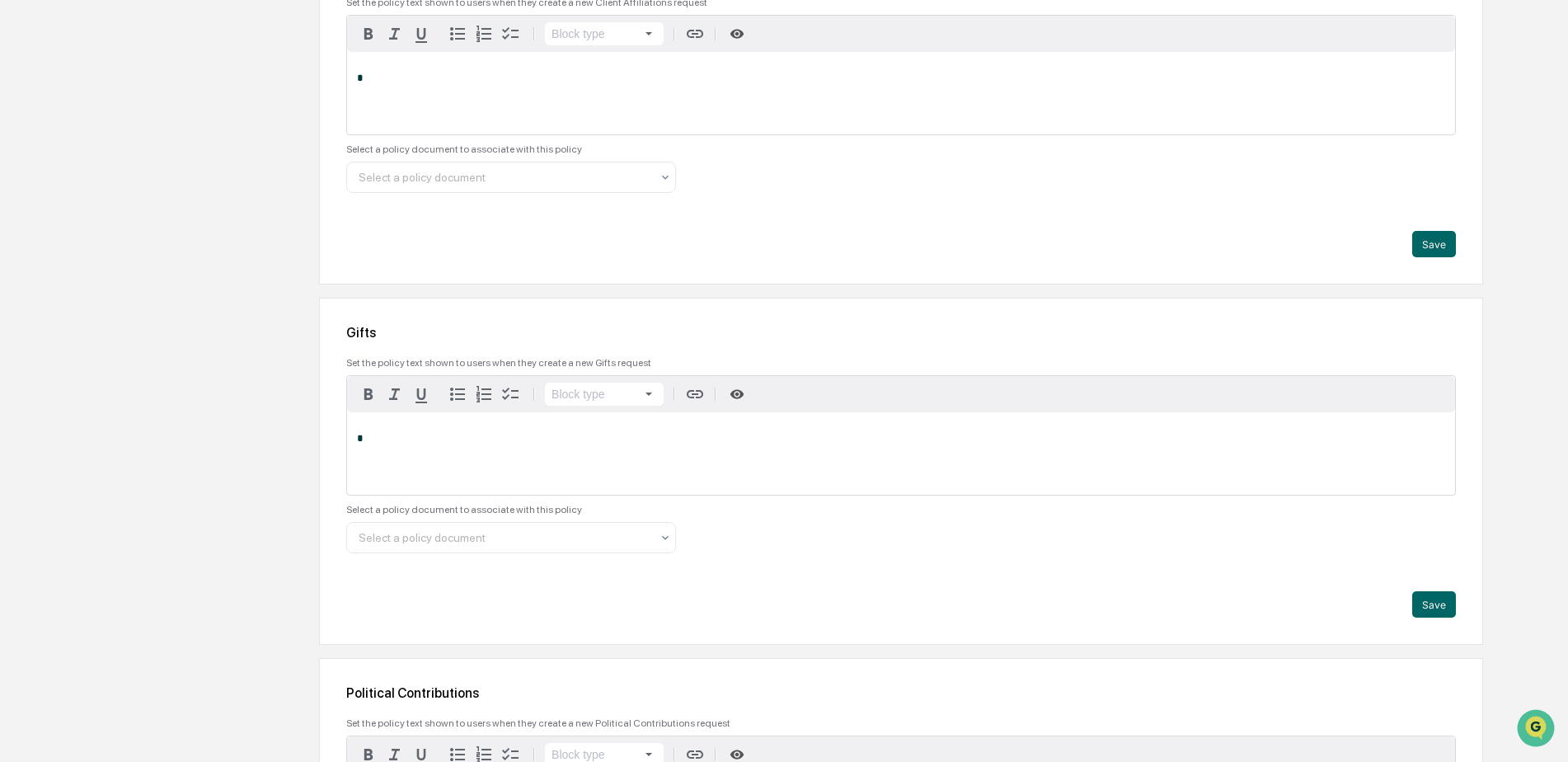
scroll to position [2885, 0]
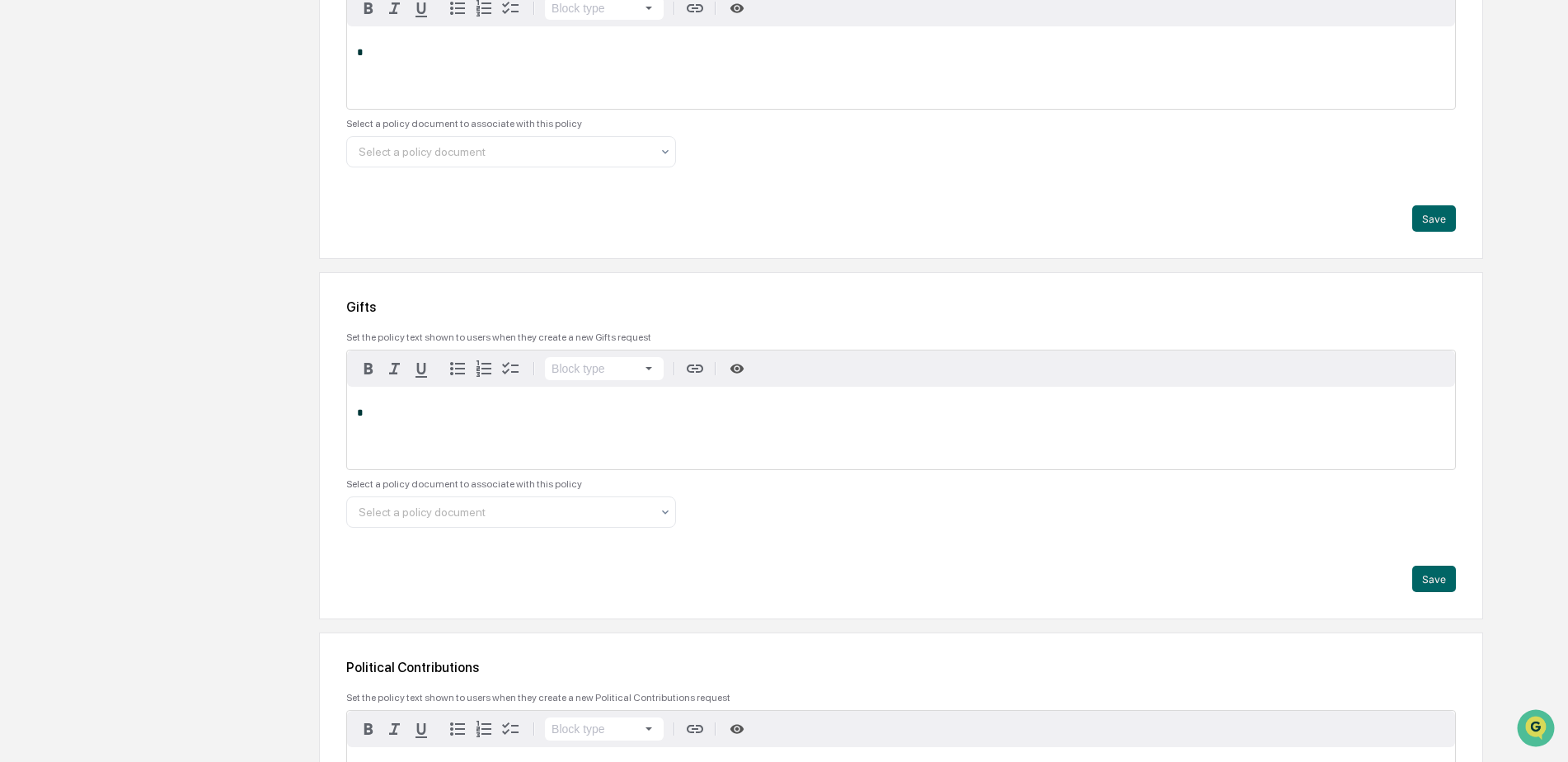
click at [719, 399] on div "*" at bounding box center [901, 427] width 1108 height 82
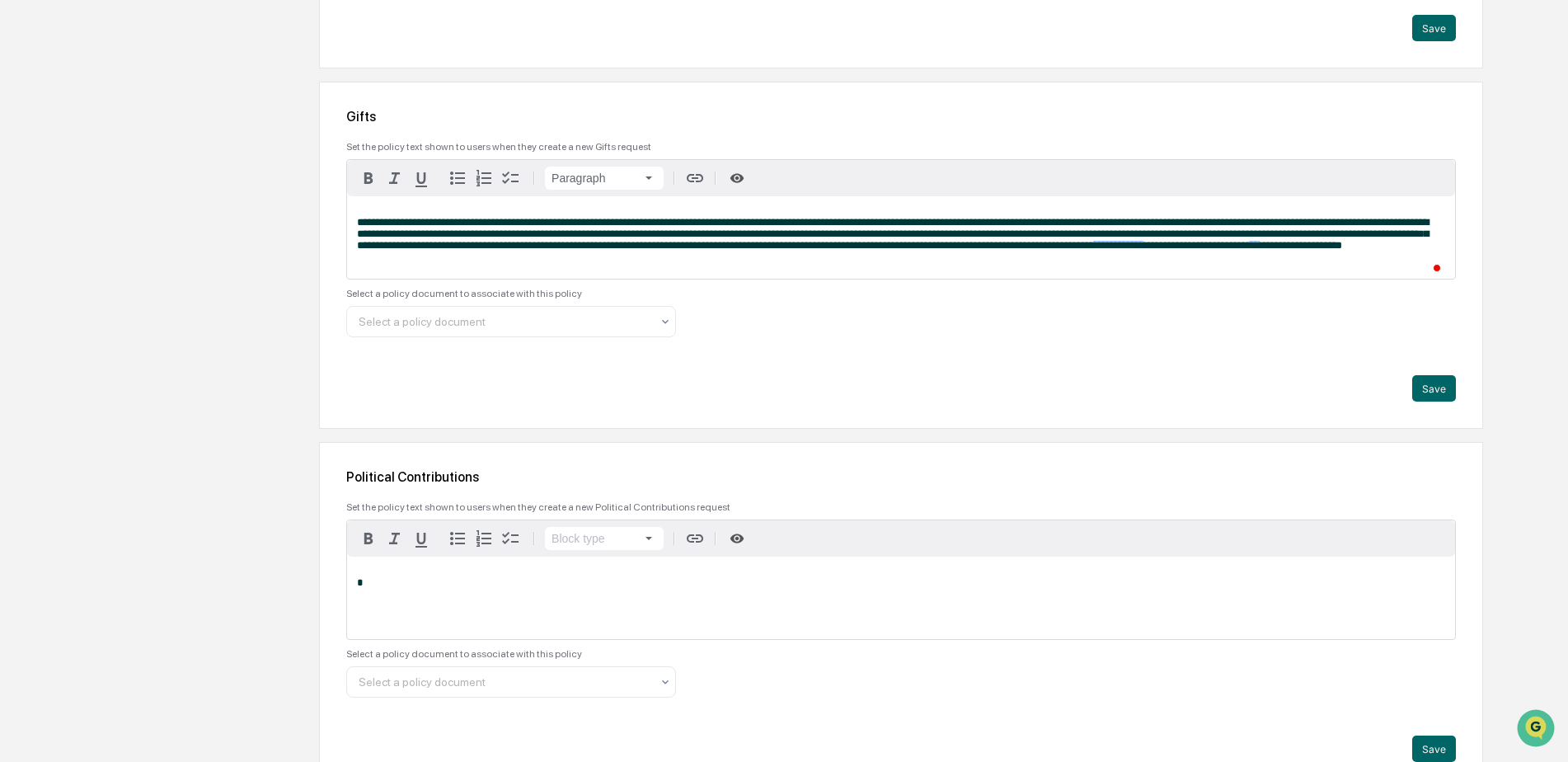
scroll to position [3112, 0]
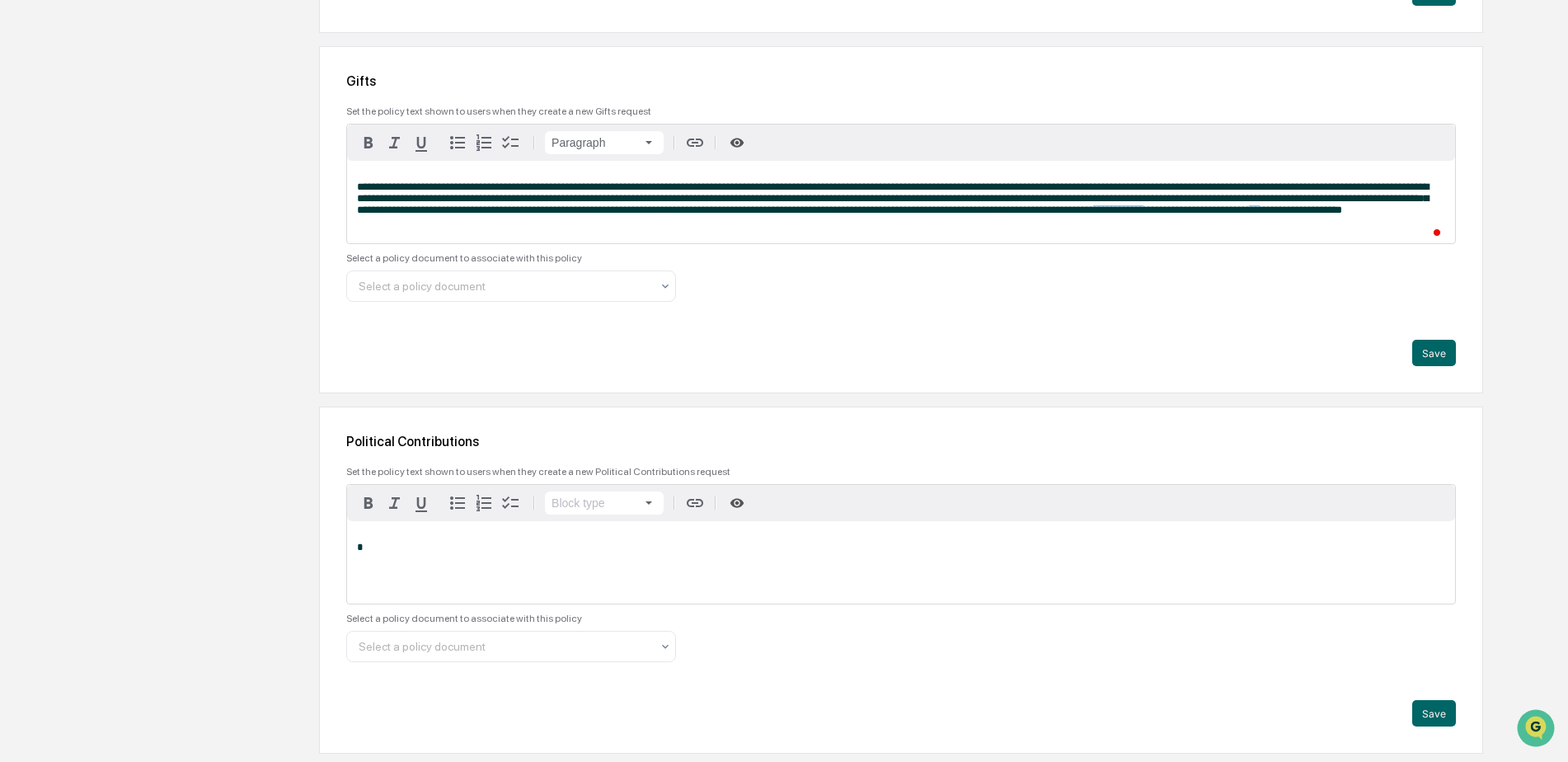
click at [685, 548] on div "*" at bounding box center [901, 561] width 1108 height 82
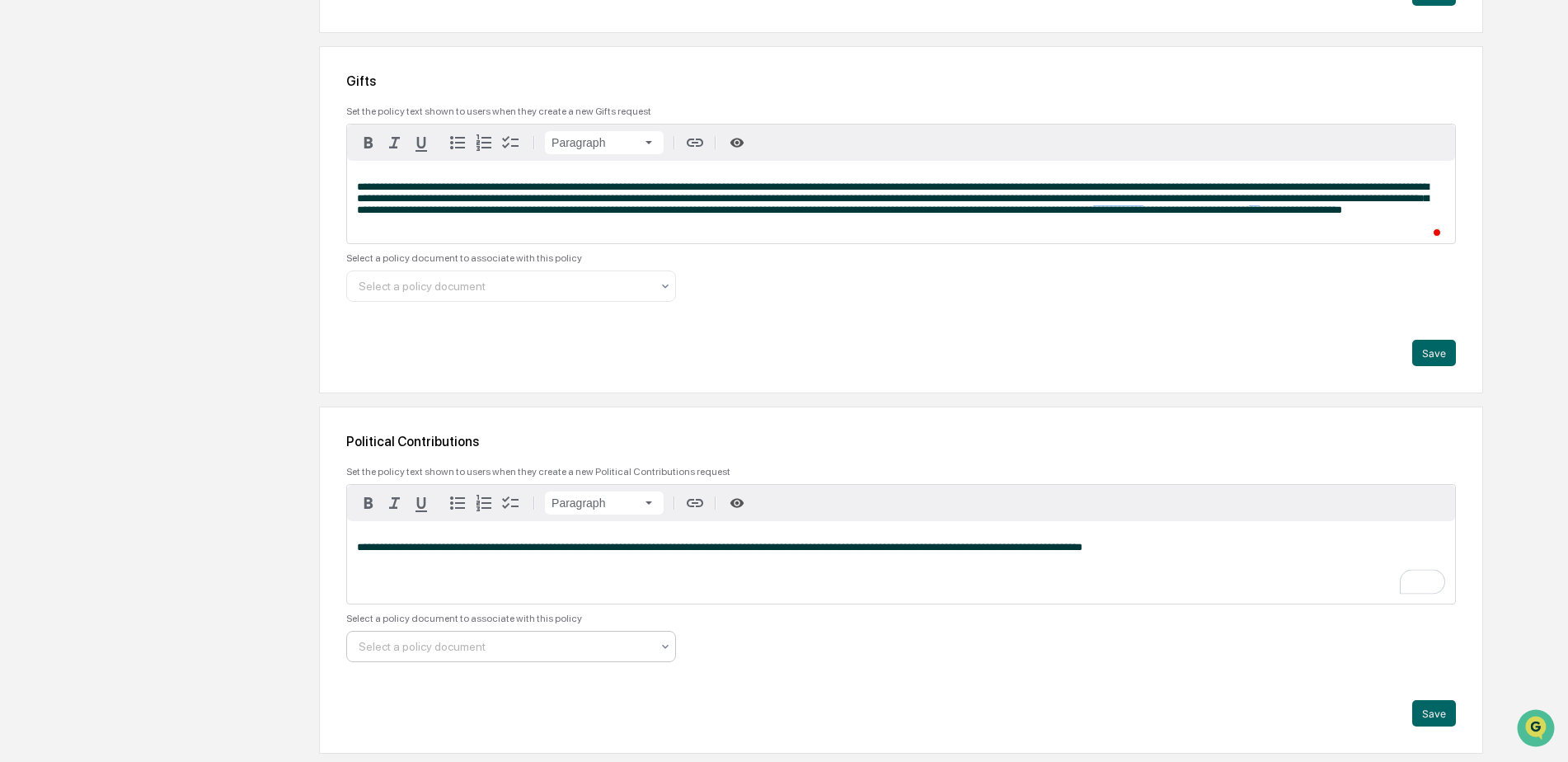
click at [596, 654] on div at bounding box center [505, 647] width 292 height 17
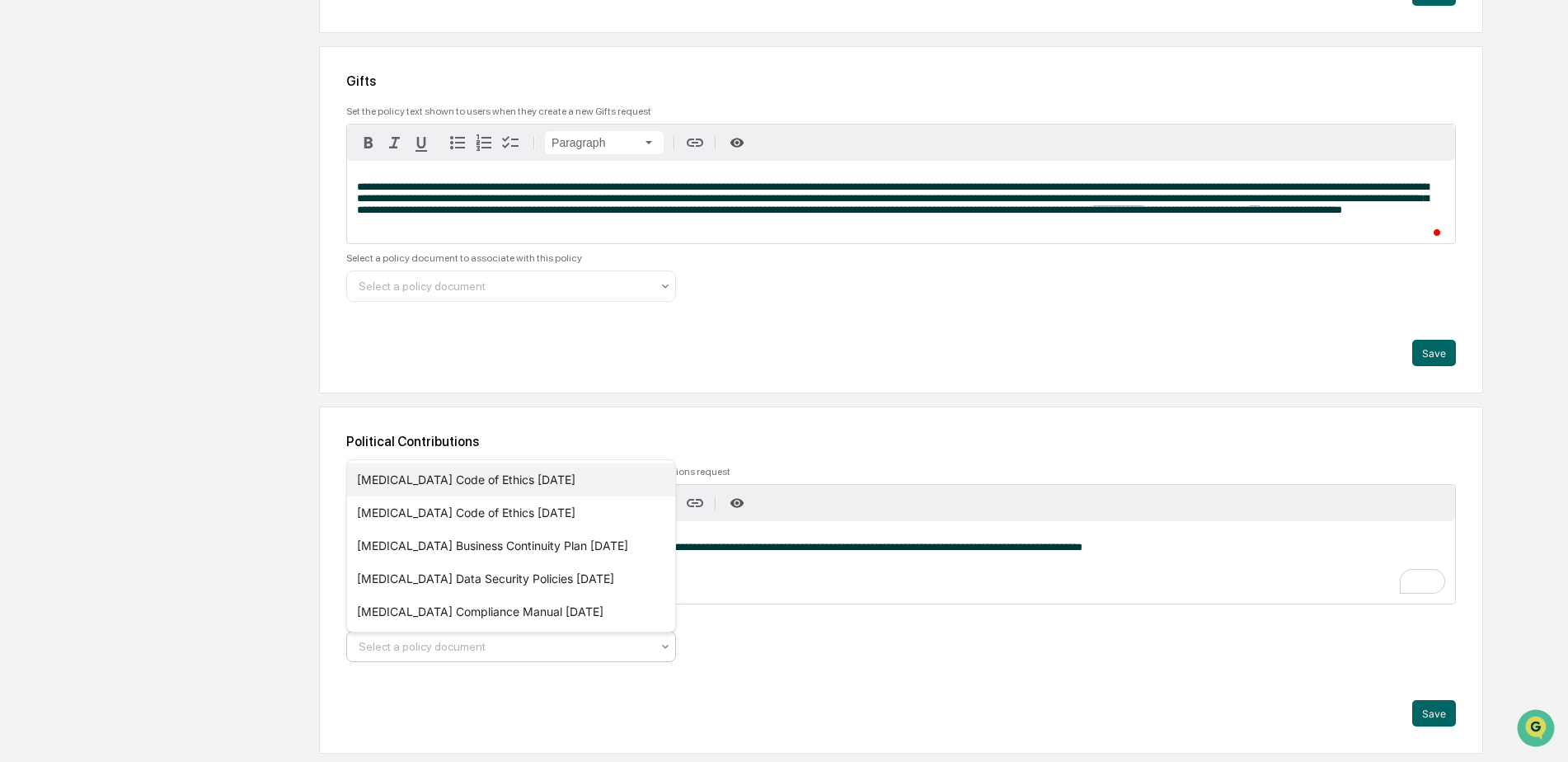
click at [544, 484] on div "[MEDICAL_DATA] Code of Ethics [DATE]" at bounding box center [512, 480] width 328 height 33
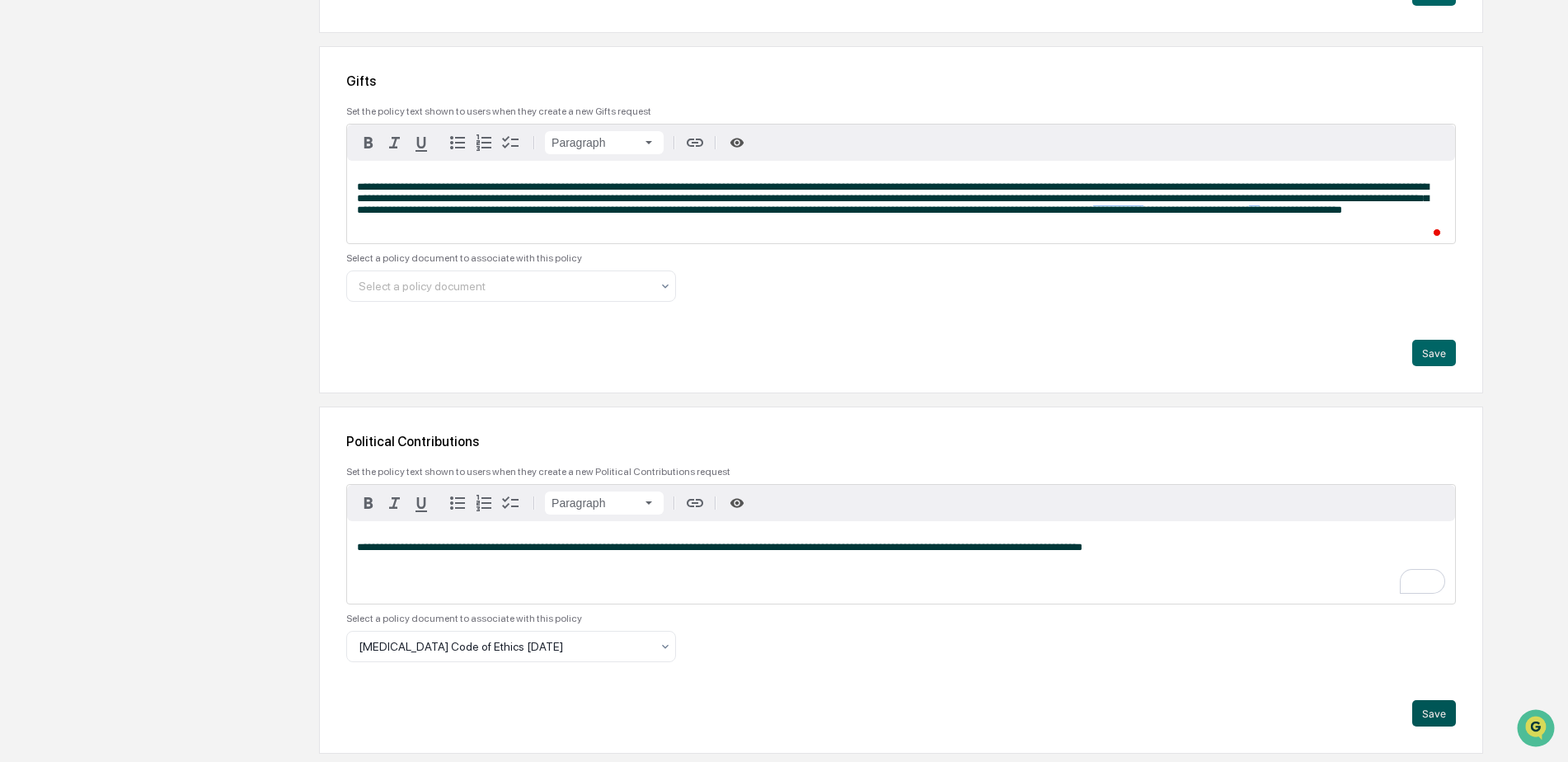
click at [1435, 720] on button "Save" at bounding box center [1434, 713] width 44 height 27
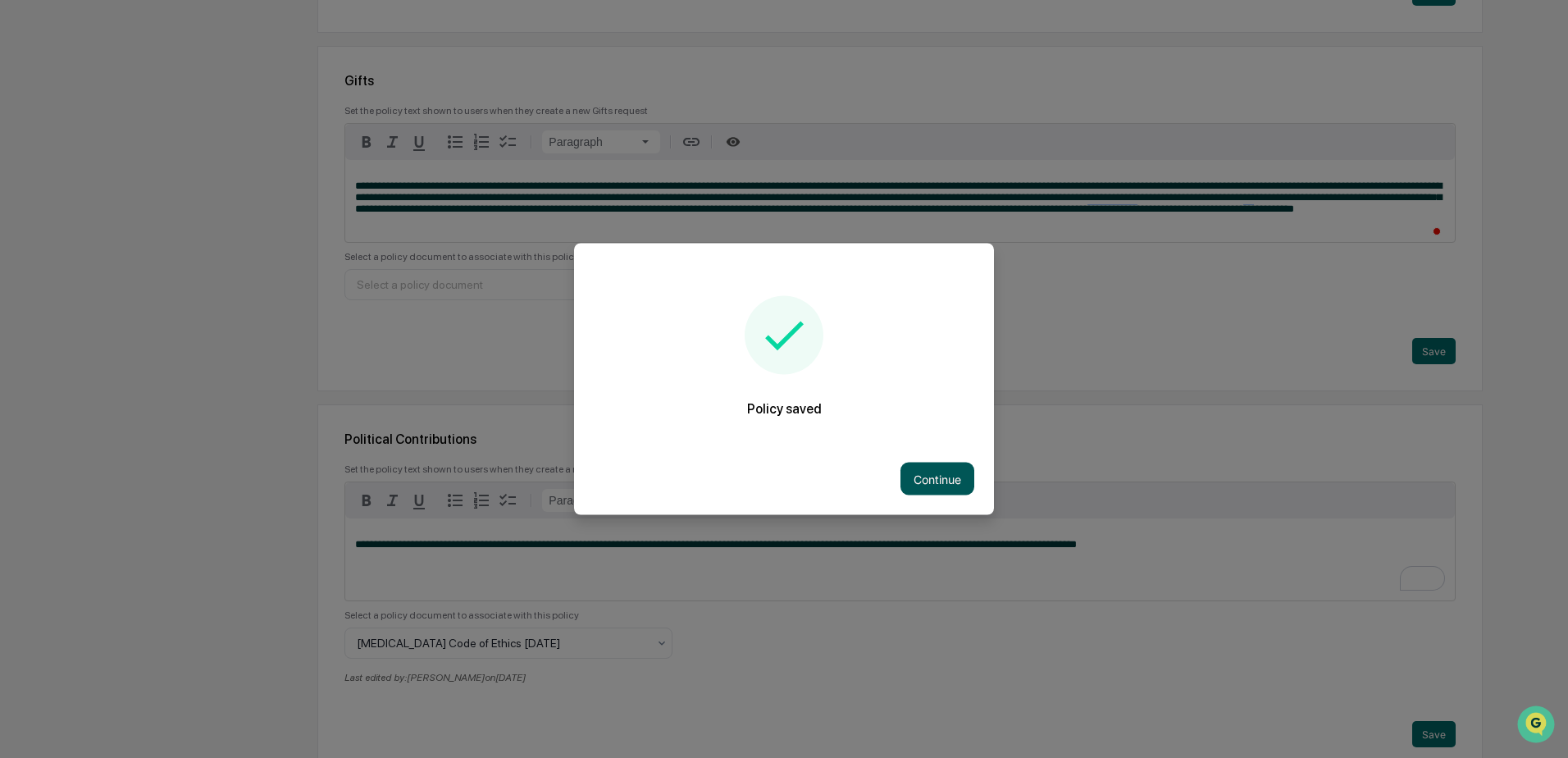
click at [935, 478] on button "Continue" at bounding box center [937, 479] width 73 height 33
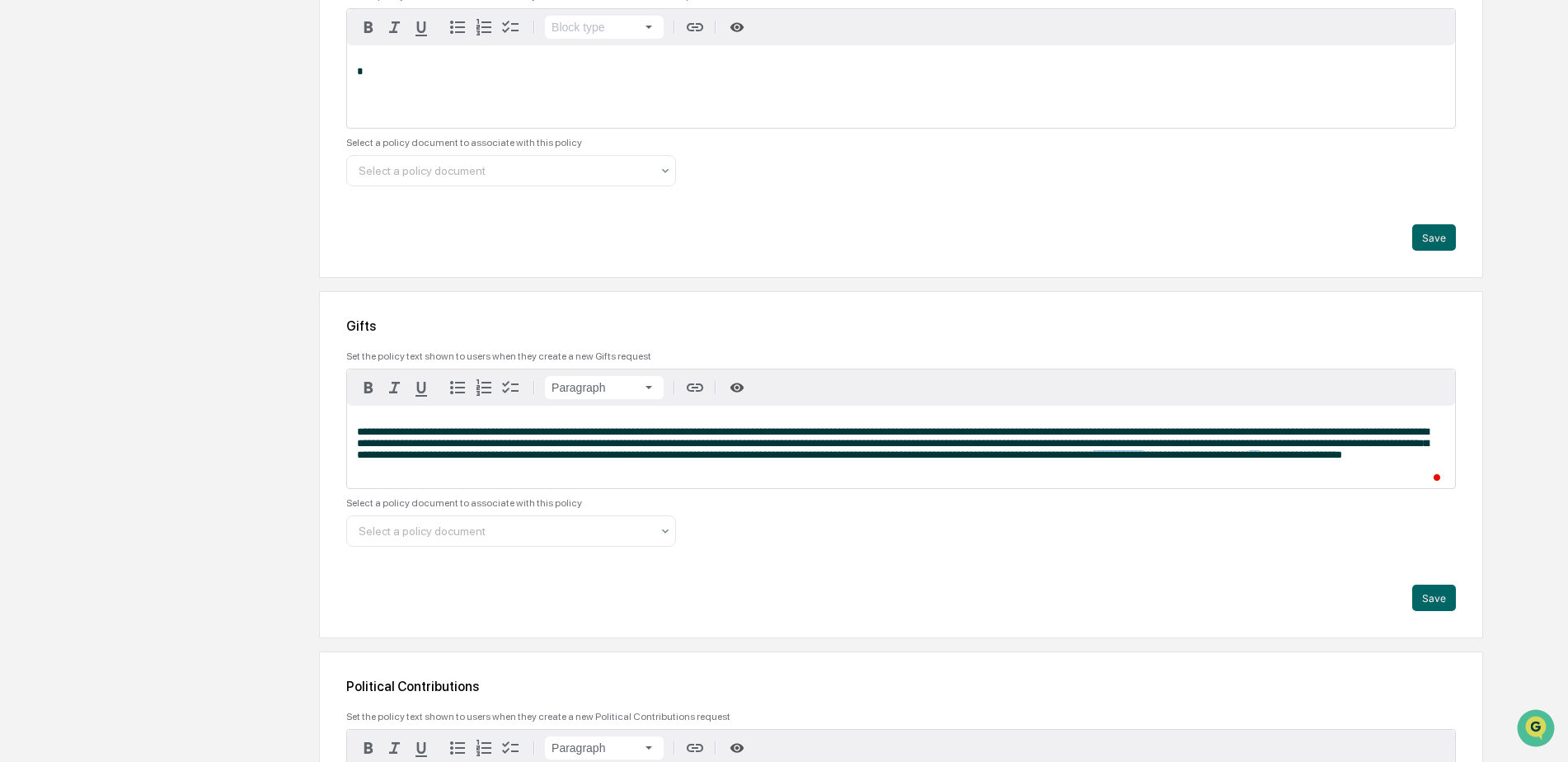
scroll to position [2837, 0]
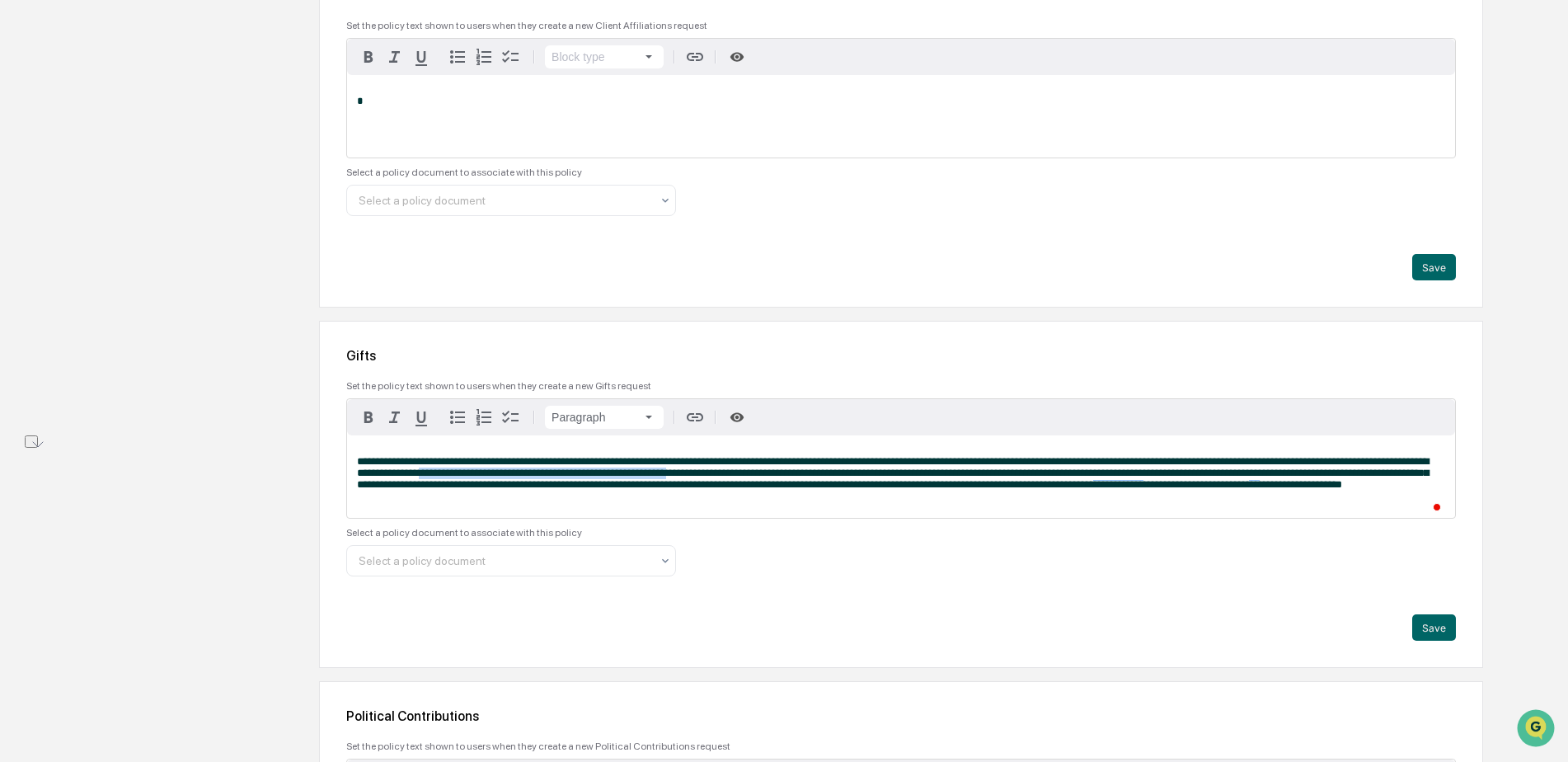
drag, startPoint x: 701, startPoint y: 475, endPoint x: 434, endPoint y: 473, distance: 267.0
click at [434, 473] on span "**********" at bounding box center [893, 473] width 1072 height 34
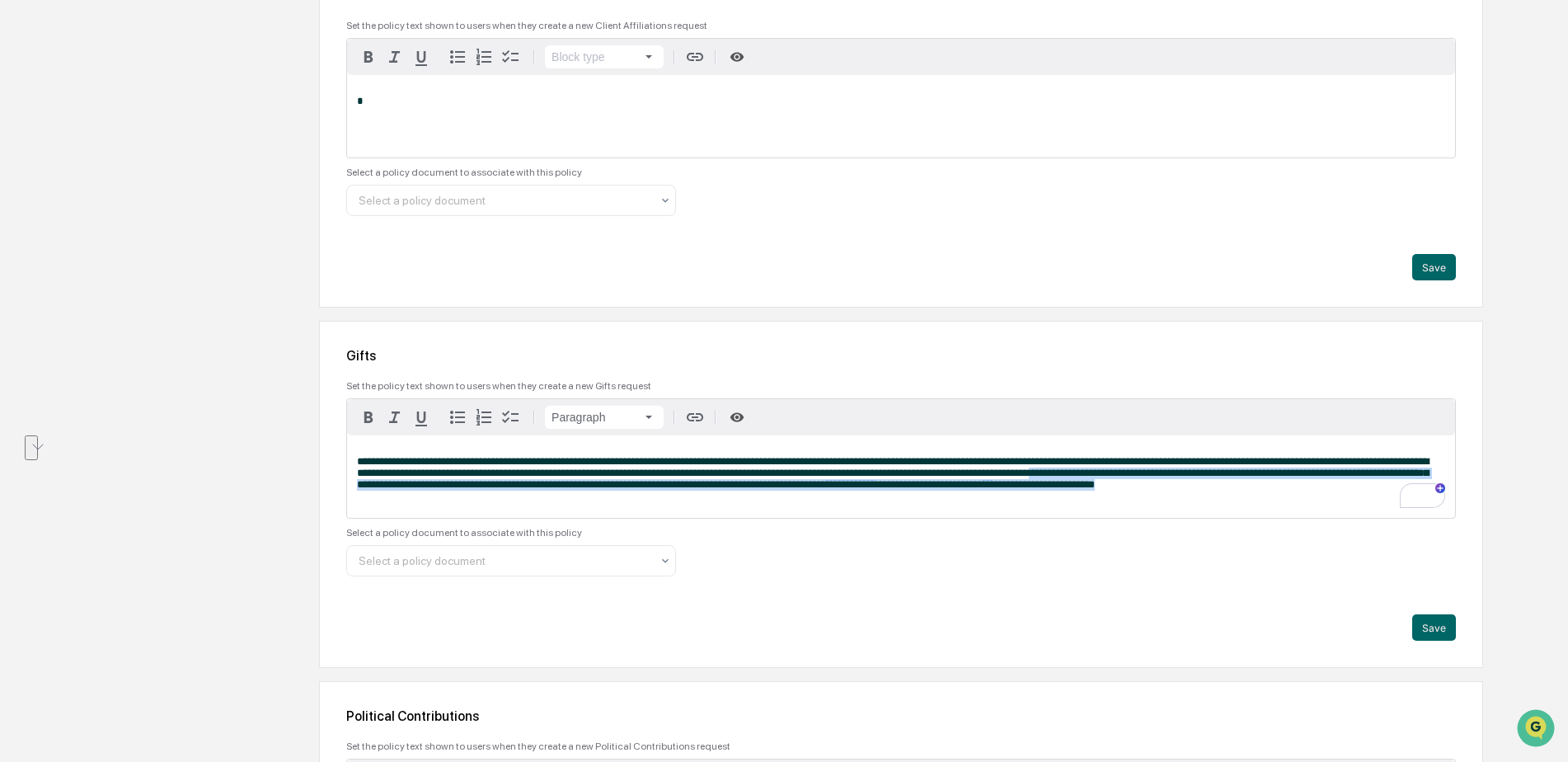
drag, startPoint x: 1088, startPoint y: 475, endPoint x: 1242, endPoint y: 492, distance: 154.9
click at [1242, 491] on p "**********" at bounding box center [901, 473] width 1089 height 35
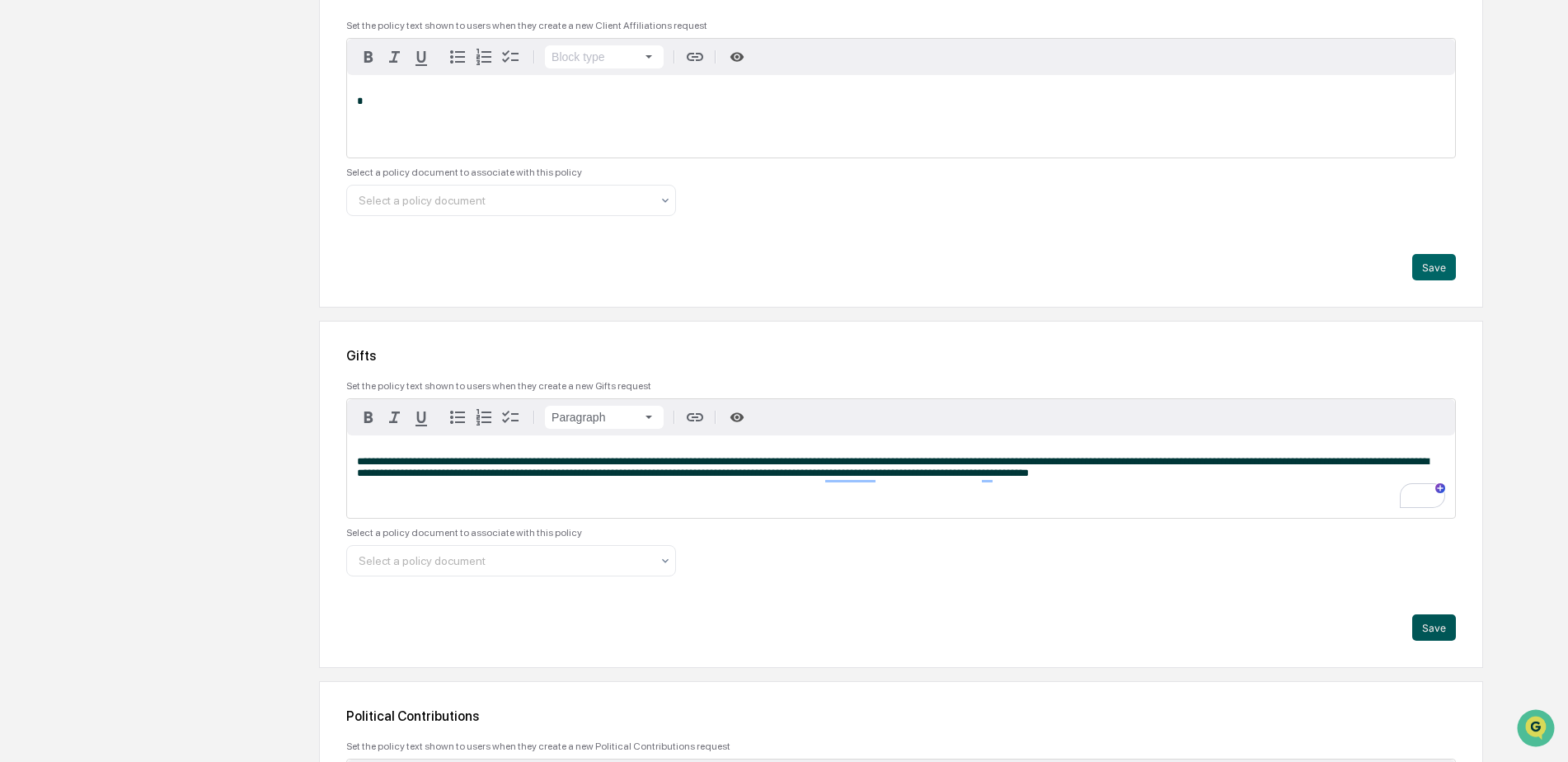
click at [1433, 626] on button "Save" at bounding box center [1434, 628] width 44 height 27
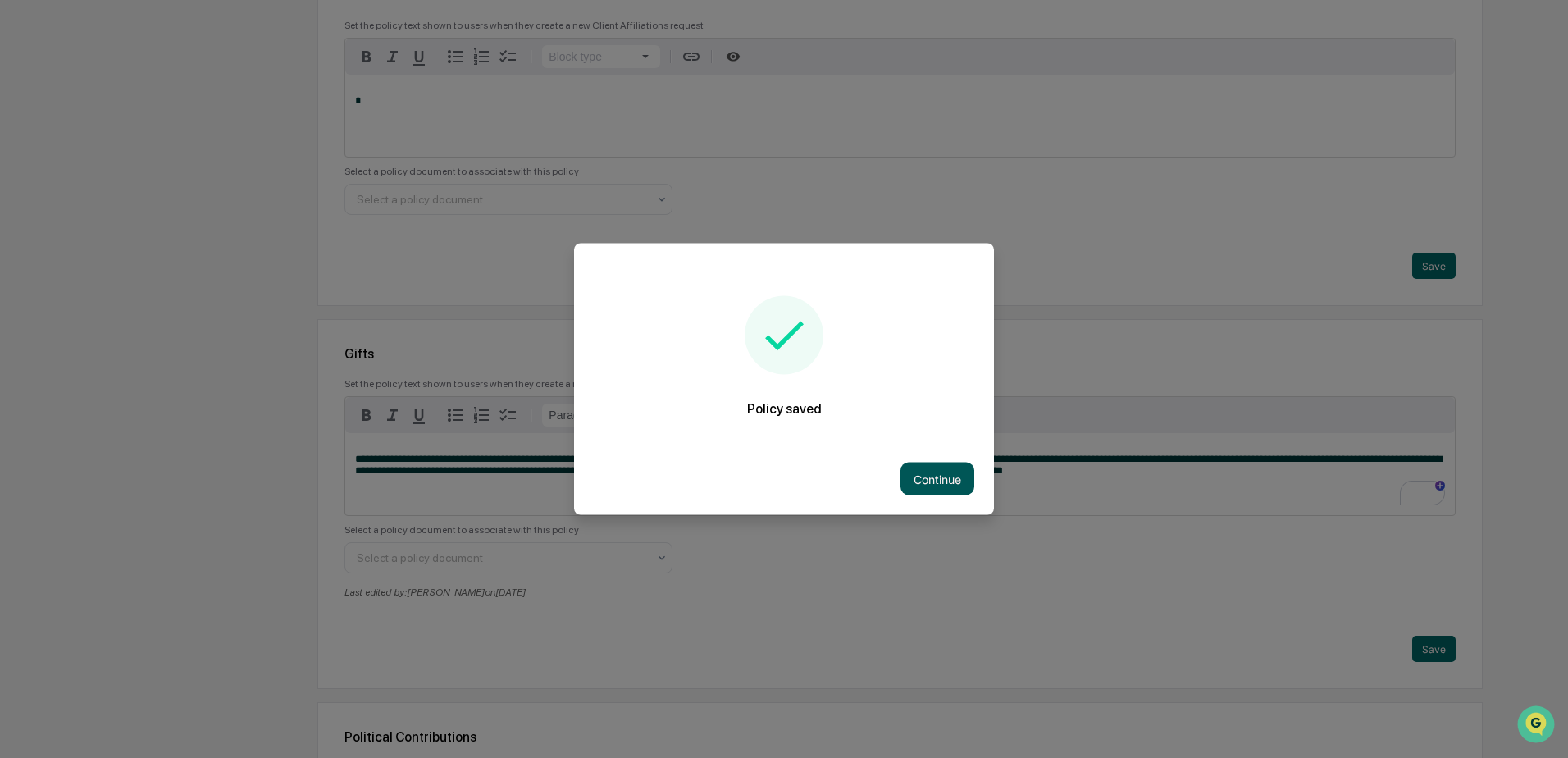
click at [926, 475] on button "Continue" at bounding box center [937, 479] width 73 height 33
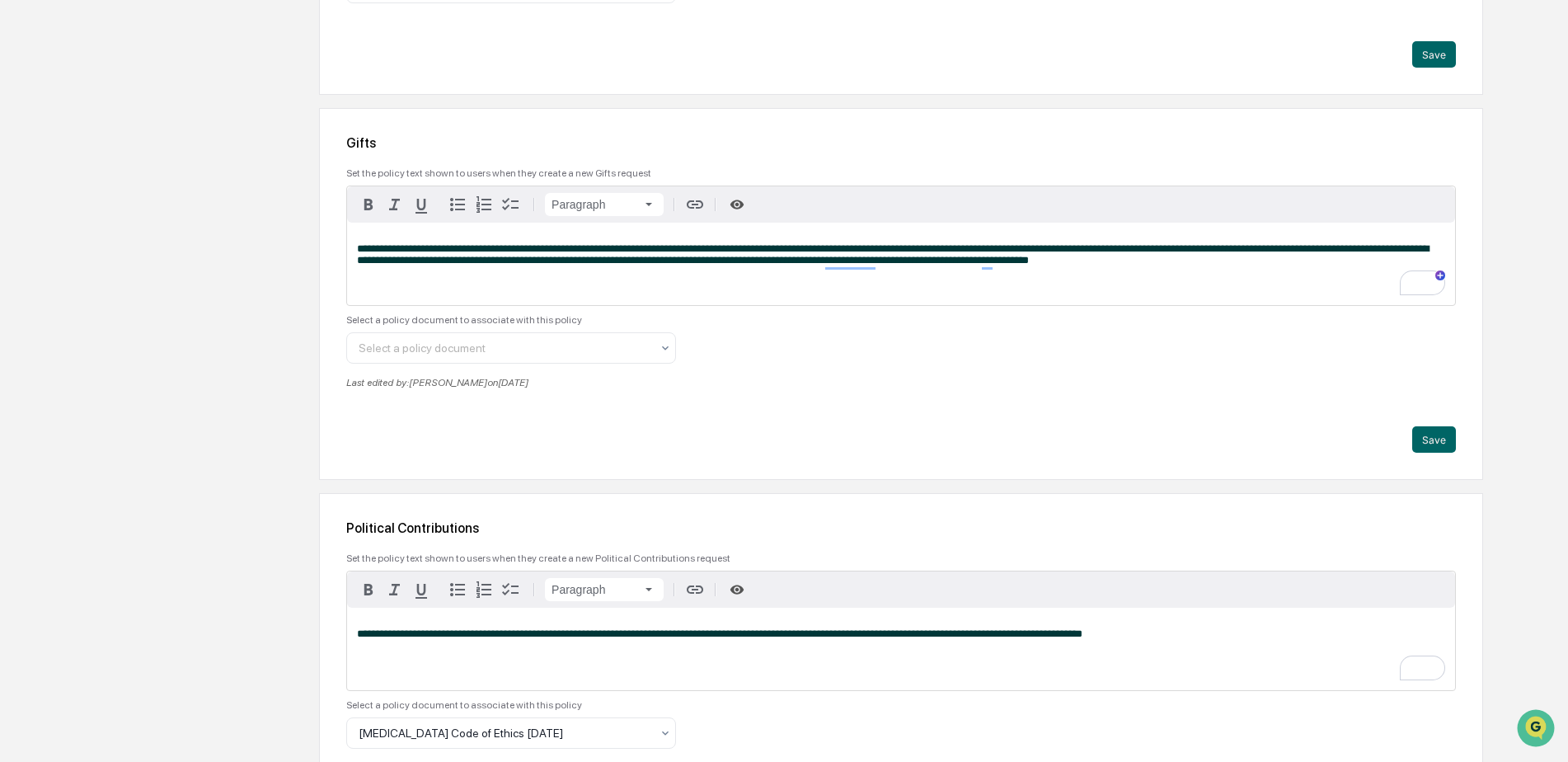
scroll to position [3015, 0]
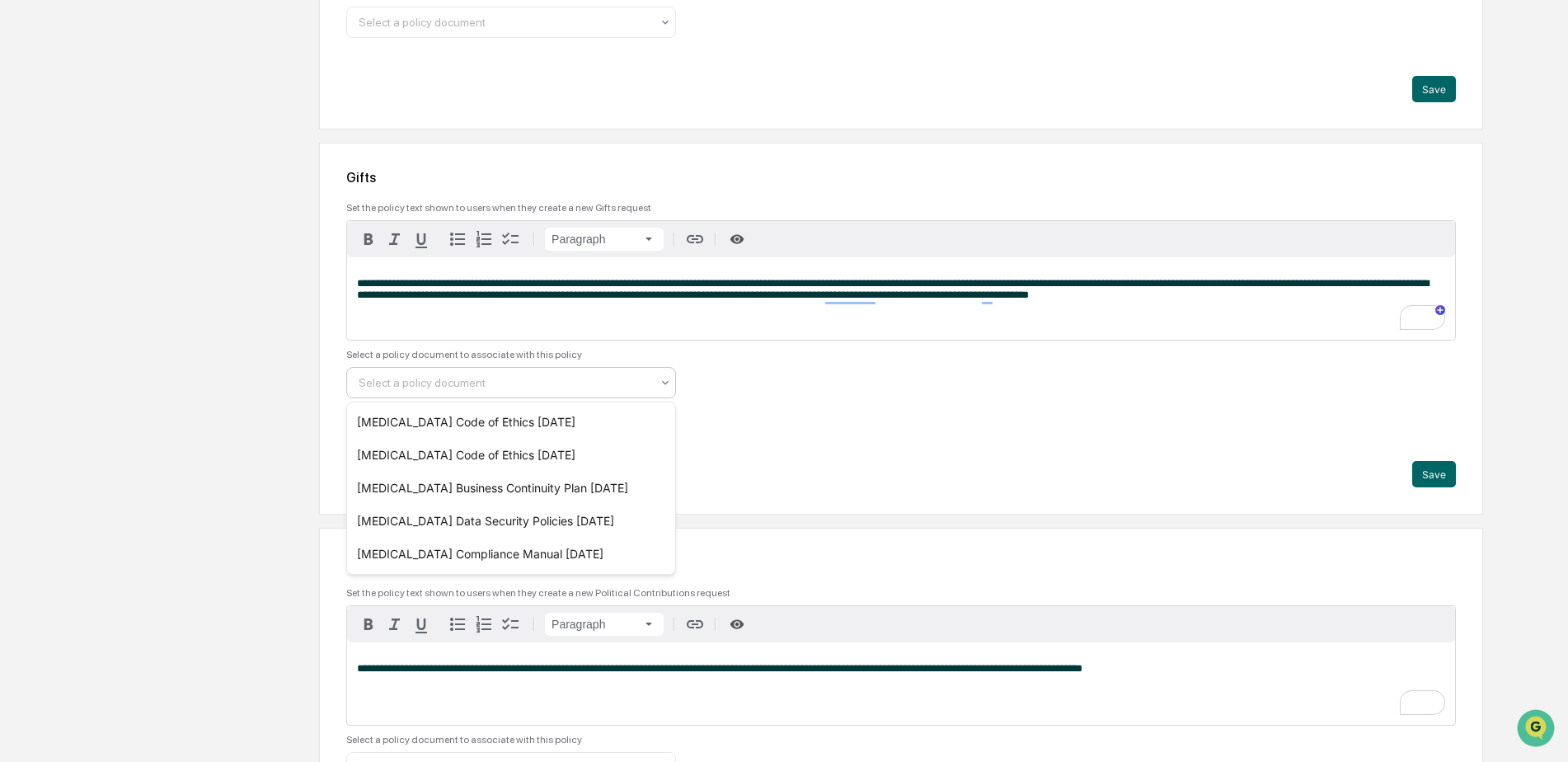
click at [633, 388] on div at bounding box center [505, 382] width 292 height 17
click at [602, 421] on div "[MEDICAL_DATA] Code of Ethics [DATE]" at bounding box center [512, 422] width 328 height 33
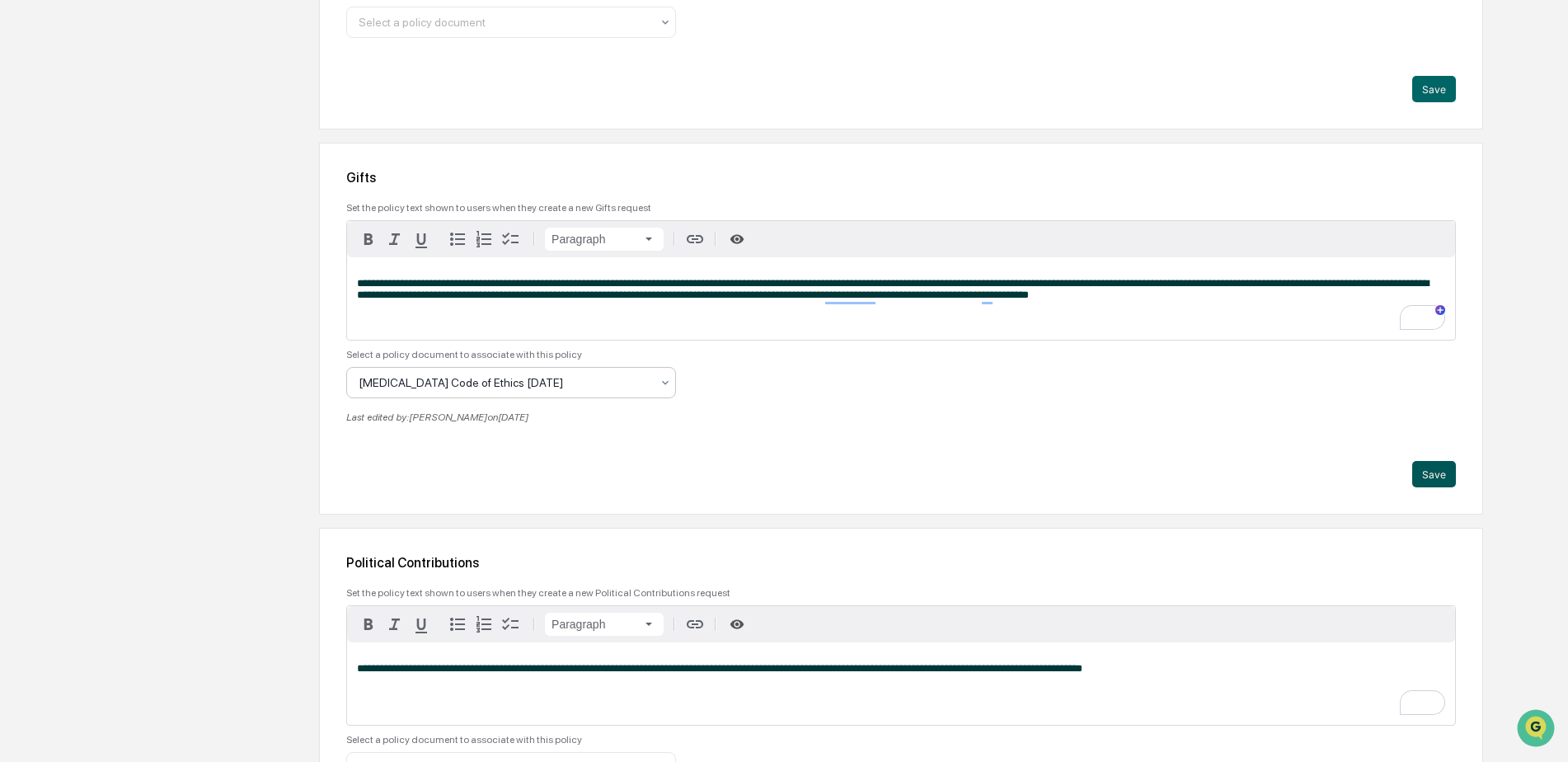
click at [1429, 473] on button "Save" at bounding box center [1434, 474] width 44 height 27
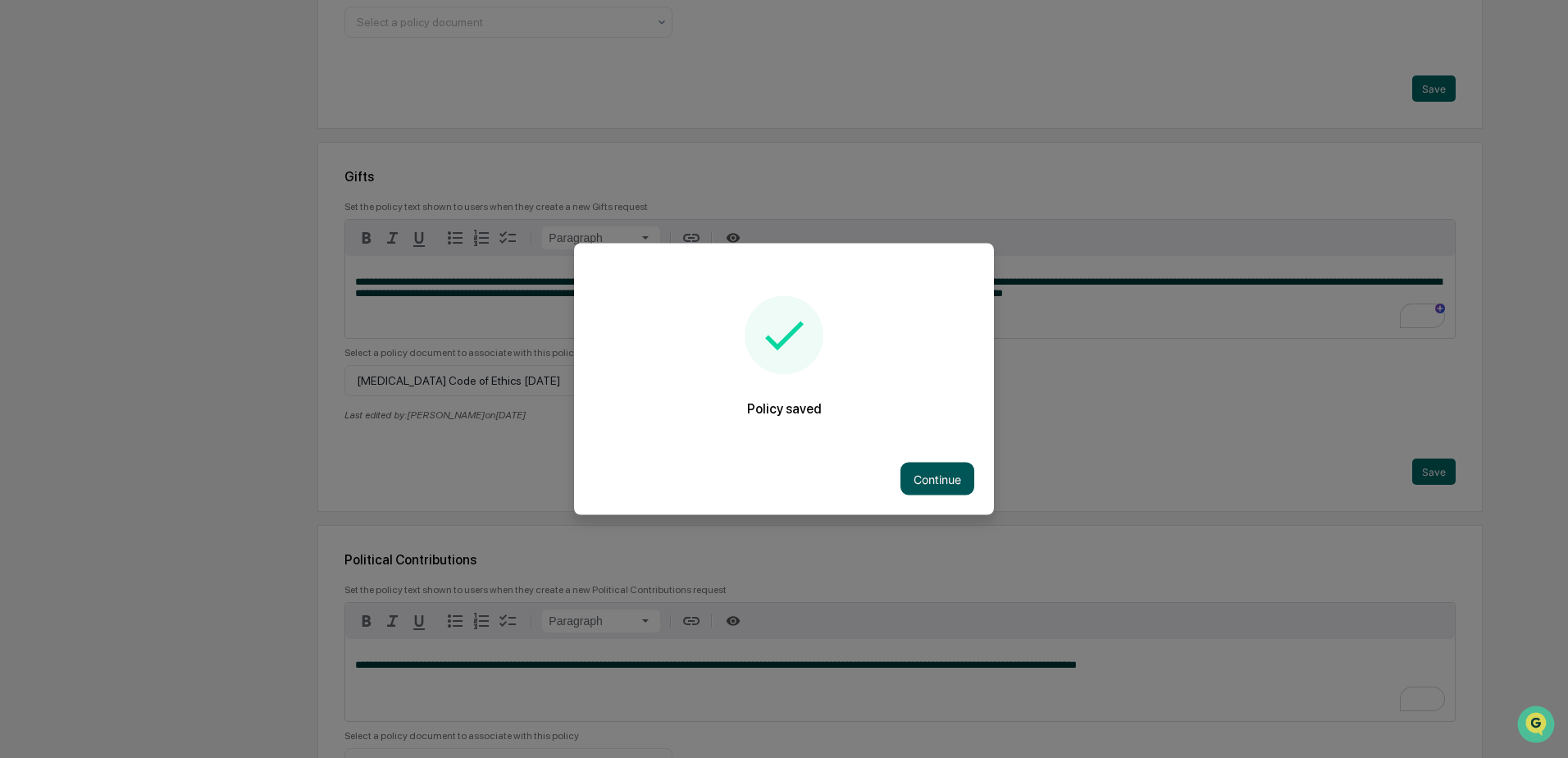
click at [938, 481] on button "Continue" at bounding box center [937, 479] width 73 height 33
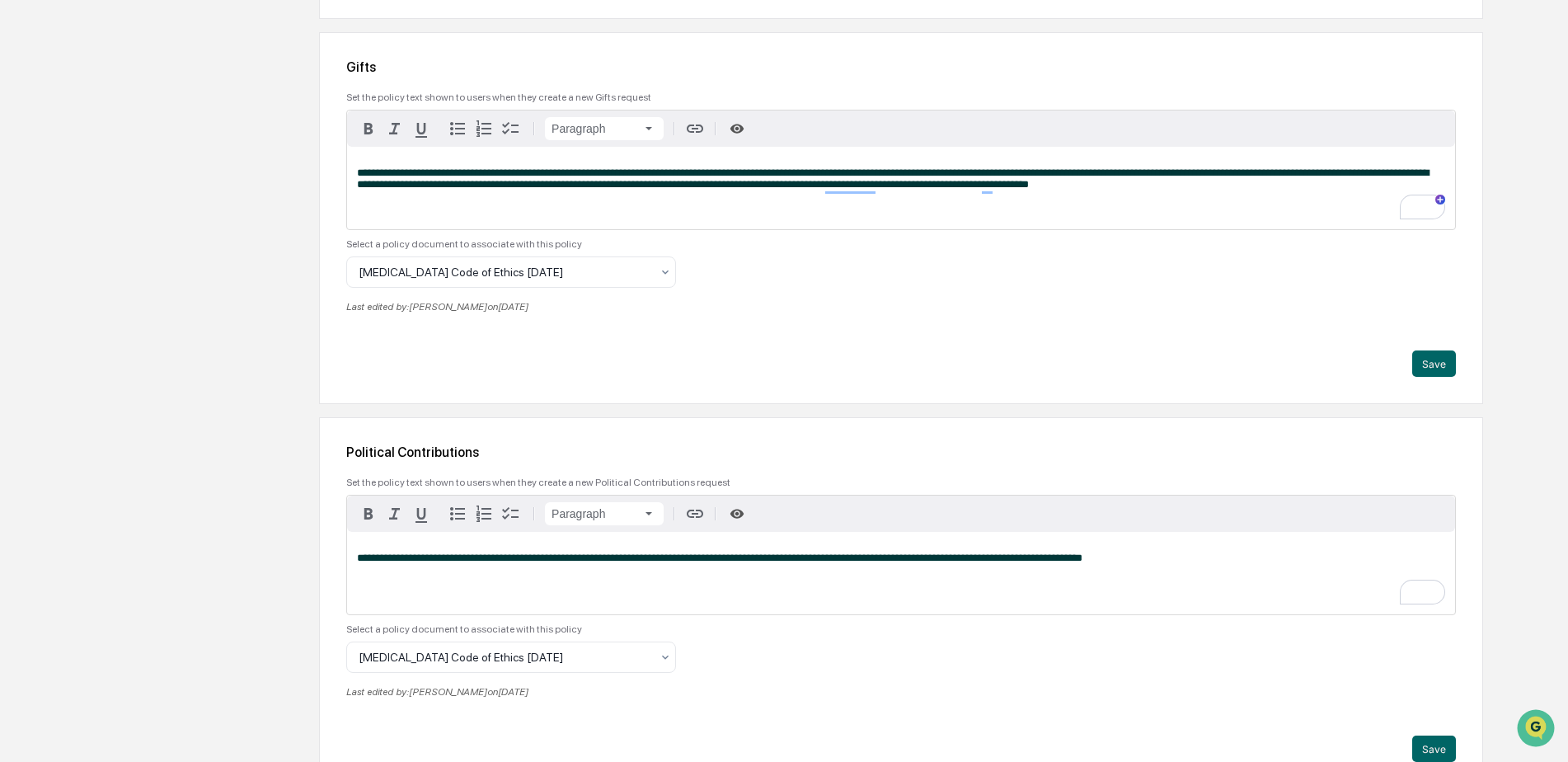
scroll to position [3152, 0]
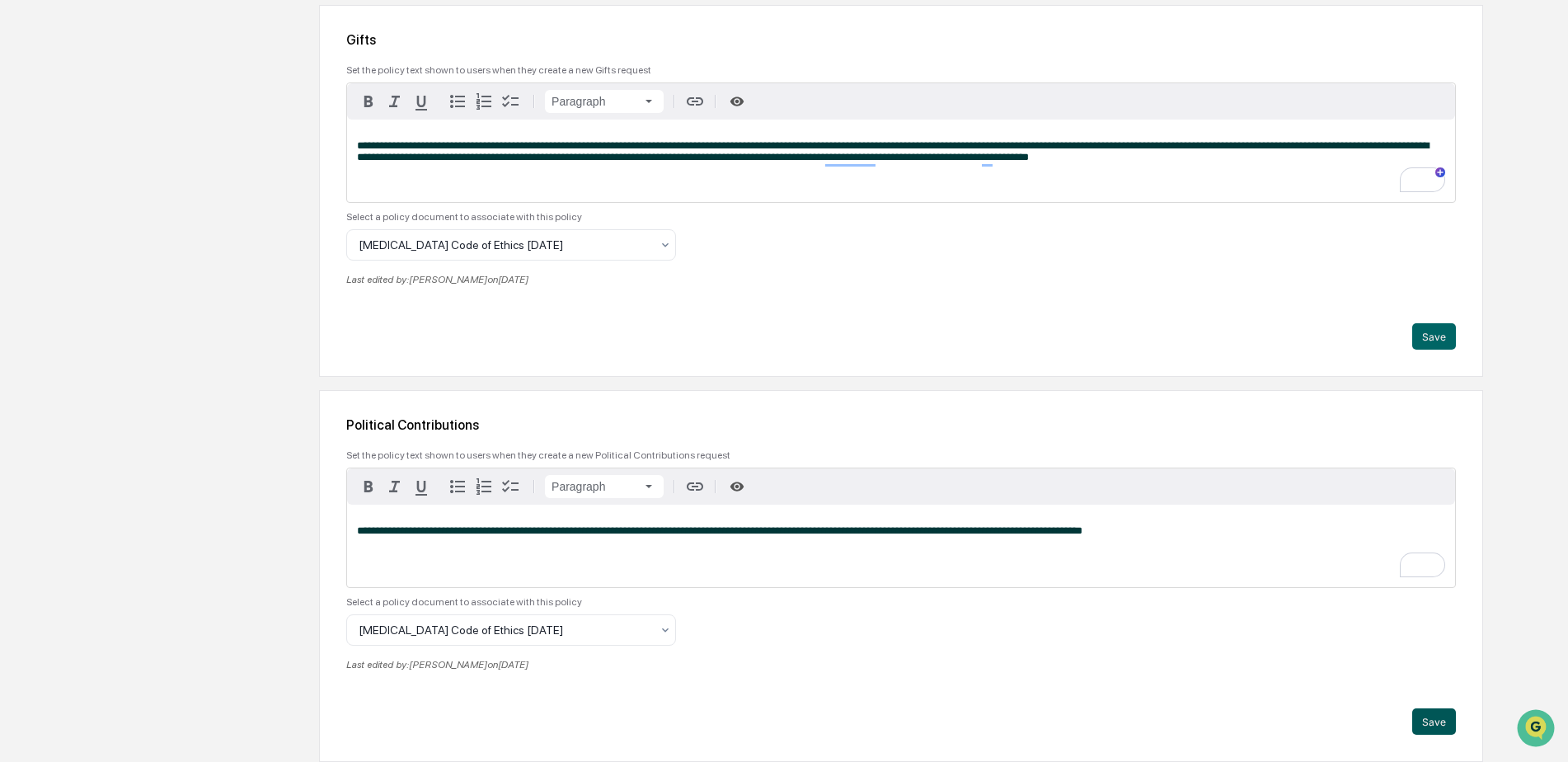
click at [1421, 709] on button "Save" at bounding box center [1434, 721] width 44 height 27
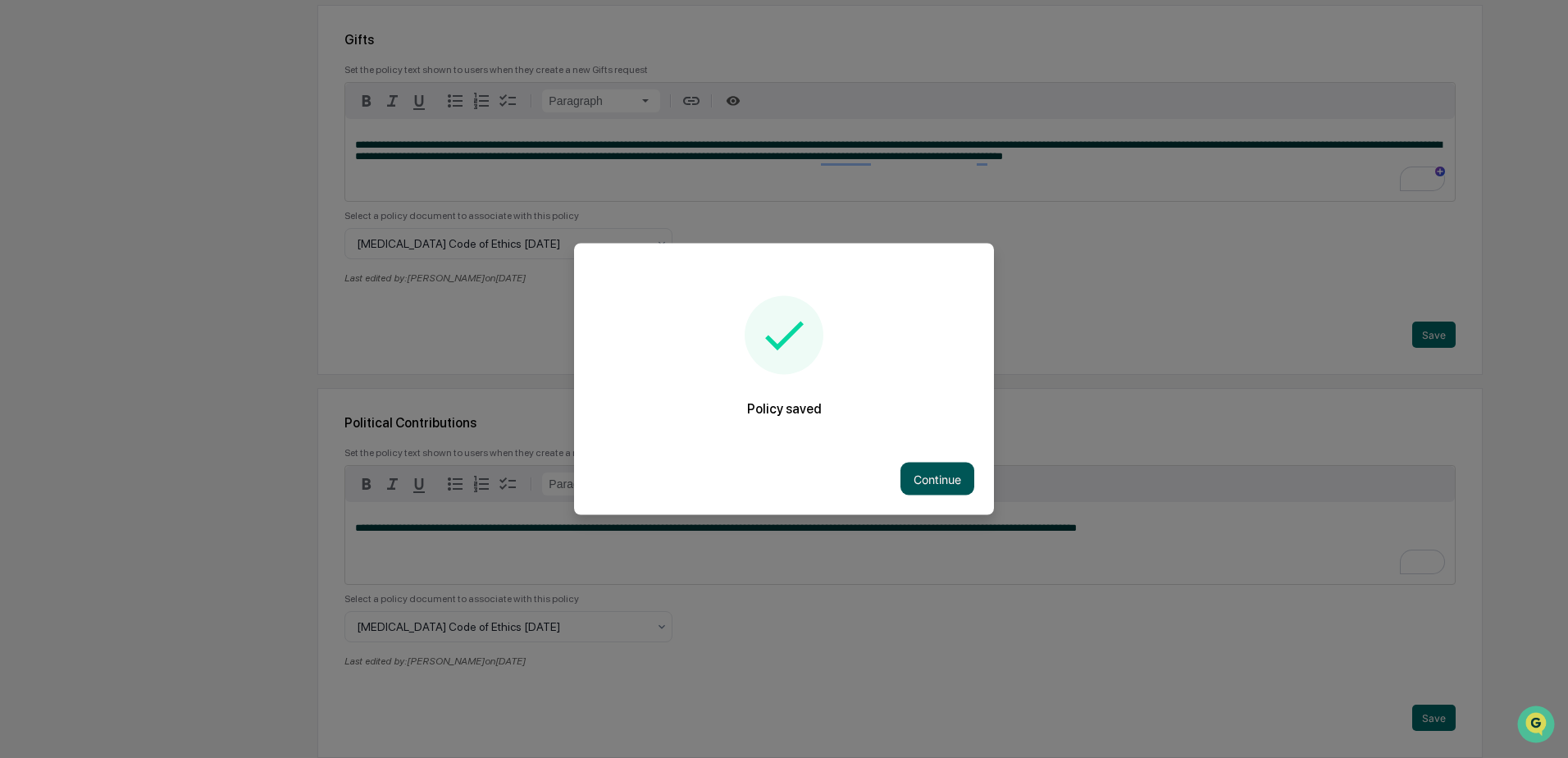
click at [947, 463] on button "Continue" at bounding box center [937, 479] width 73 height 33
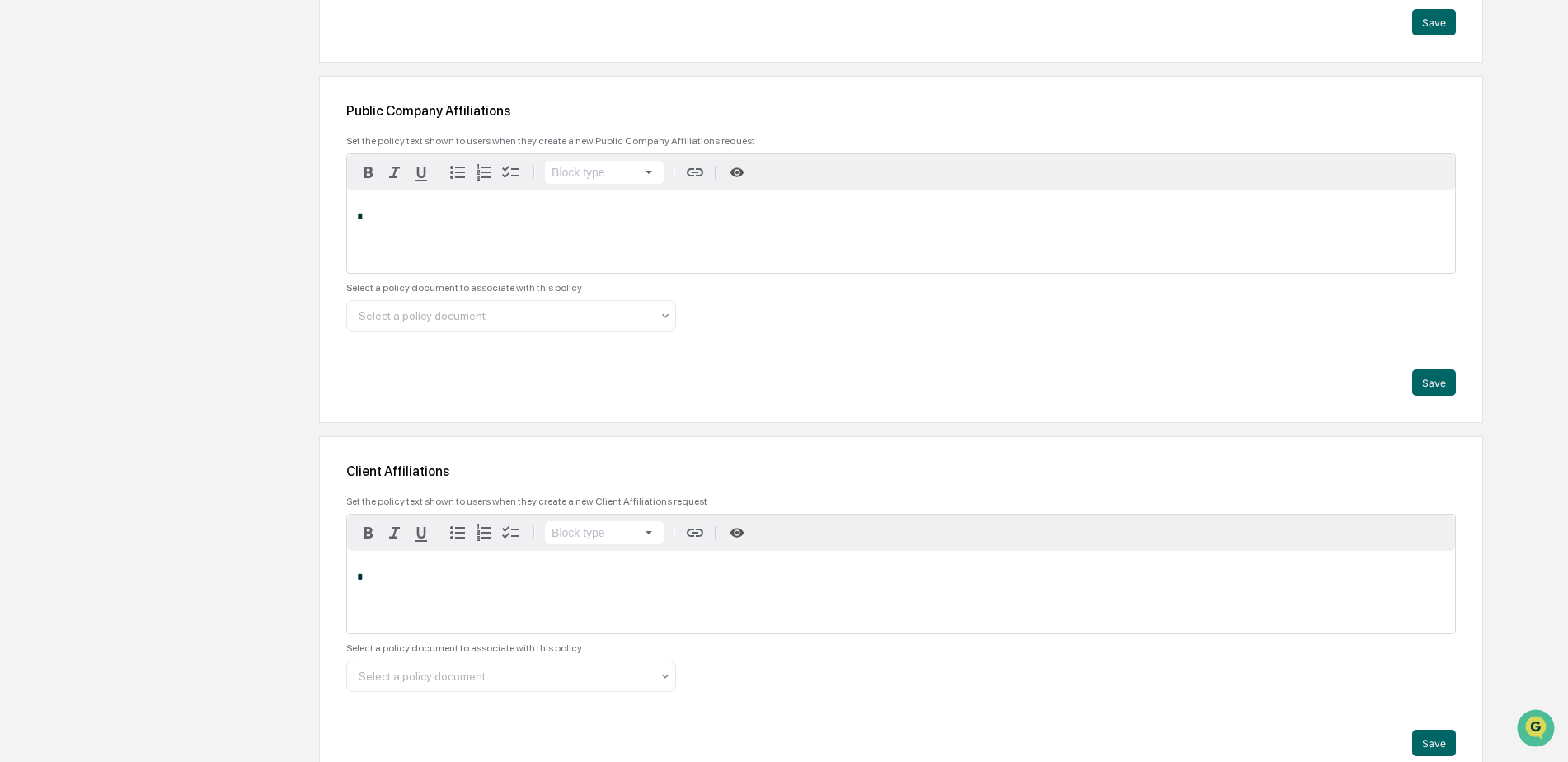
scroll to position [2328, 0]
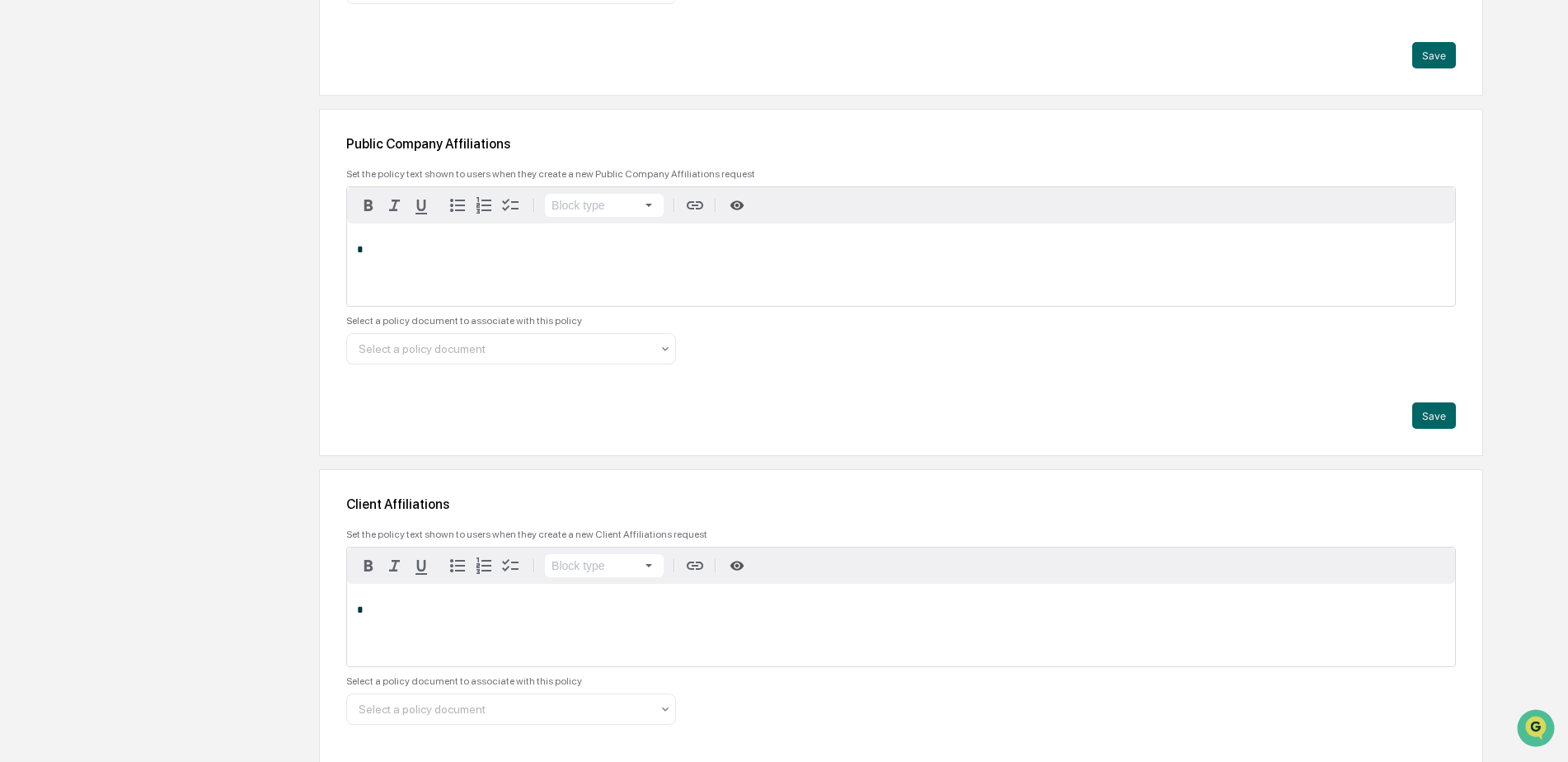
click at [1059, 249] on p "*" at bounding box center [901, 250] width 1089 height 12
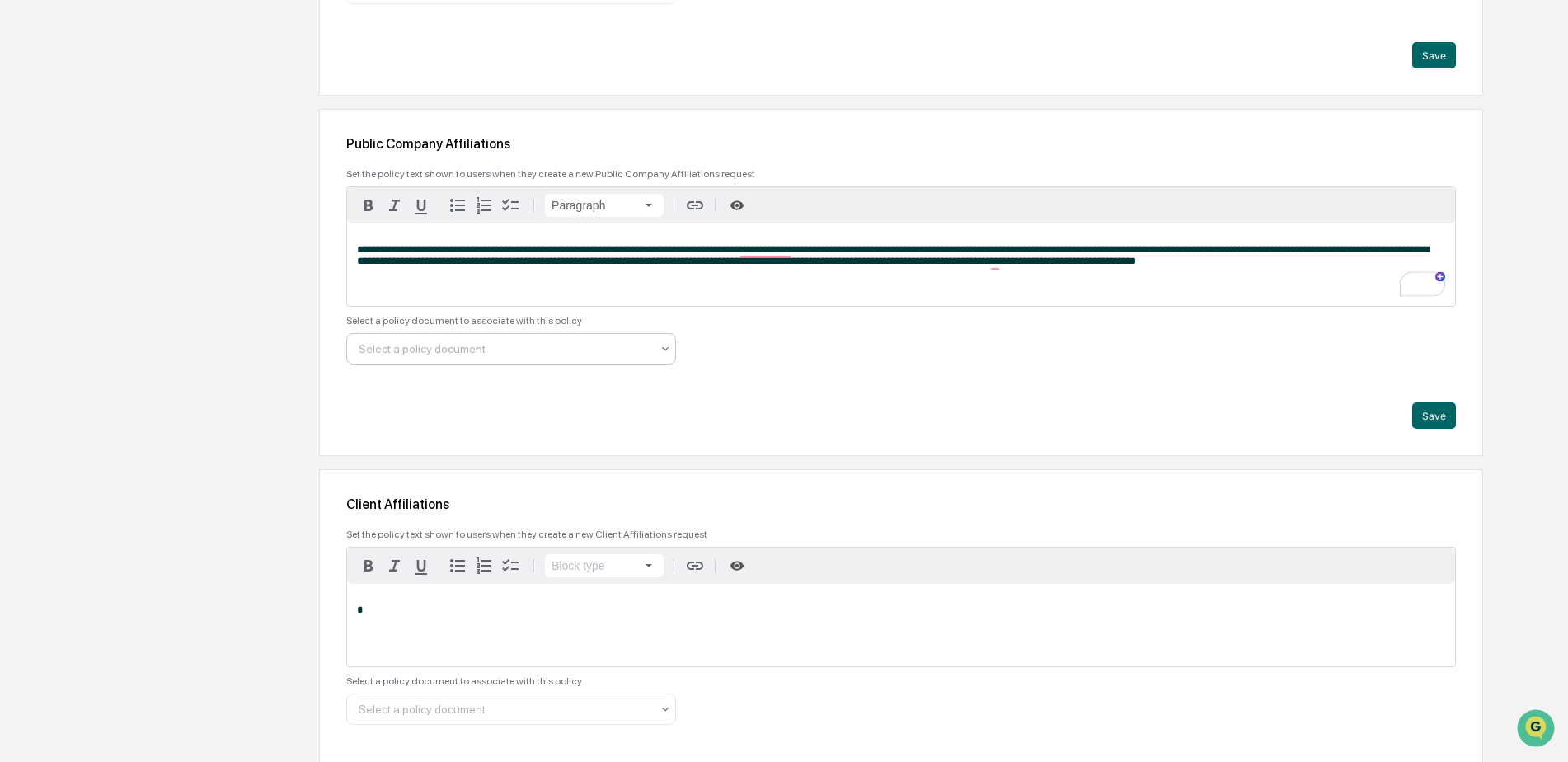
click at [624, 347] on div at bounding box center [505, 349] width 292 height 17
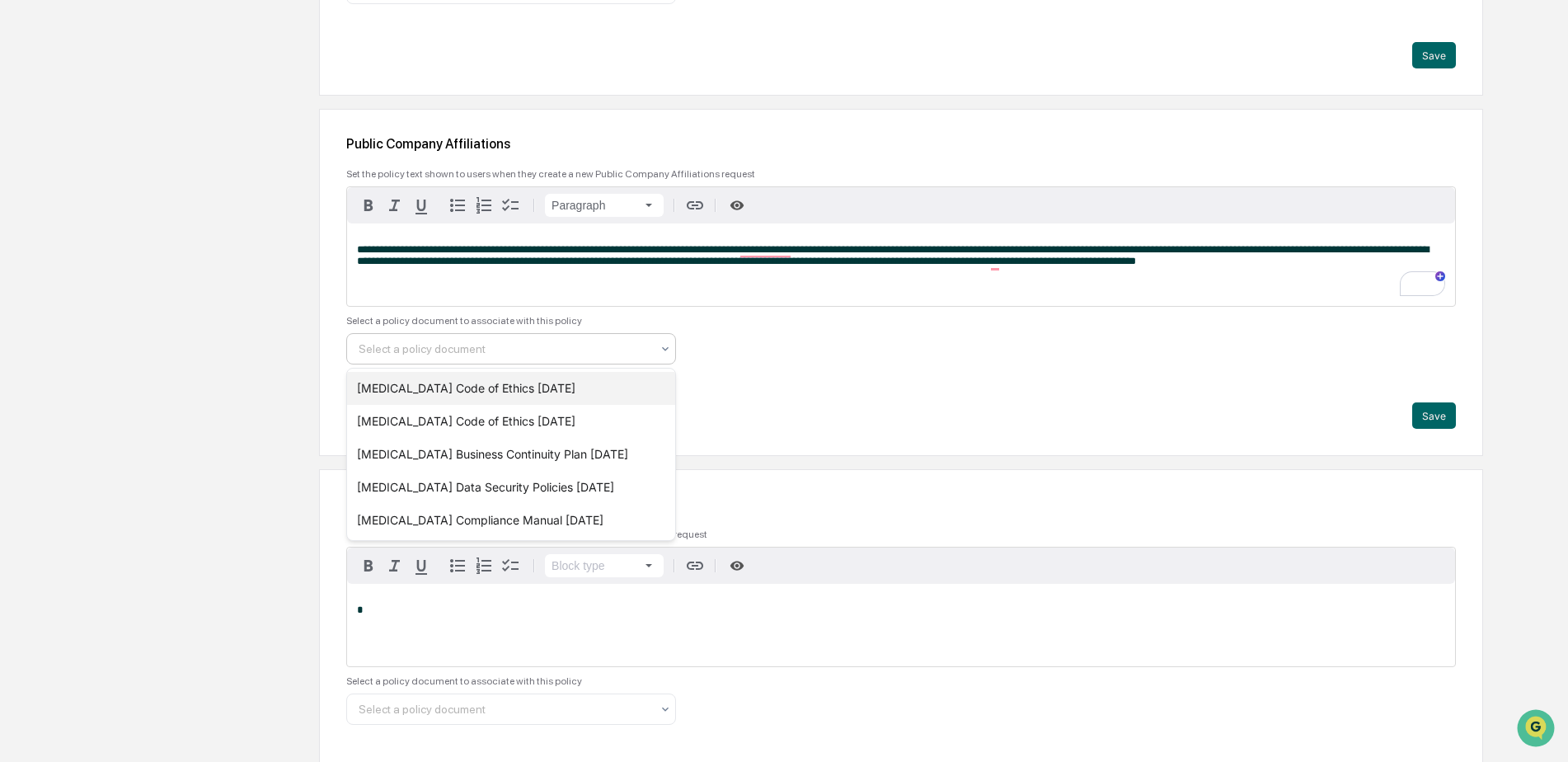
click at [551, 386] on div "[MEDICAL_DATA] Code of Ethics [DATE]" at bounding box center [512, 388] width 328 height 33
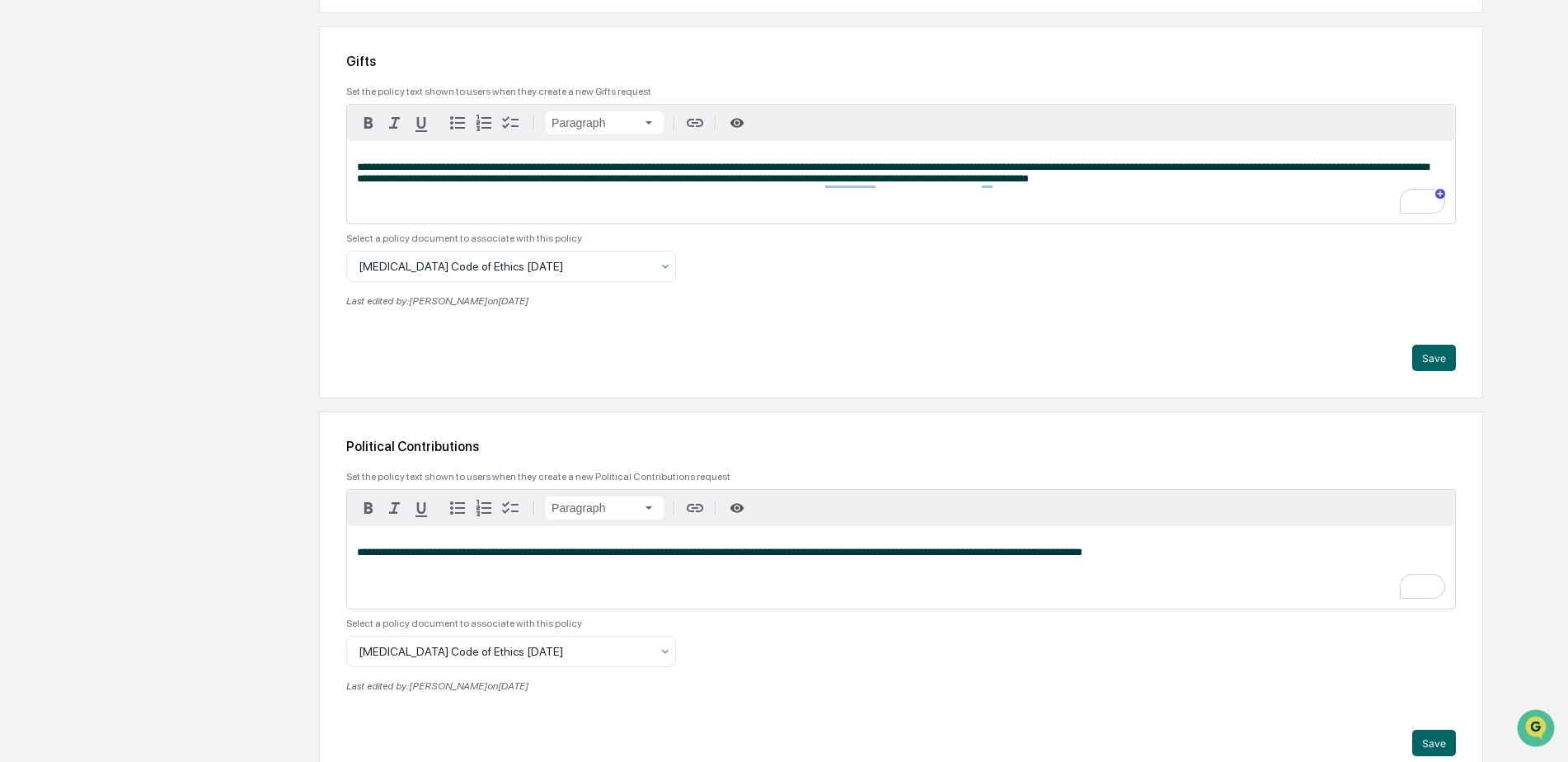
scroll to position [3177, 0]
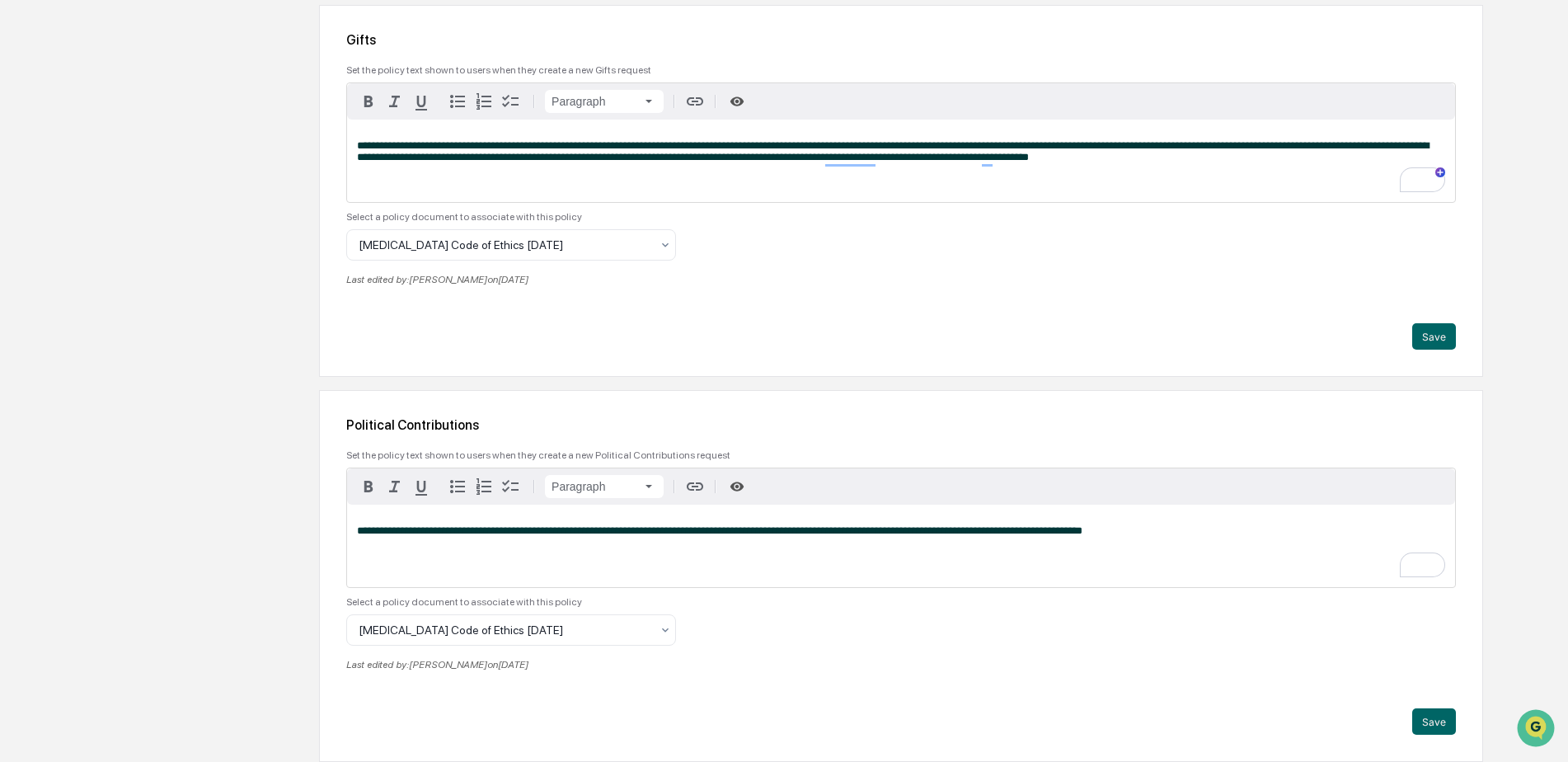
click at [1123, 530] on p "**********" at bounding box center [901, 531] width 1089 height 12
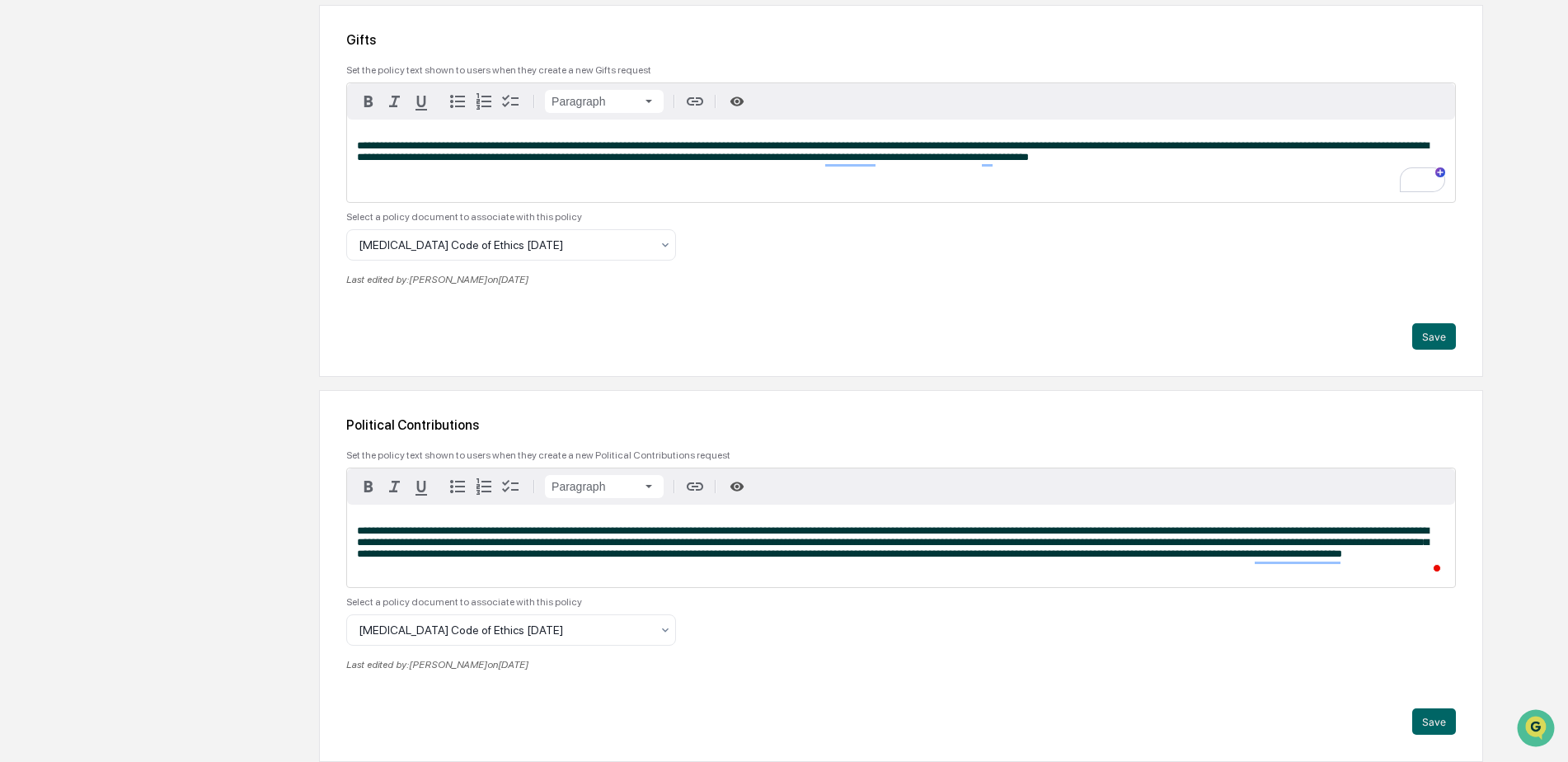
click at [460, 545] on span "**********" at bounding box center [893, 541] width 1072 height 34
click at [462, 544] on span "**********" at bounding box center [893, 541] width 1072 height 34
click at [457, 488] on icon "button" at bounding box center [458, 487] width 15 height 13
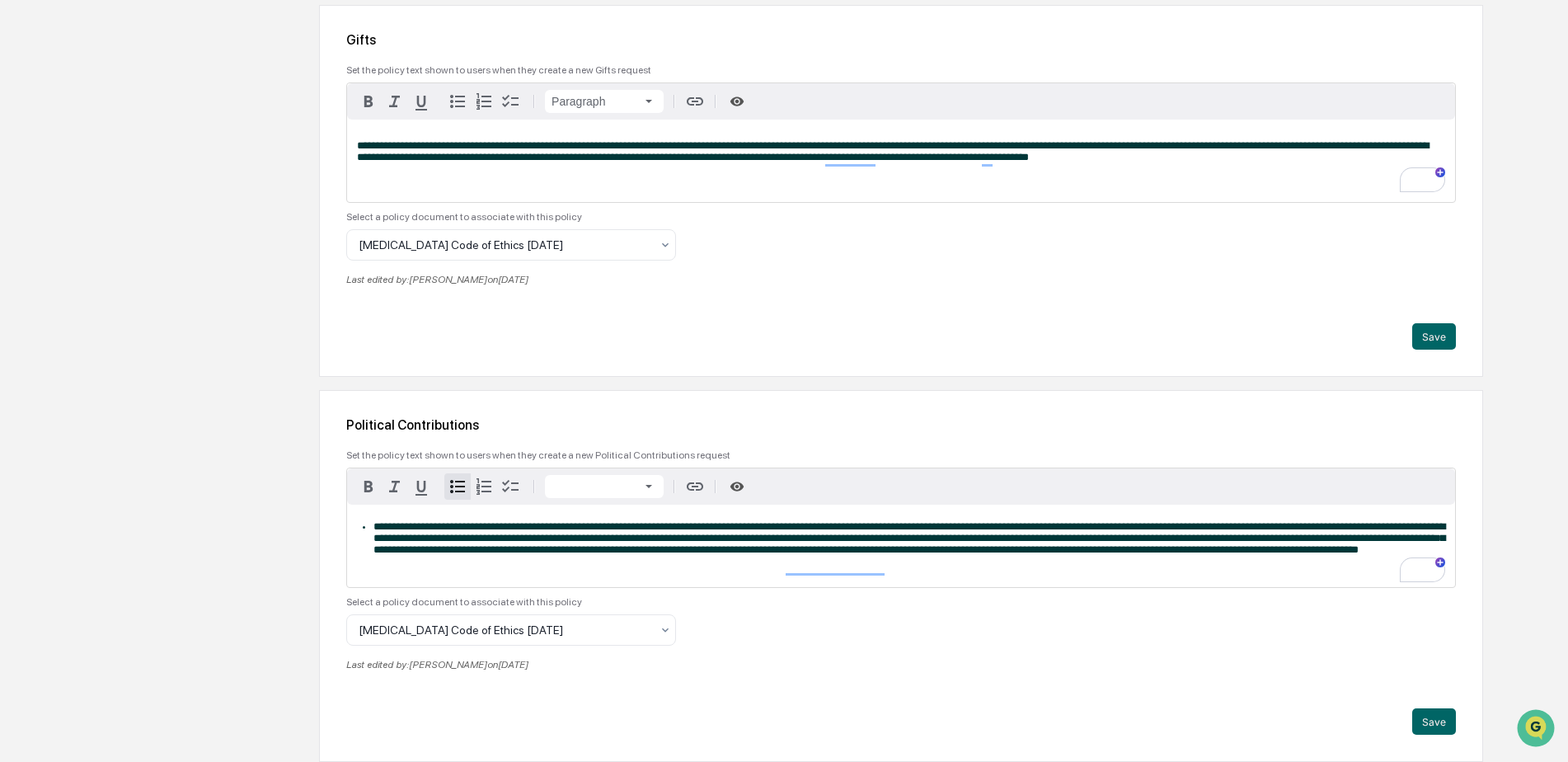
click at [457, 488] on icon "button" at bounding box center [458, 487] width 15 height 13
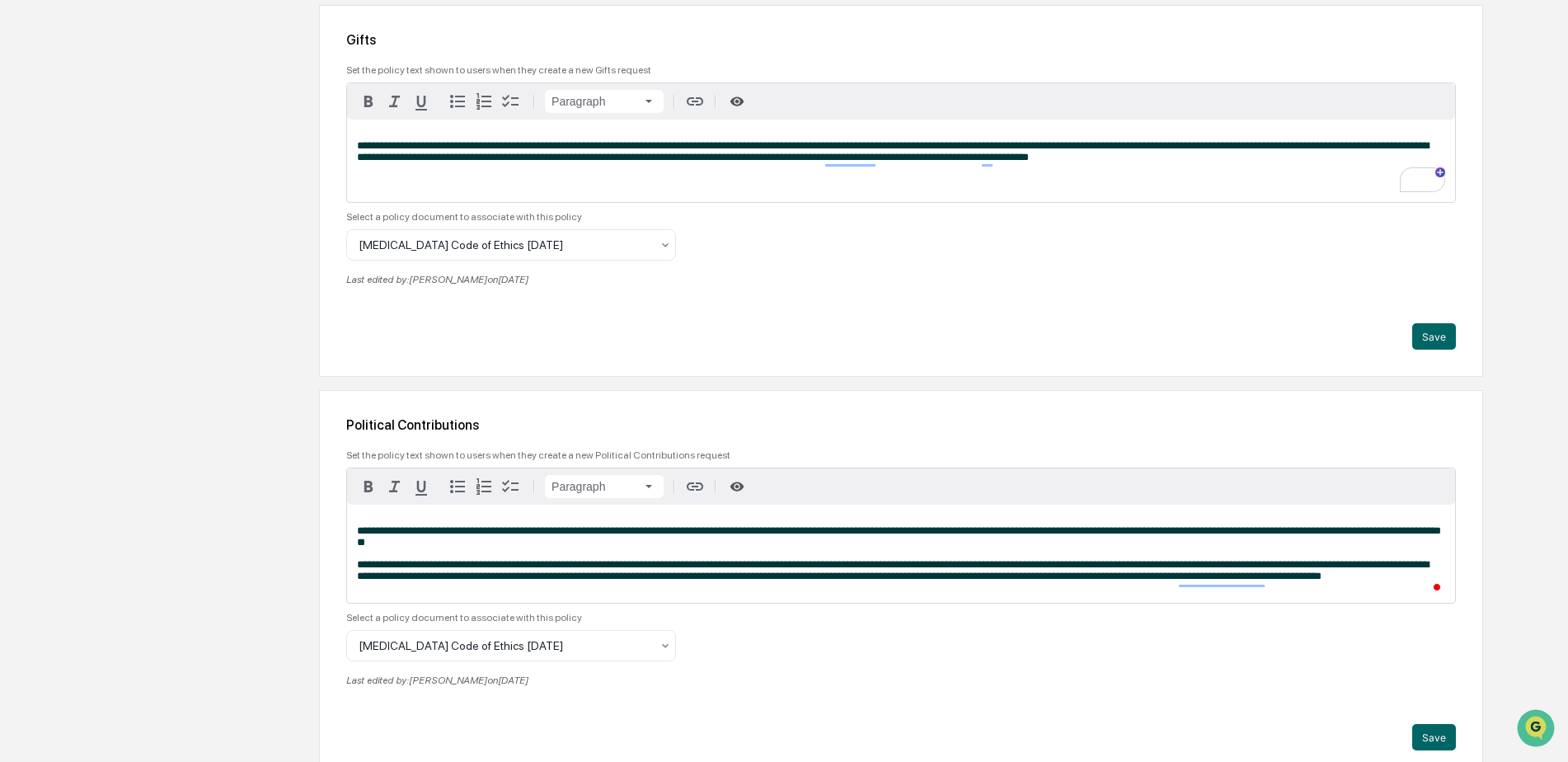
click at [1095, 567] on span "**********" at bounding box center [893, 570] width 1072 height 22
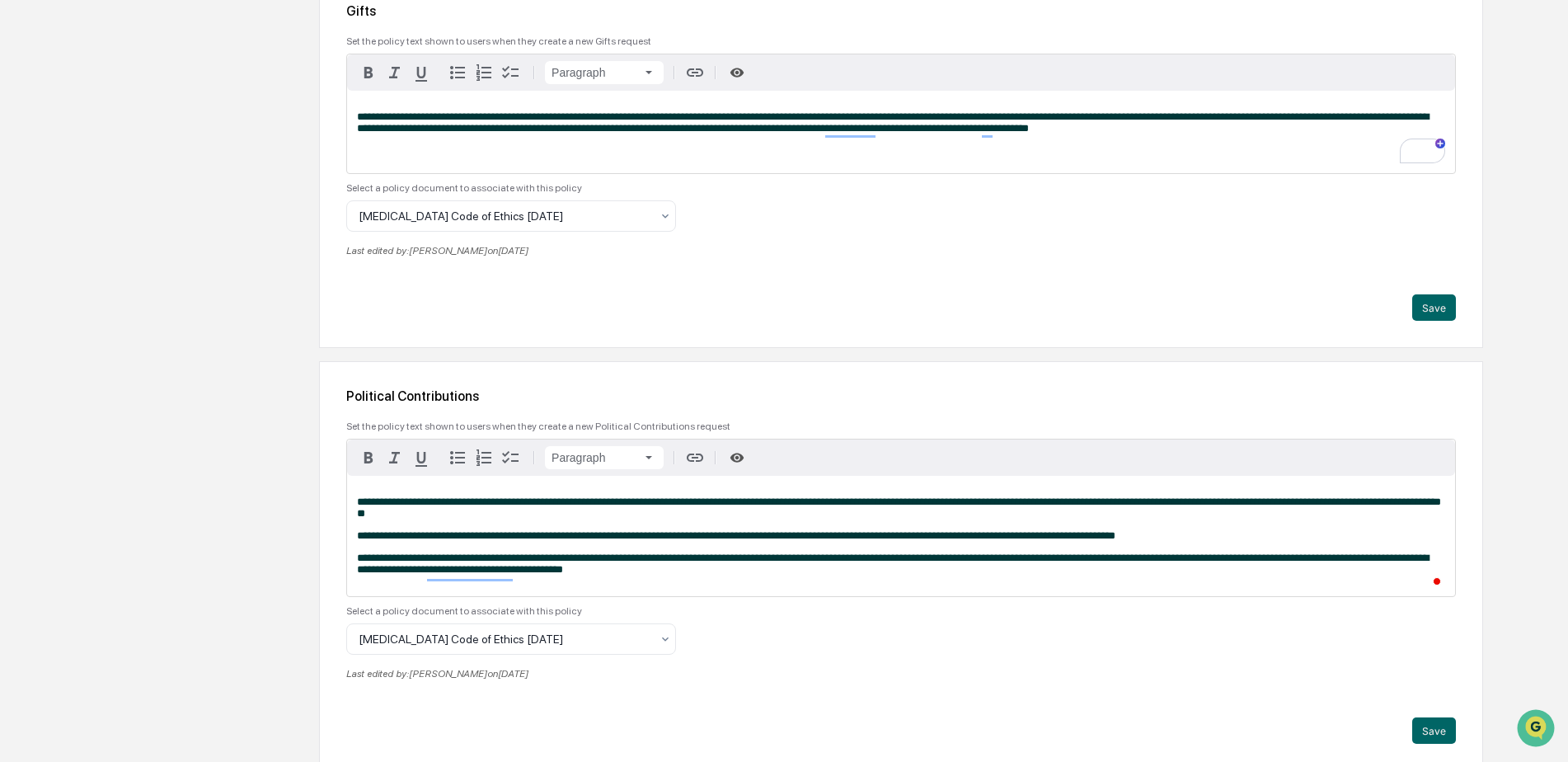
scroll to position [3220, 0]
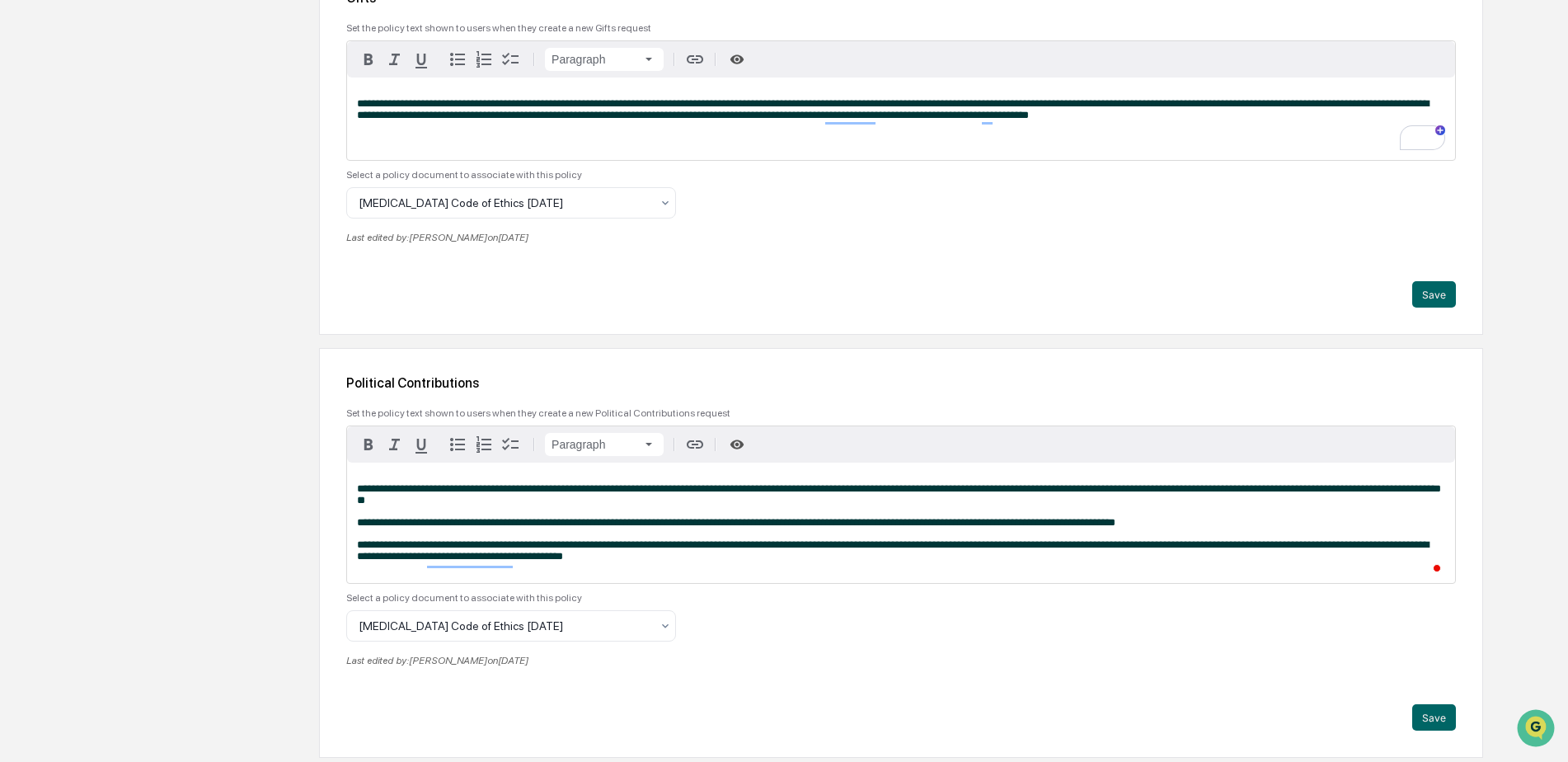
click at [1091, 551] on span "**********" at bounding box center [893, 550] width 1072 height 22
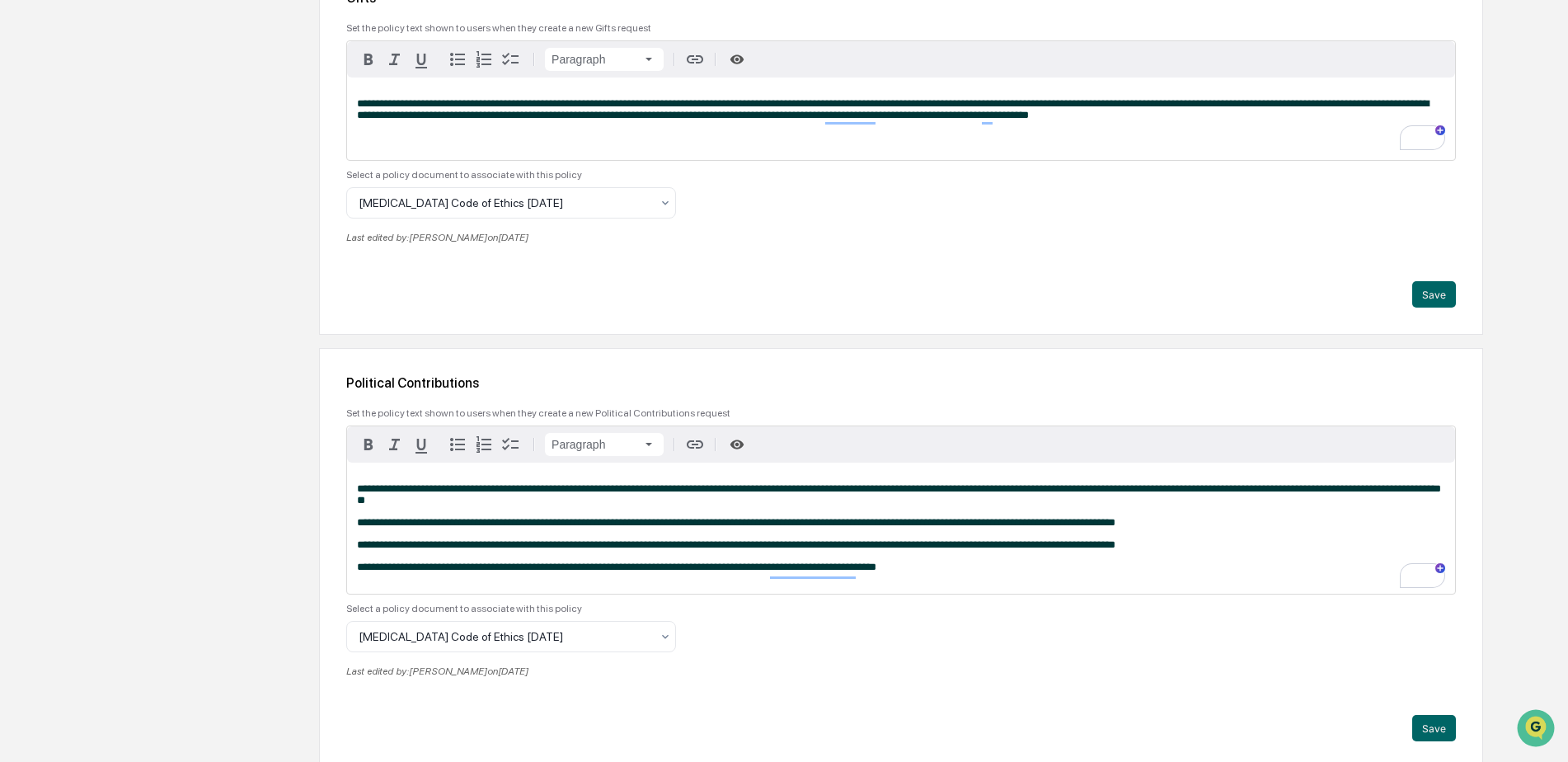
click at [867, 536] on div "**********" at bounding box center [901, 528] width 1108 height 131
click at [357, 550] on span "**********" at bounding box center [736, 544] width 759 height 11
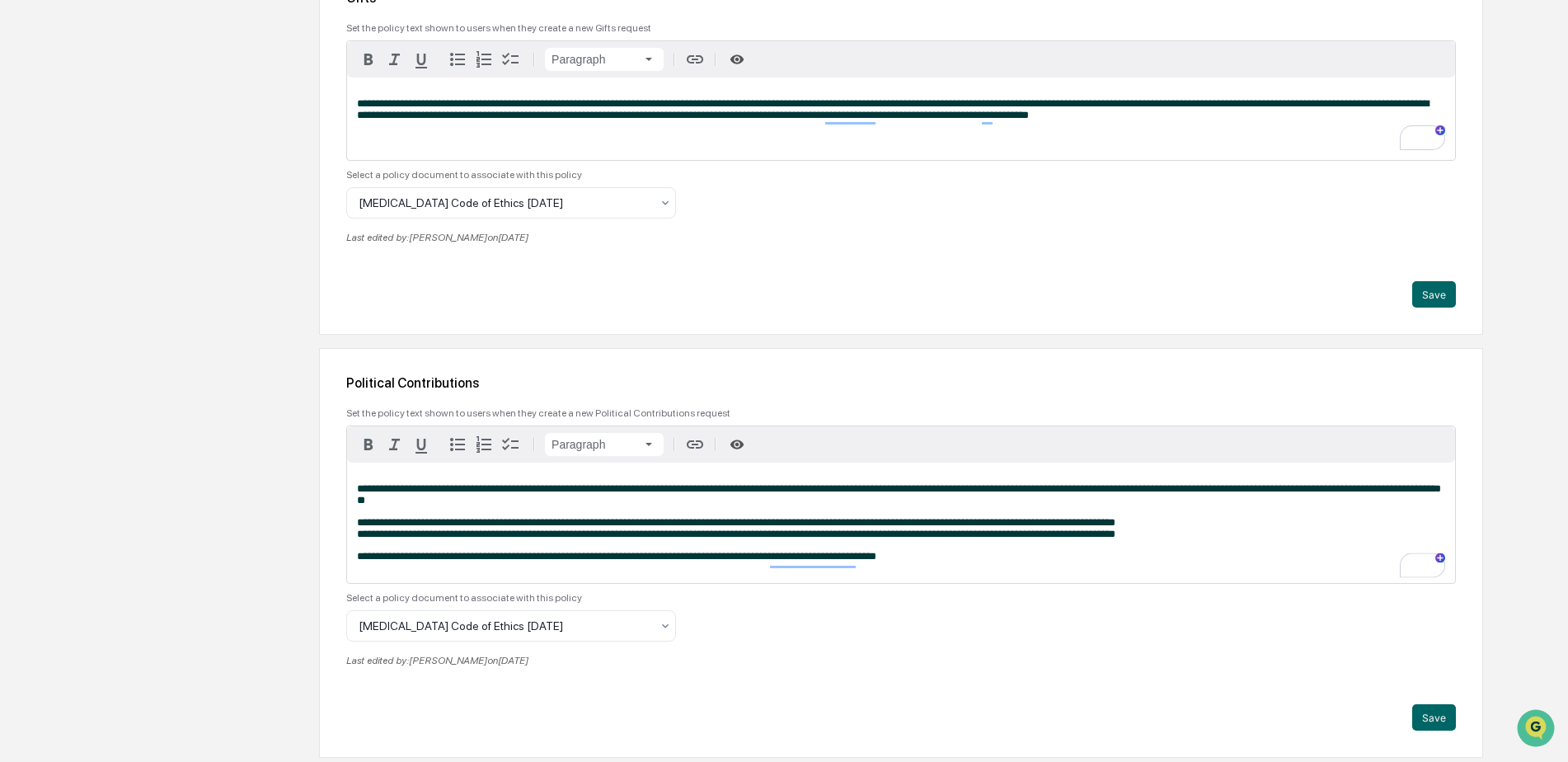
click at [354, 525] on div "**********" at bounding box center [901, 522] width 1108 height 120
click at [1429, 720] on button "Save" at bounding box center [1434, 718] width 44 height 27
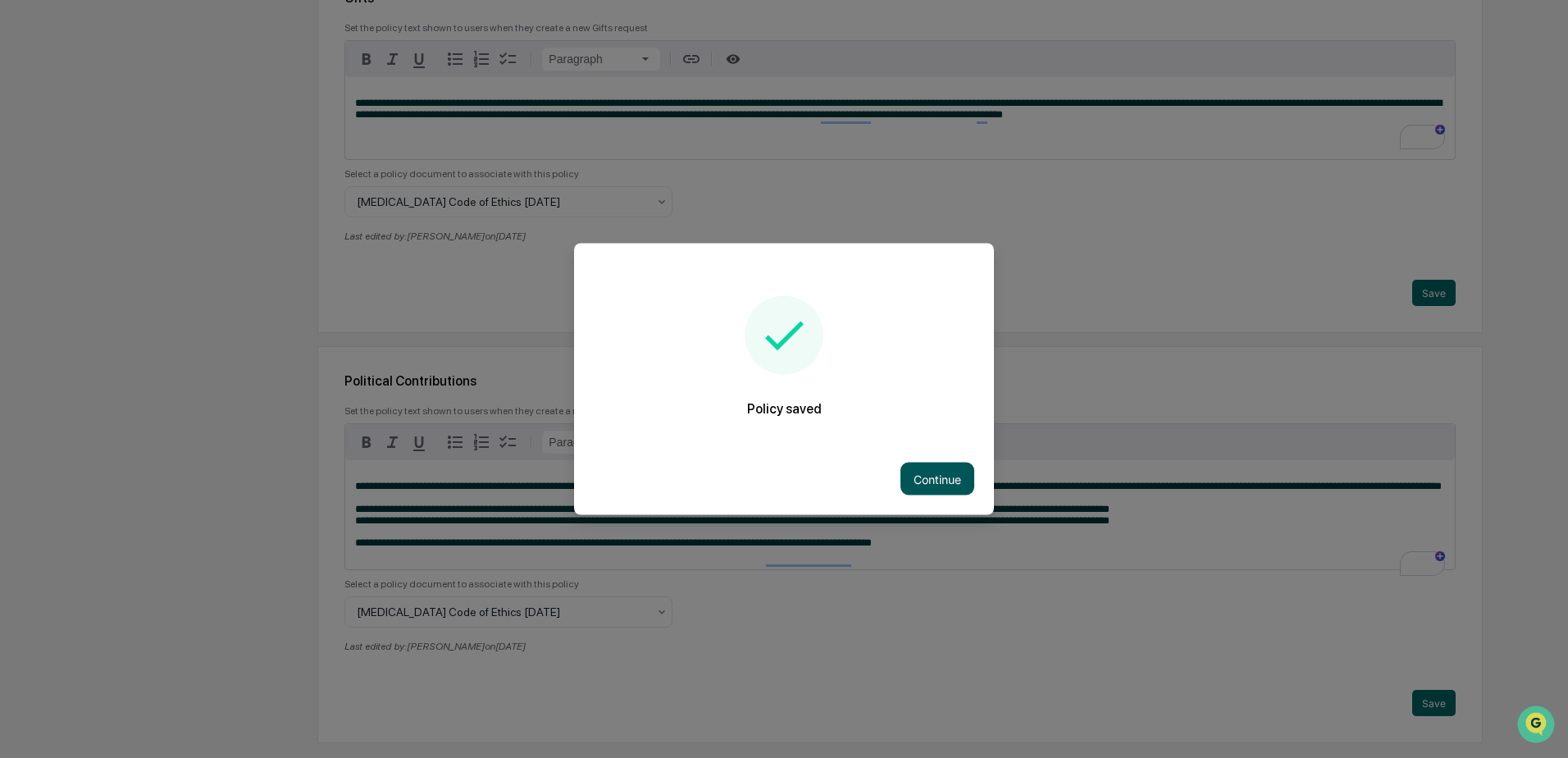
click at [927, 477] on button "Continue" at bounding box center [937, 479] width 73 height 33
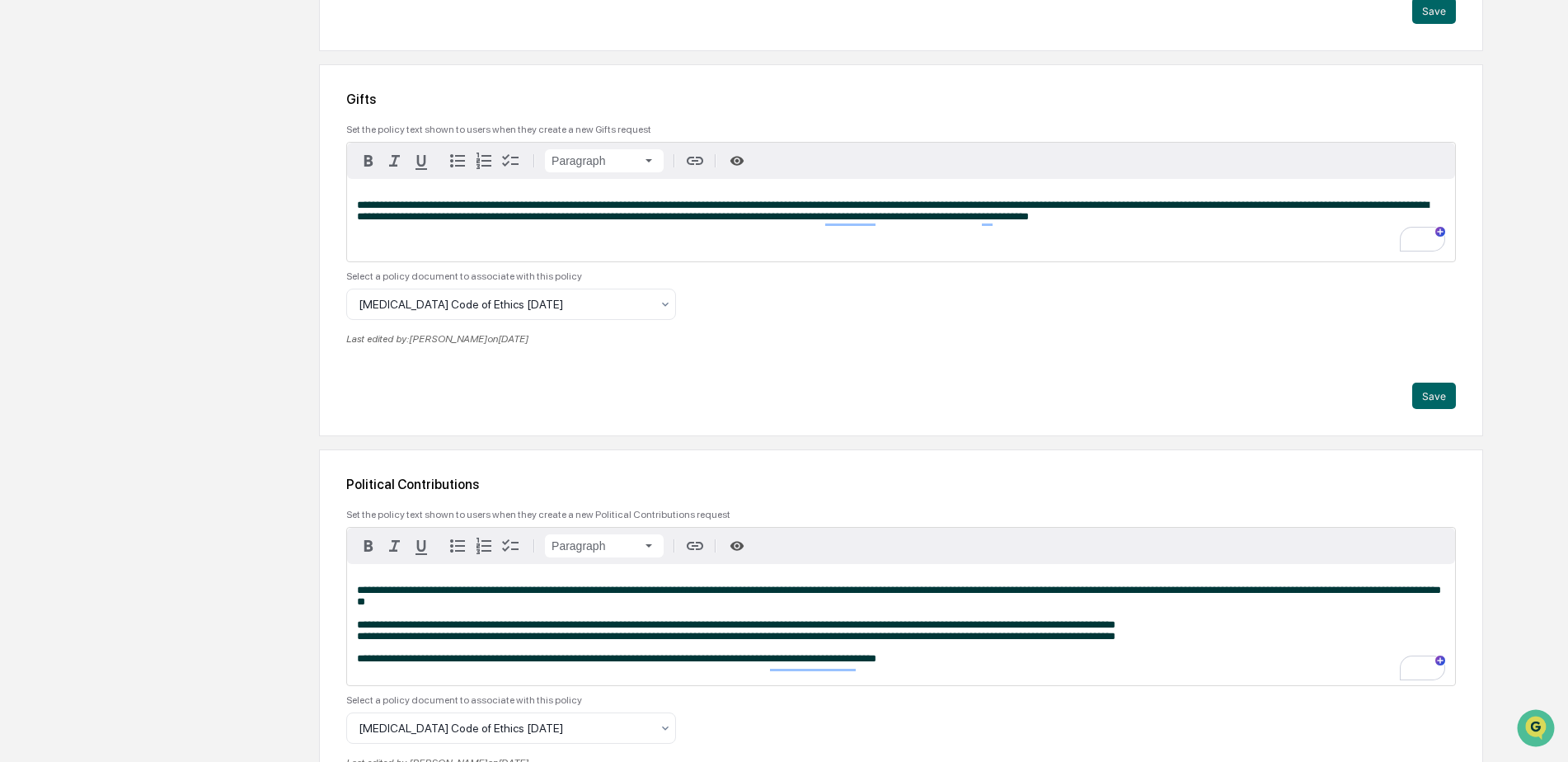
scroll to position [3082, 0]
